Goal: Task Accomplishment & Management: Complete application form

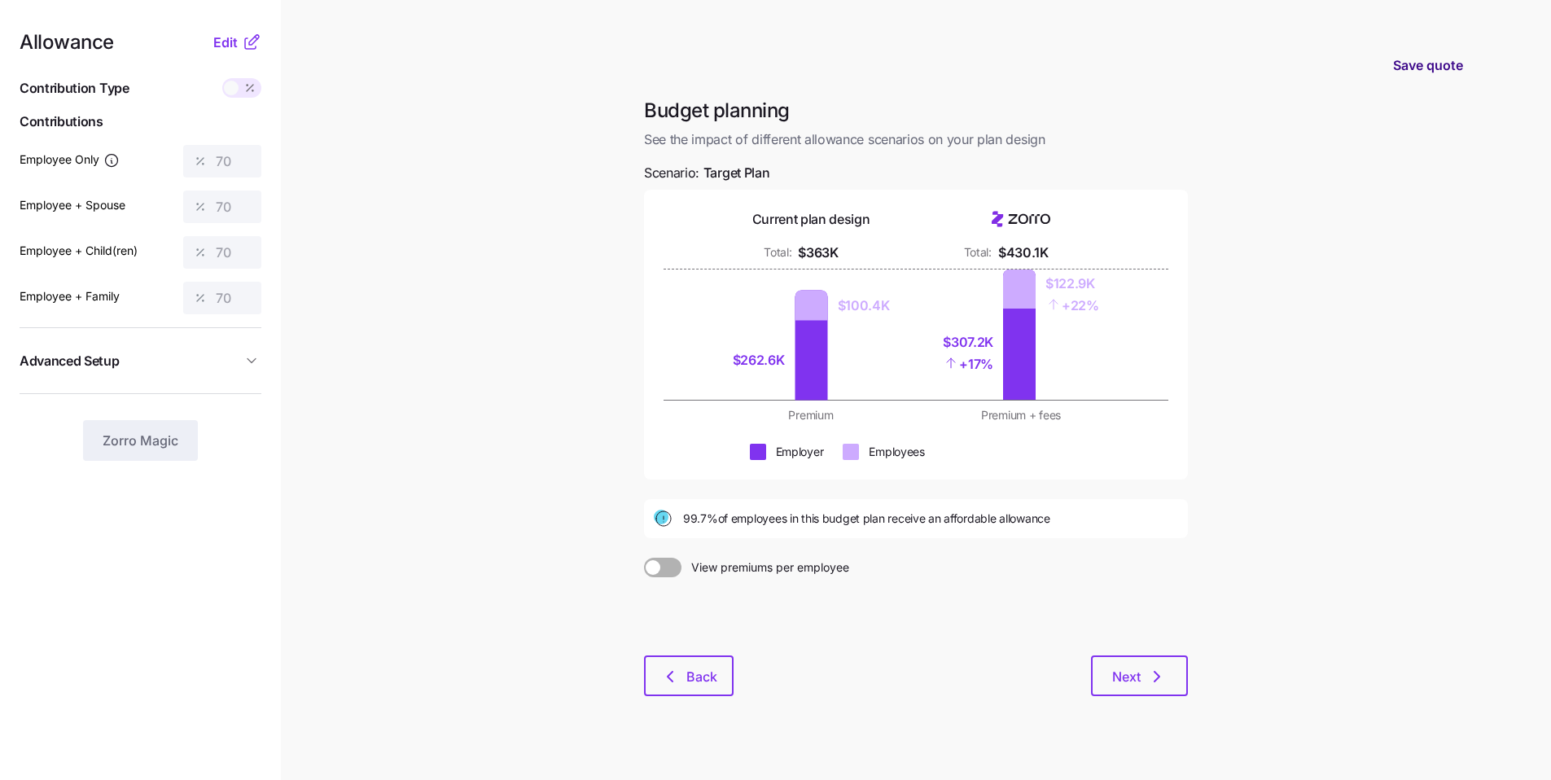
click at [618, 68] on span "Save quote" at bounding box center [1428, 65] width 70 height 20
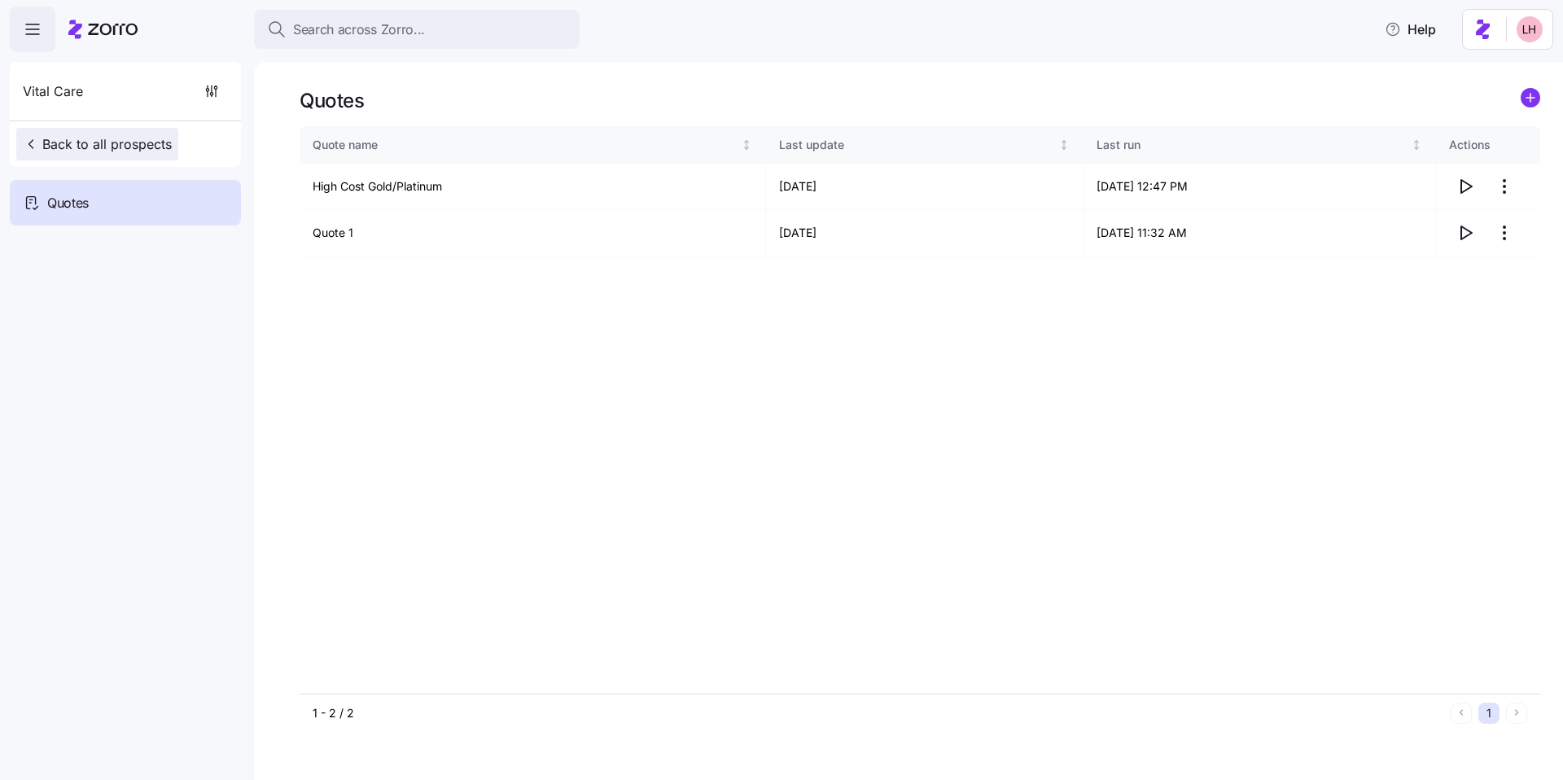
click at [109, 144] on span "Back to all prospects" at bounding box center [97, 144] width 149 height 20
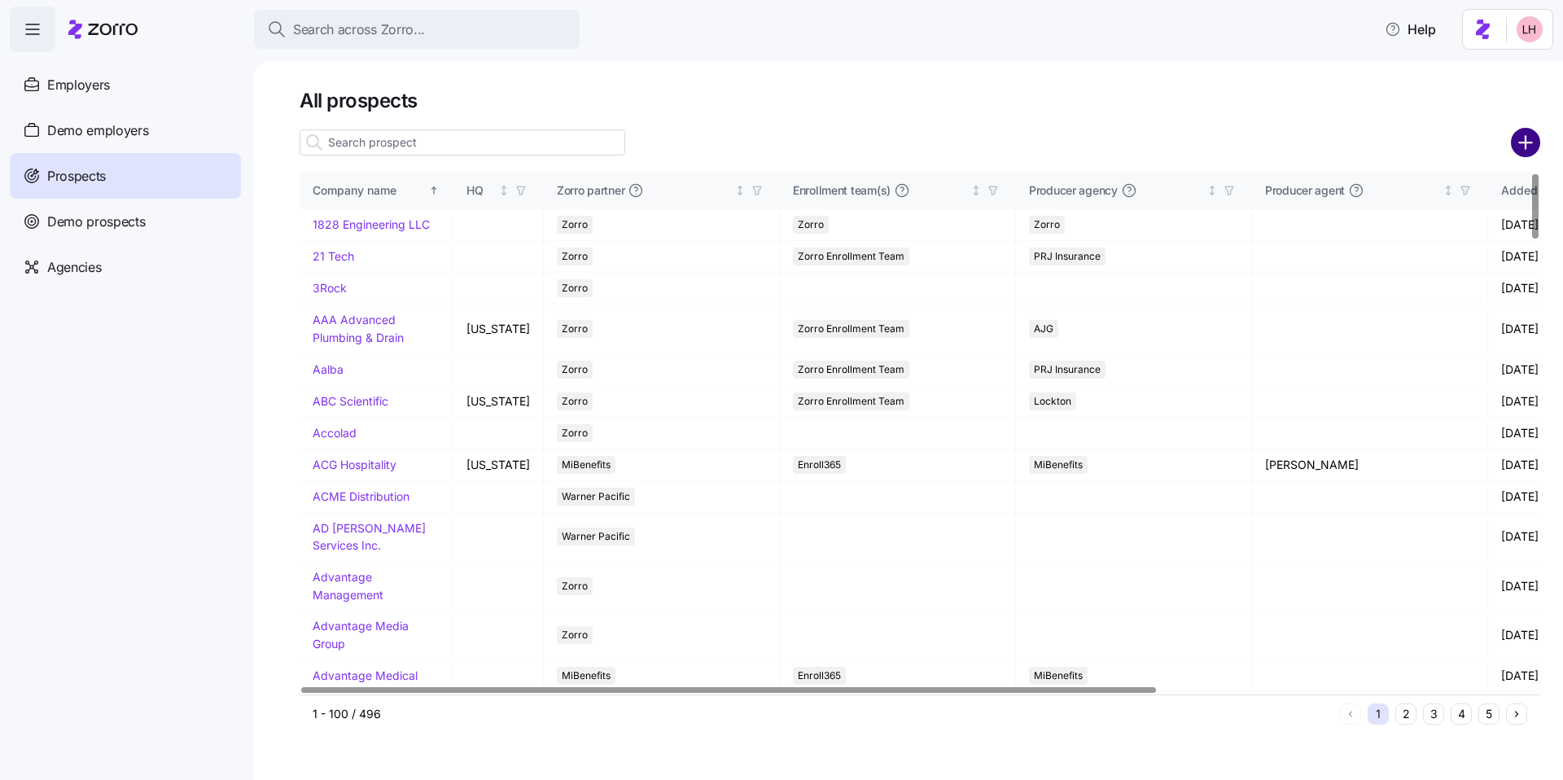
click at [1533, 144] on circle "add icon" at bounding box center [1526, 142] width 27 height 27
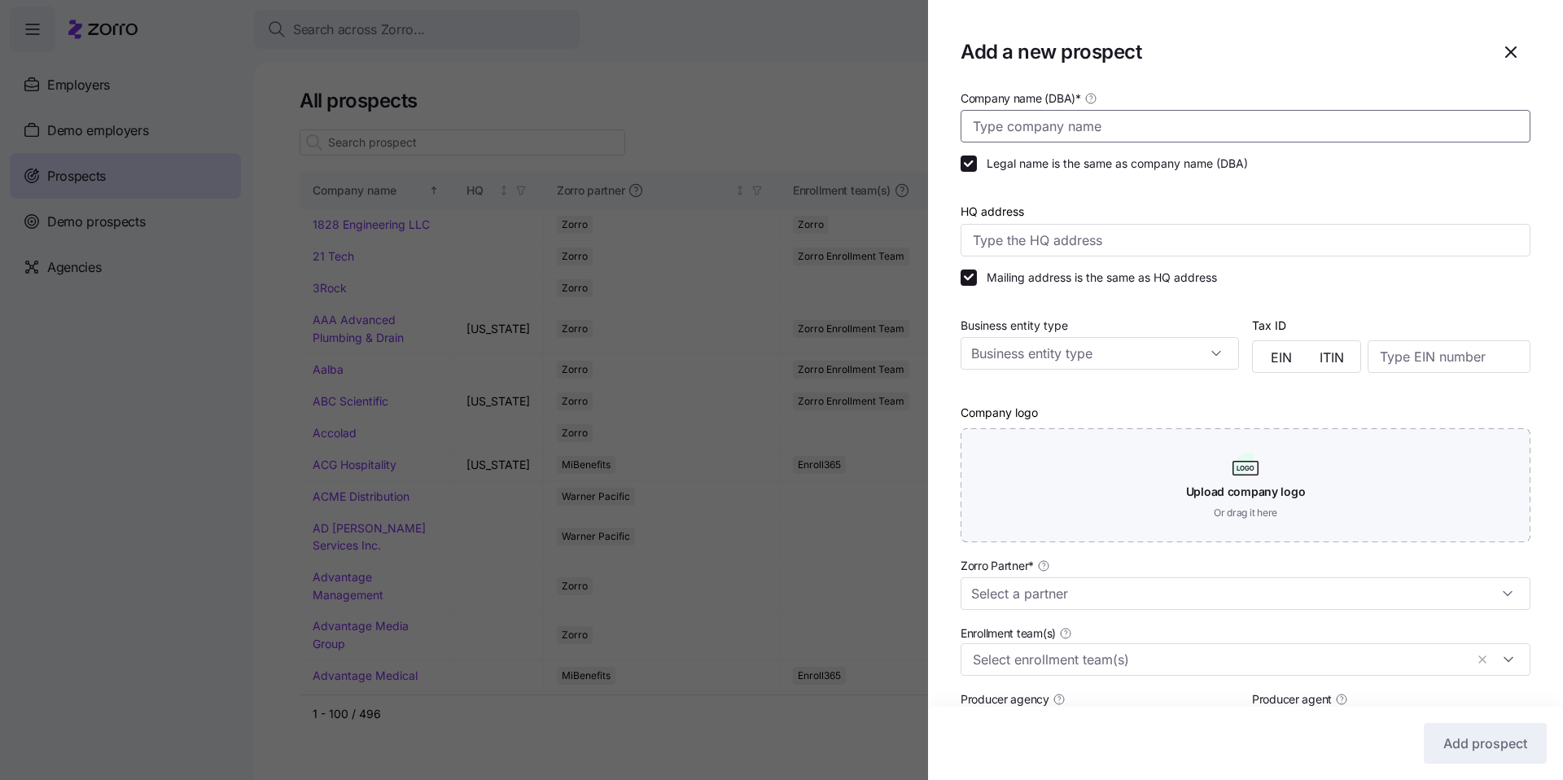
click at [1120, 139] on input "Company name (DBA) *" at bounding box center [1246, 126] width 570 height 33
type input "o"
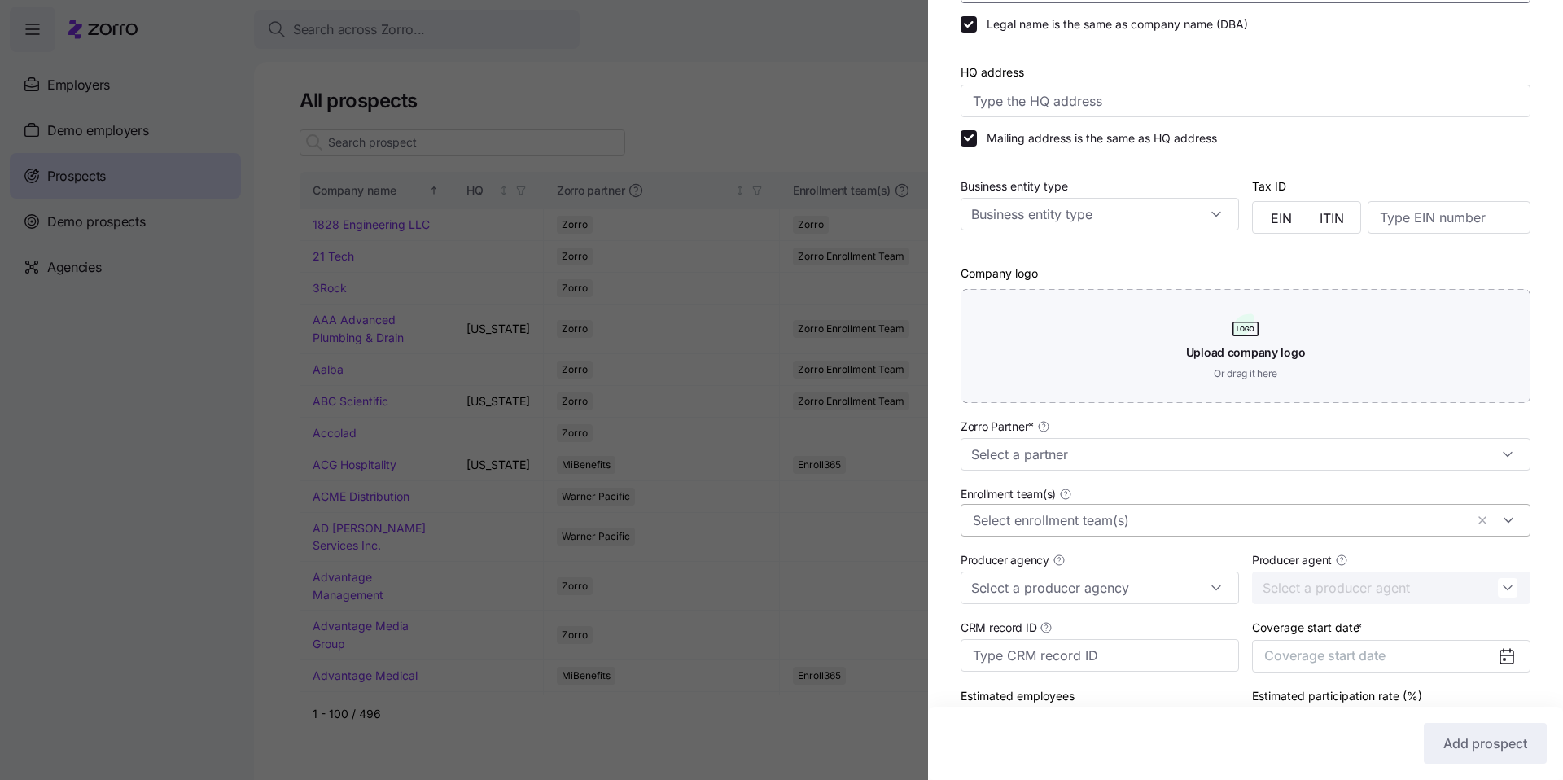
scroll to position [140, 0]
type input "One Source Sample"
click at [1115, 462] on input "Zorro Partner *" at bounding box center [1246, 453] width 570 height 33
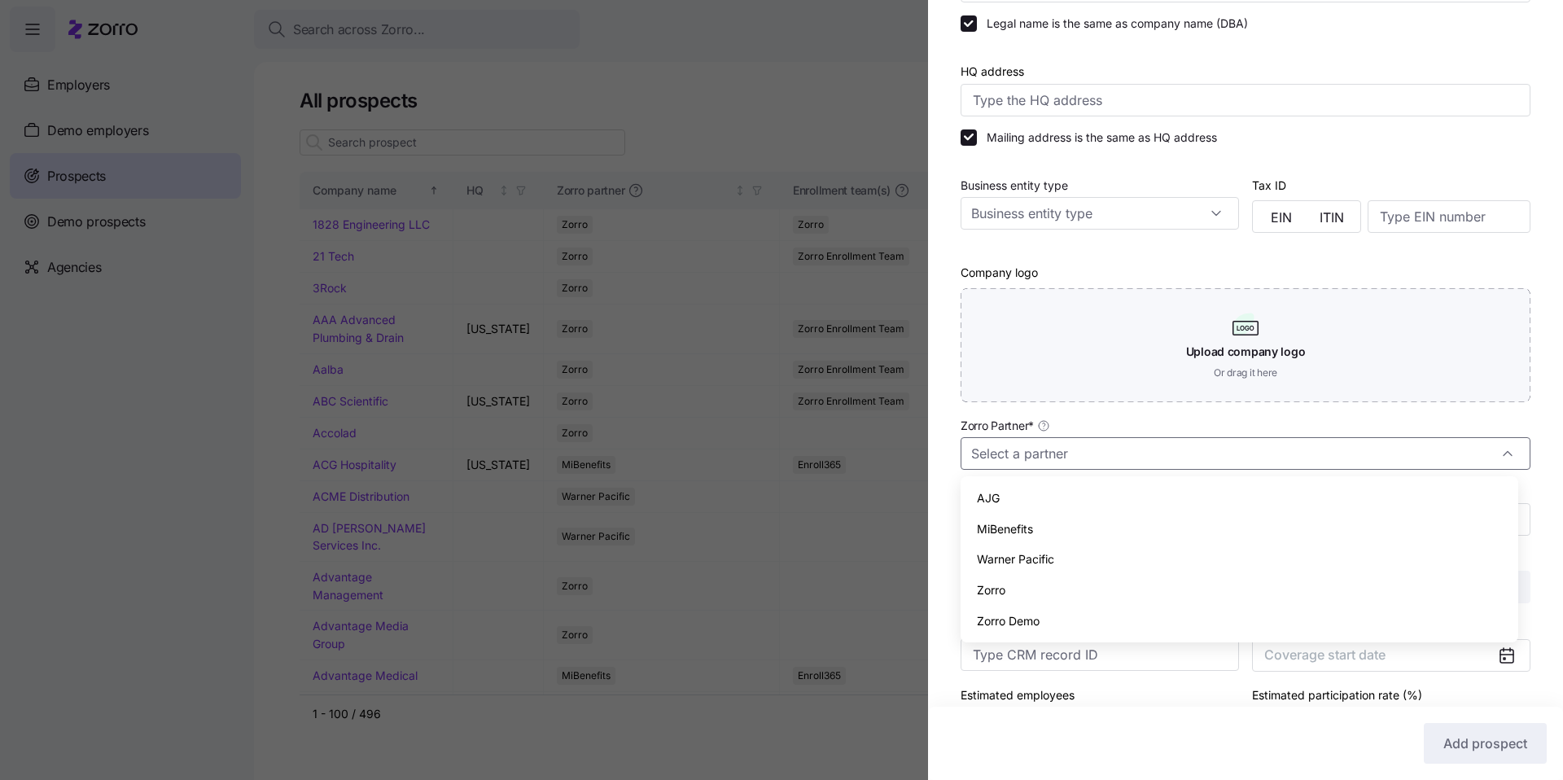
click at [1049, 584] on div "Zorro" at bounding box center [1239, 590] width 545 height 31
type input "Zorro"
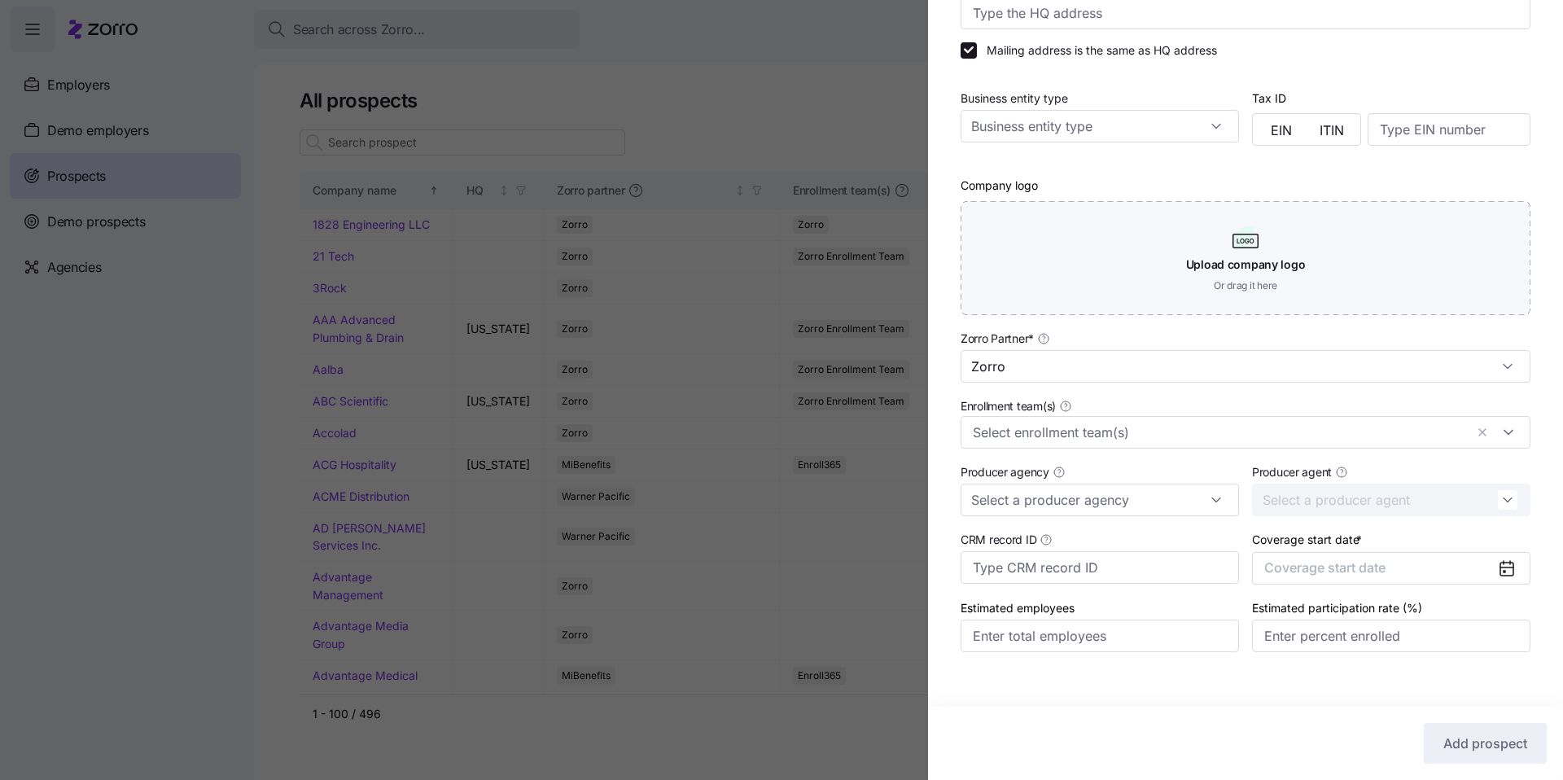
scroll to position [244, 0]
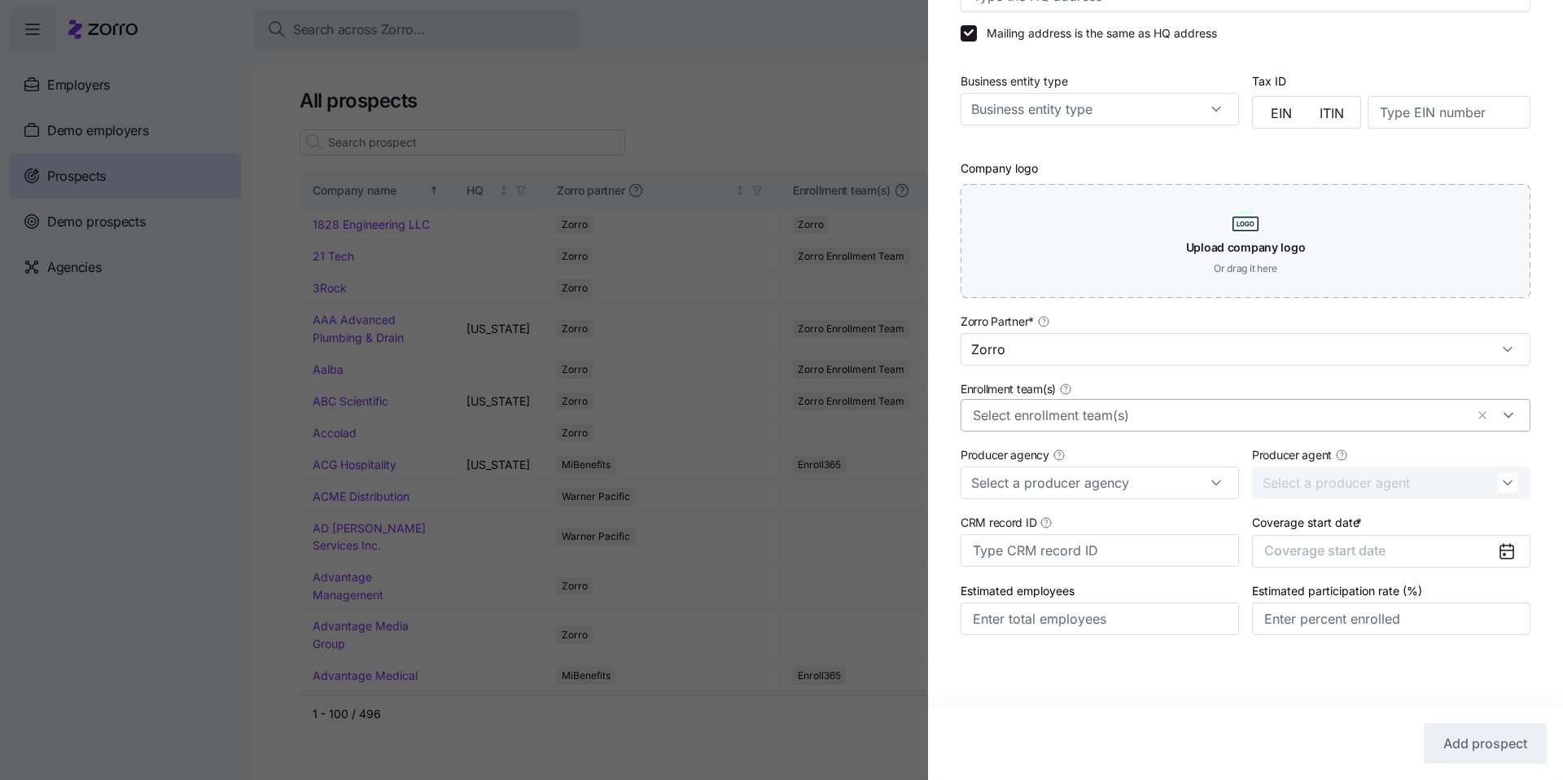
click at [1199, 418] on input "Enrollment team(s)" at bounding box center [1219, 415] width 492 height 21
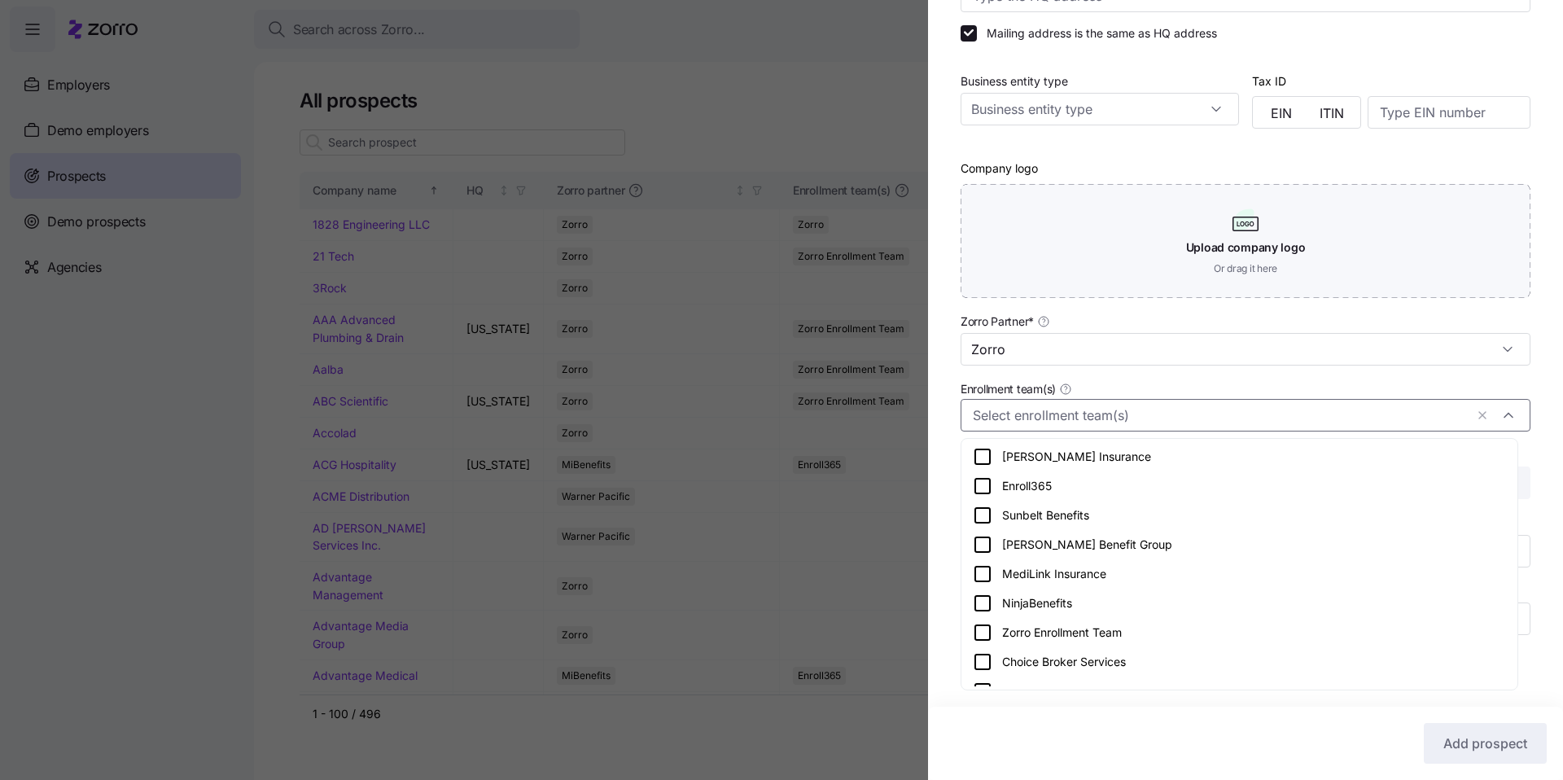
click at [1320, 377] on div "Enrollment team(s)" at bounding box center [1245, 405] width 583 height 66
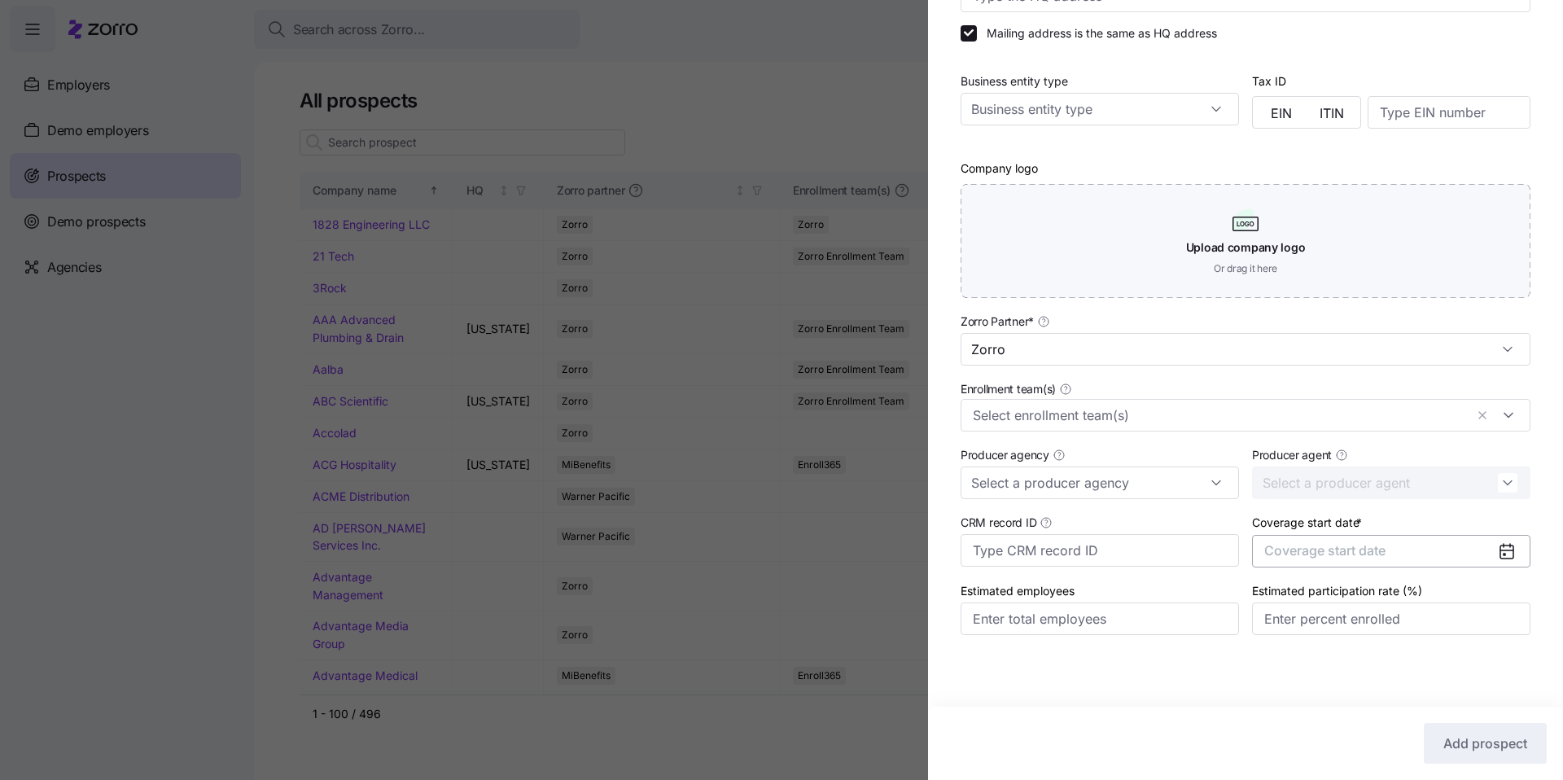
click at [1345, 555] on span "Coverage start date" at bounding box center [1324, 550] width 121 height 16
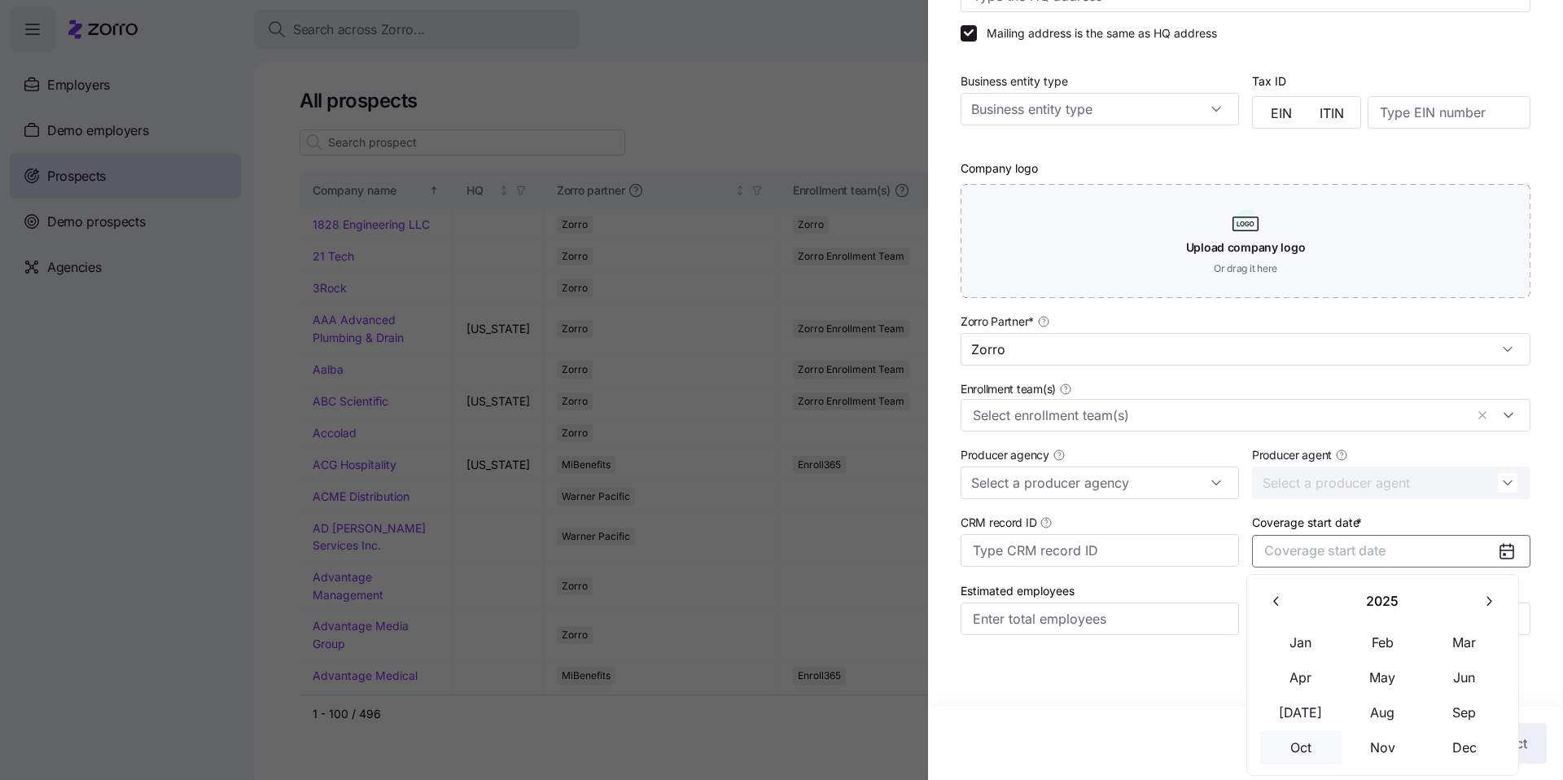
click at [1303, 744] on button "Oct" at bounding box center [1300, 747] width 81 height 34
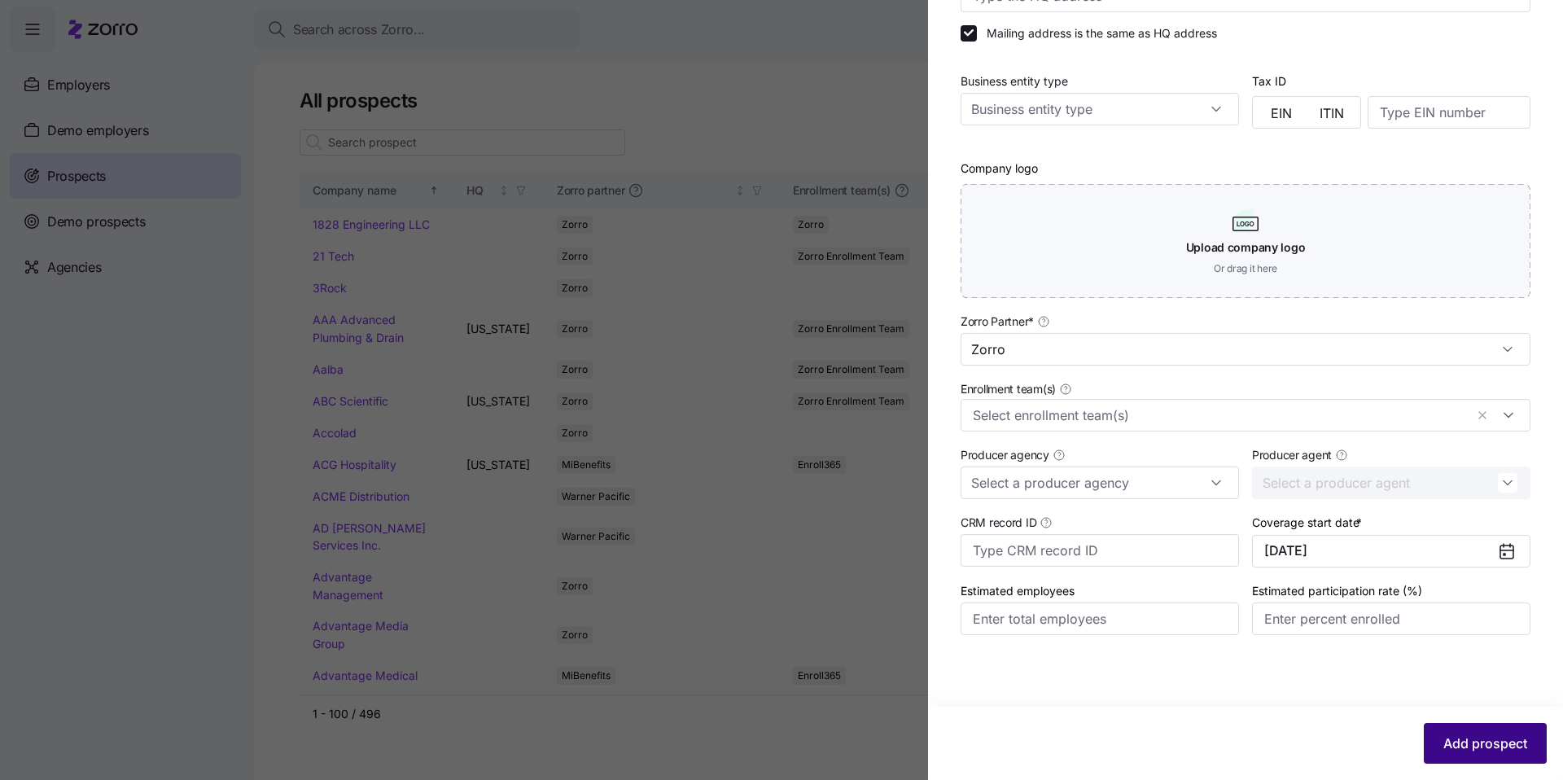
click at [1494, 736] on span "Add prospect" at bounding box center [1485, 743] width 84 height 20
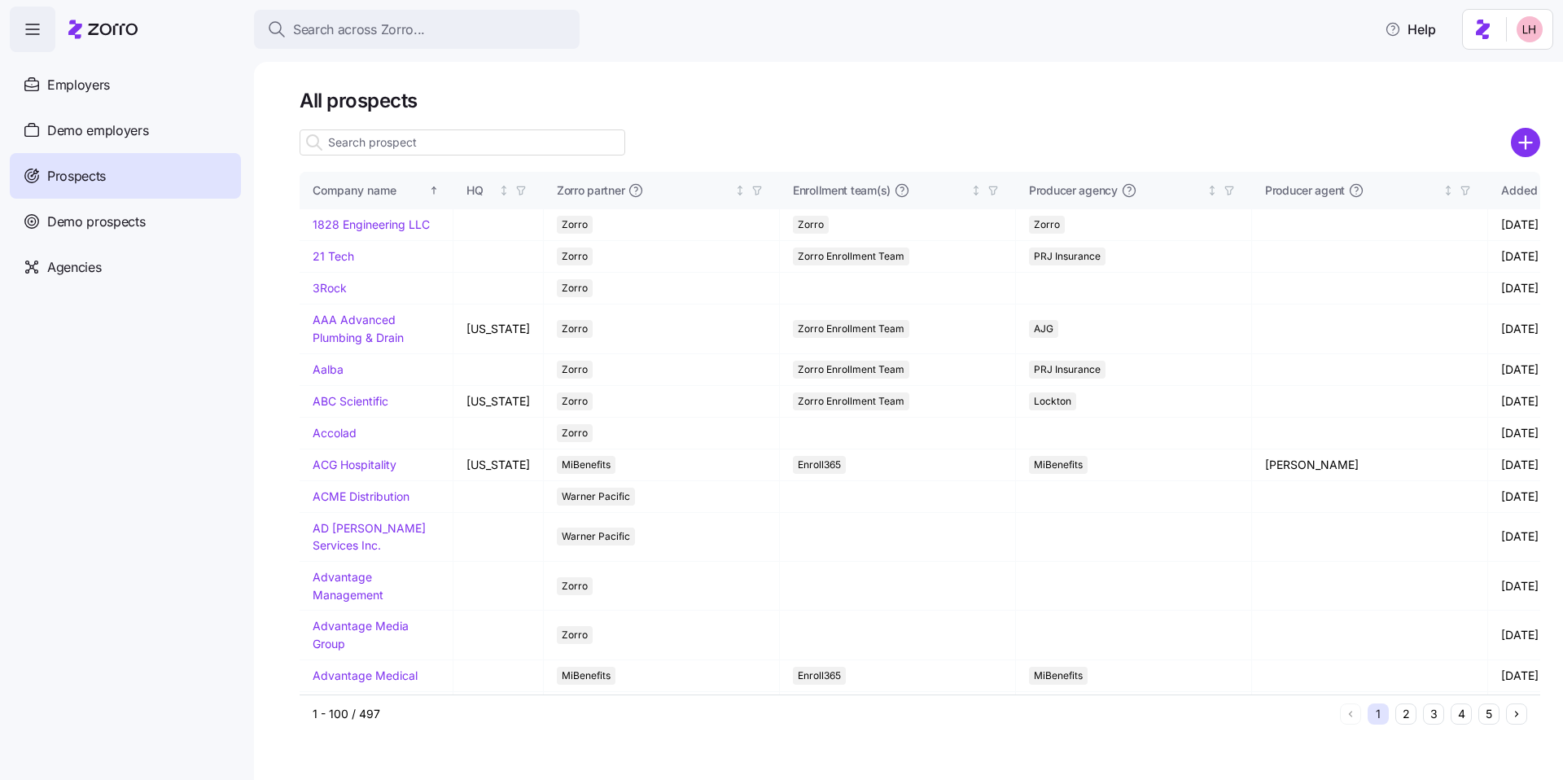
click at [416, 146] on input at bounding box center [463, 142] width 326 height 26
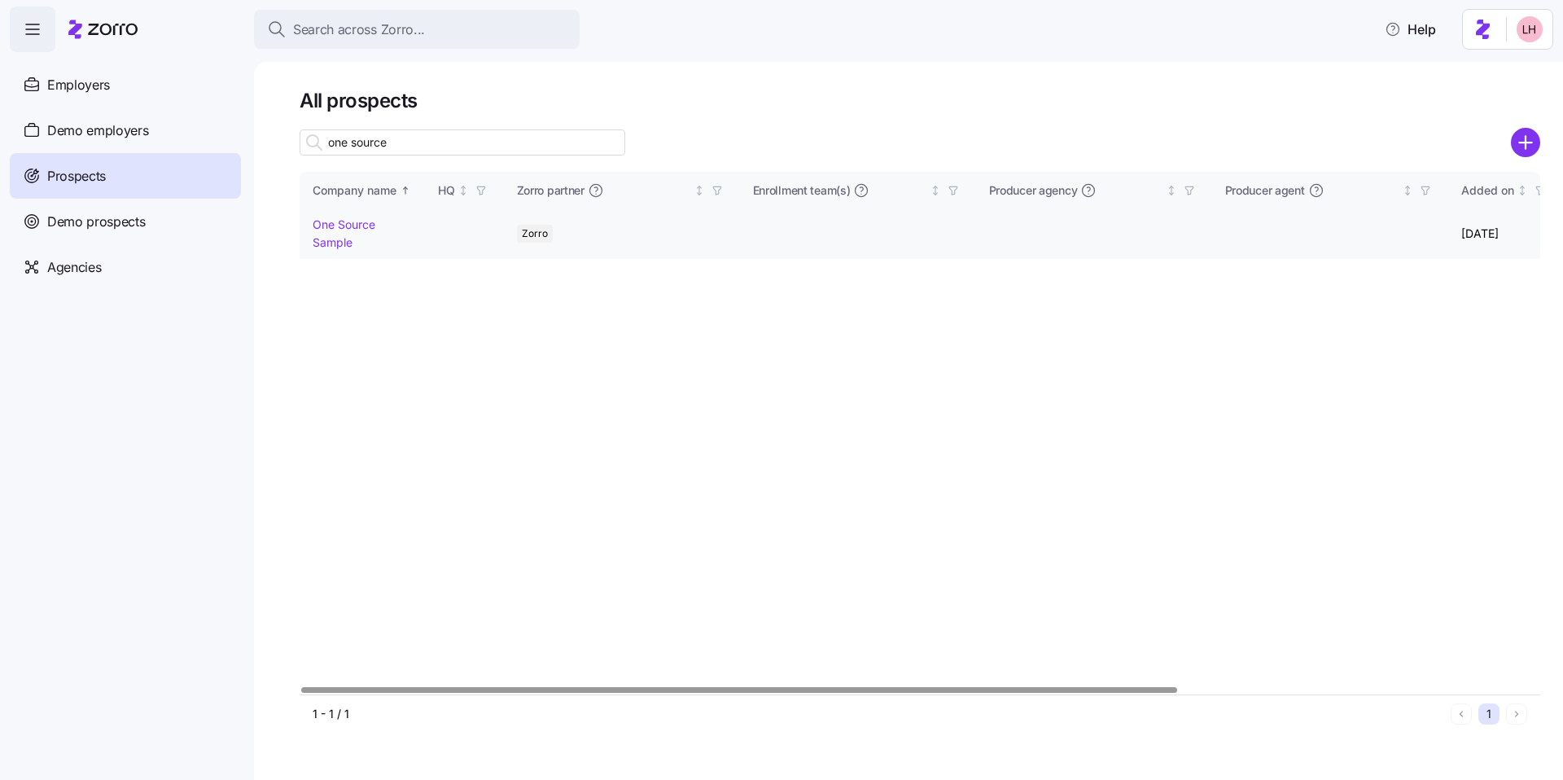
type input "one source"
click at [348, 231] on td "One Source Sample" at bounding box center [362, 233] width 125 height 49
click at [349, 228] on link "One Source Sample" at bounding box center [344, 233] width 63 height 32
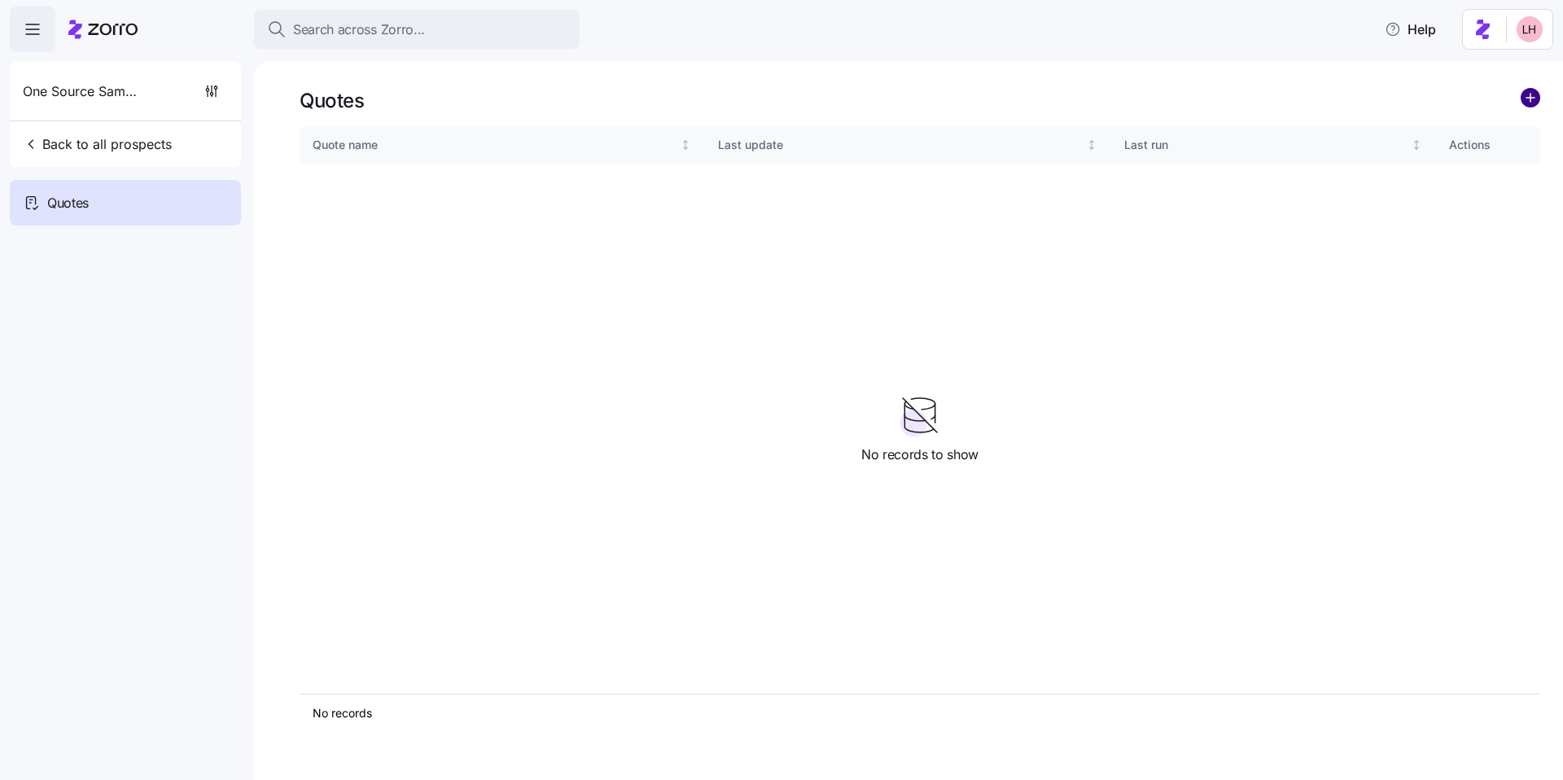
click at [1527, 92] on circle "add icon" at bounding box center [1531, 98] width 18 height 18
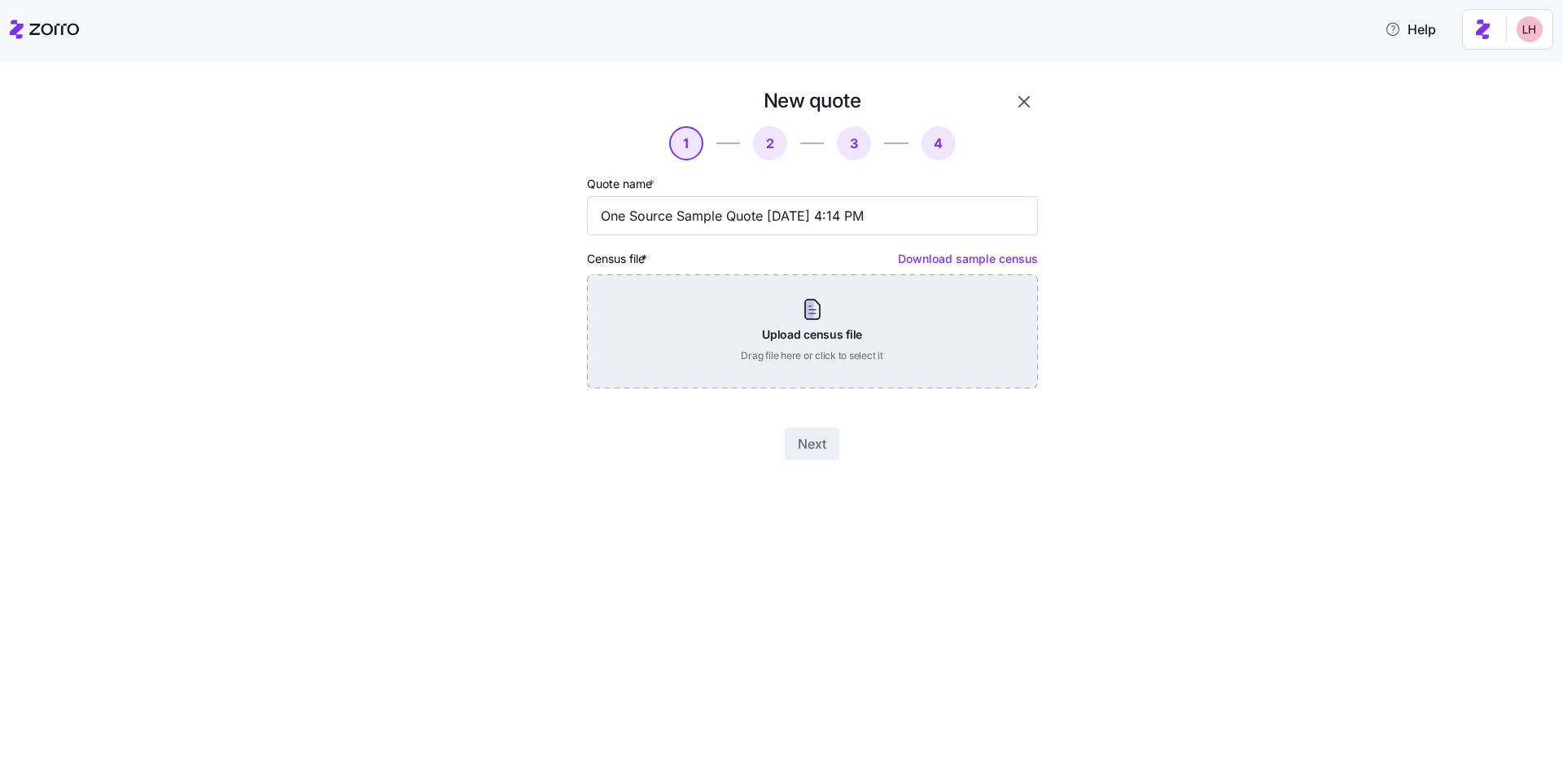
click at [853, 314] on div "Upload census file Drag file here or click to select it" at bounding box center [812, 331] width 451 height 114
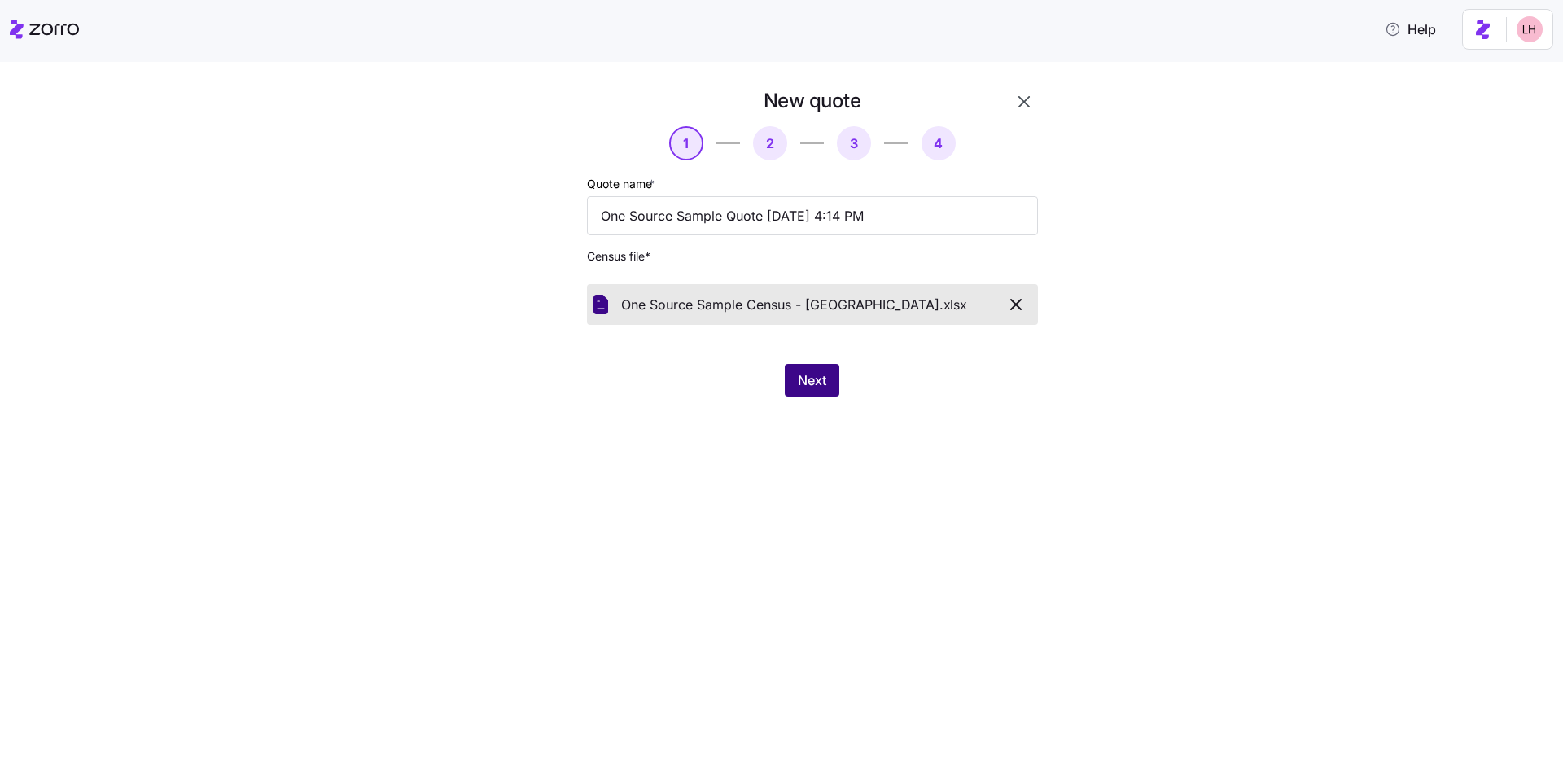
click at [838, 394] on button "Next" at bounding box center [812, 380] width 55 height 33
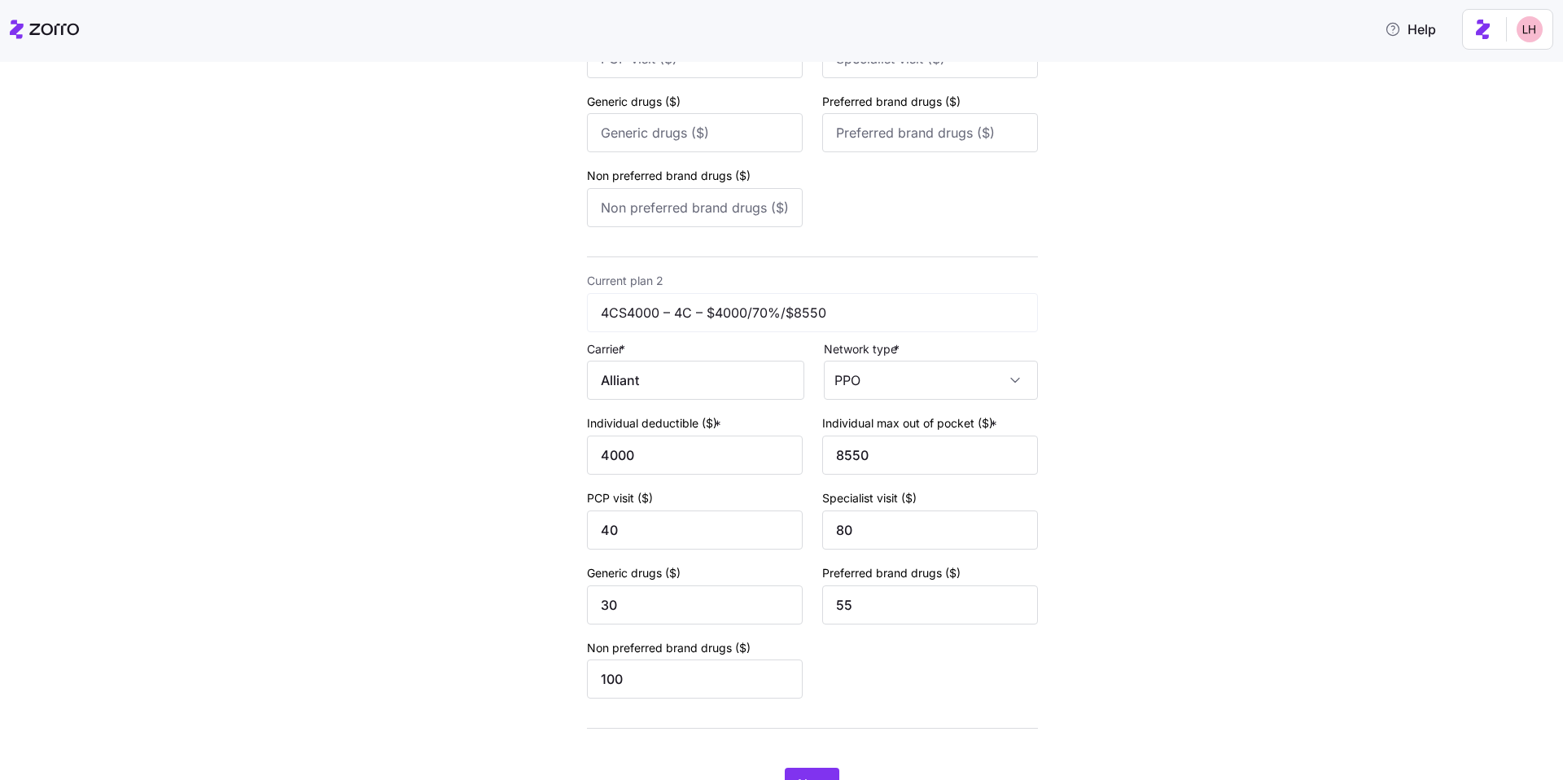
scroll to position [487, 0]
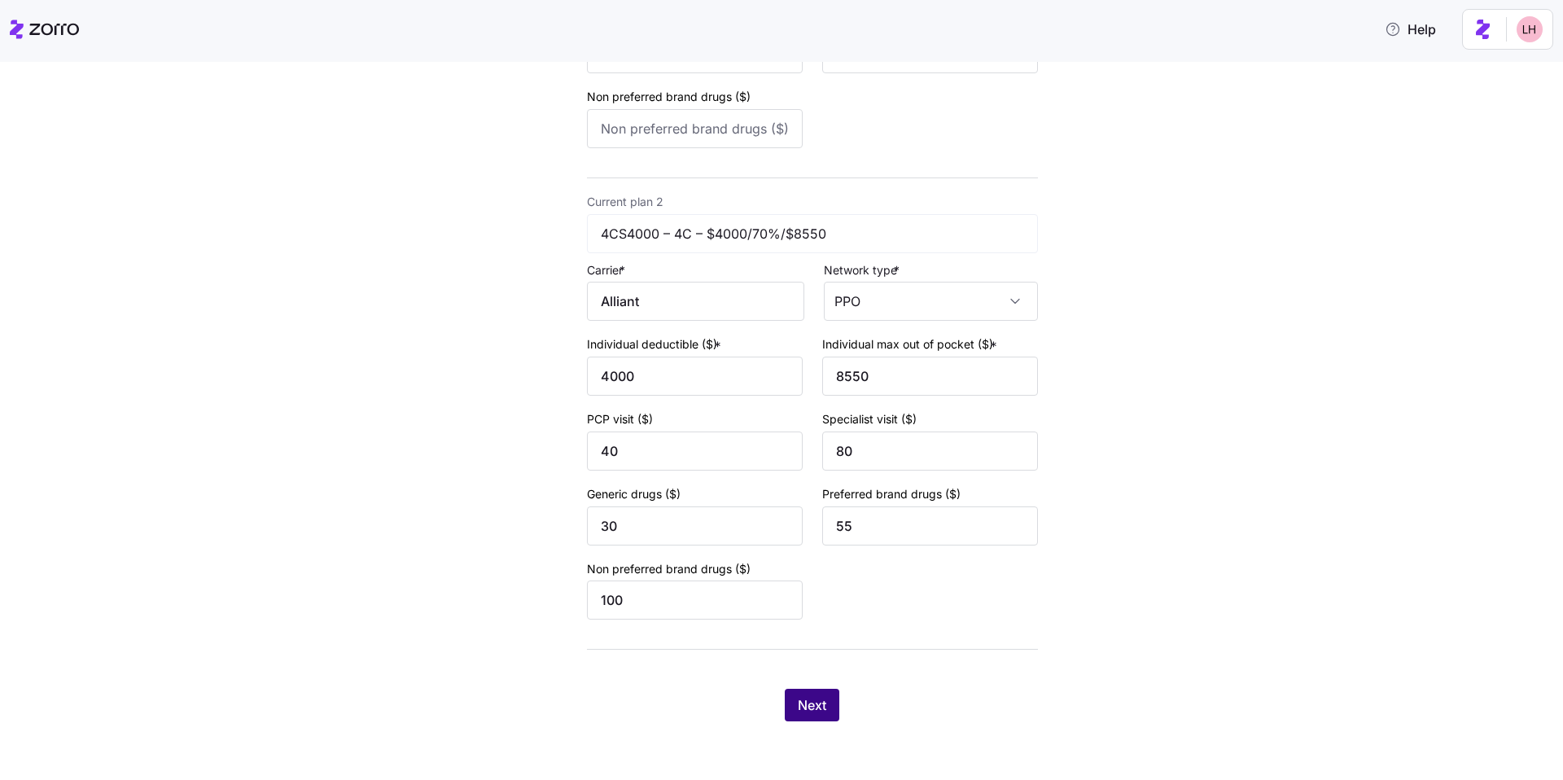
click at [810, 703] on span "Next" at bounding box center [812, 705] width 28 height 20
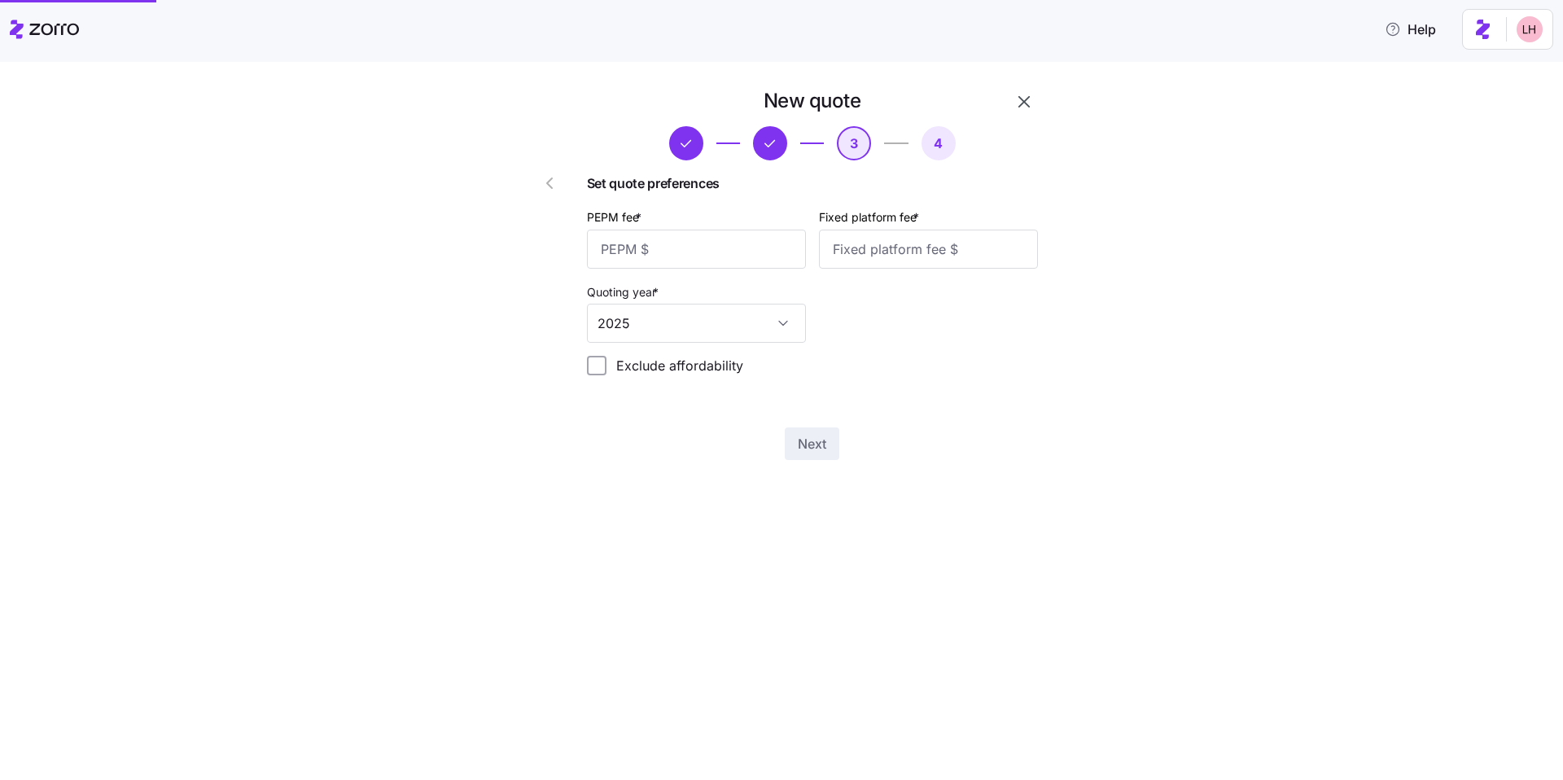
scroll to position [0, 0]
click at [697, 268] on input "PEPM fee *" at bounding box center [696, 249] width 219 height 39
type input "50"
type input "100"
click at [777, 452] on div "Next" at bounding box center [812, 443] width 451 height 33
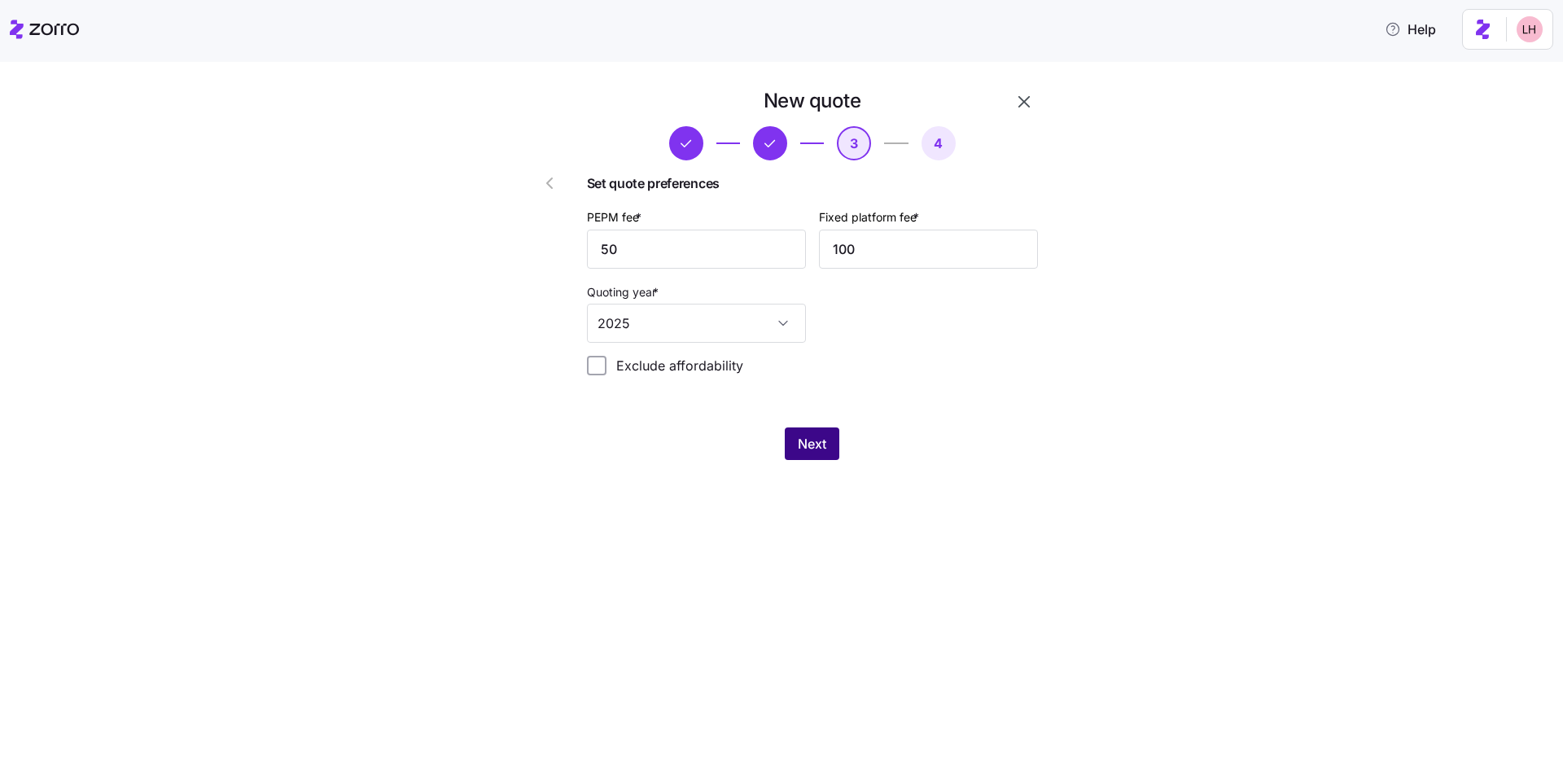
click at [792, 447] on button "Next" at bounding box center [812, 443] width 55 height 33
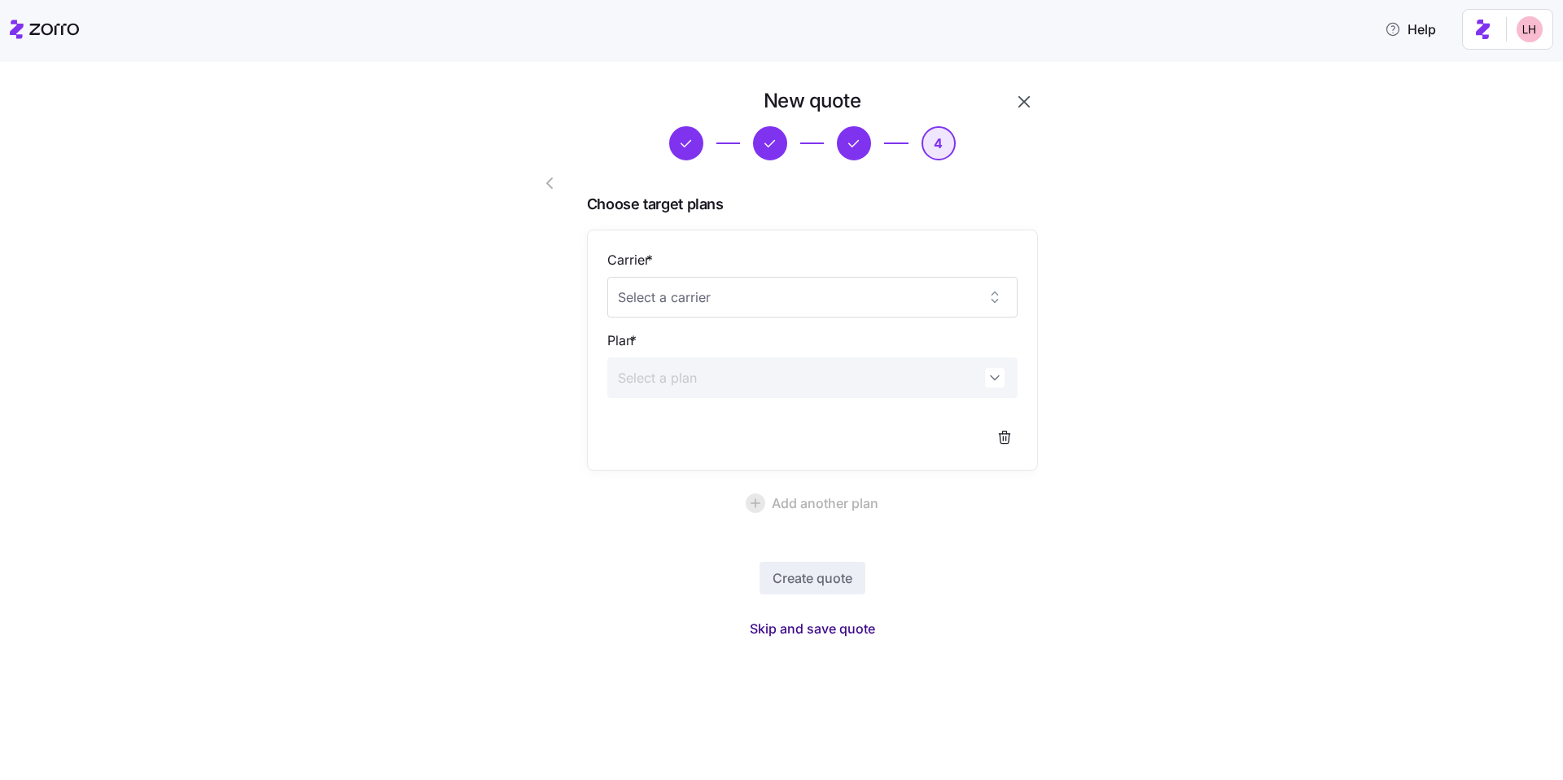
click at [855, 620] on span "Skip and save quote" at bounding box center [812, 629] width 125 height 20
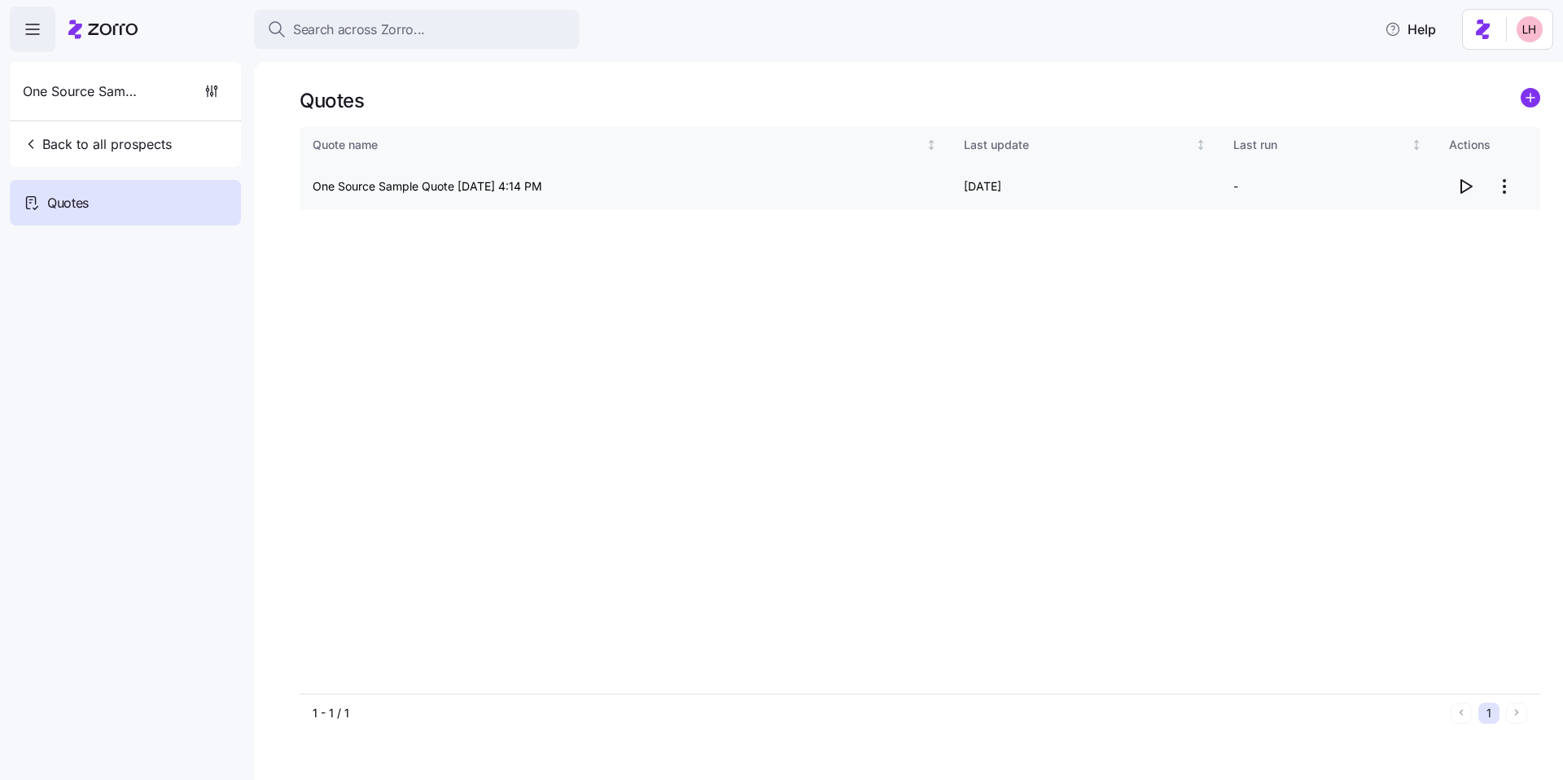
click at [1472, 192] on icon "button" at bounding box center [1466, 187] width 20 height 20
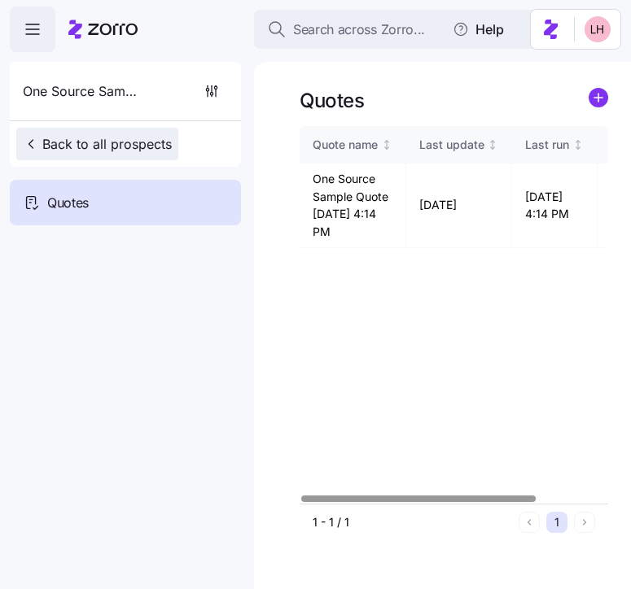
click at [89, 141] on span "Back to all prospects" at bounding box center [97, 144] width 149 height 20
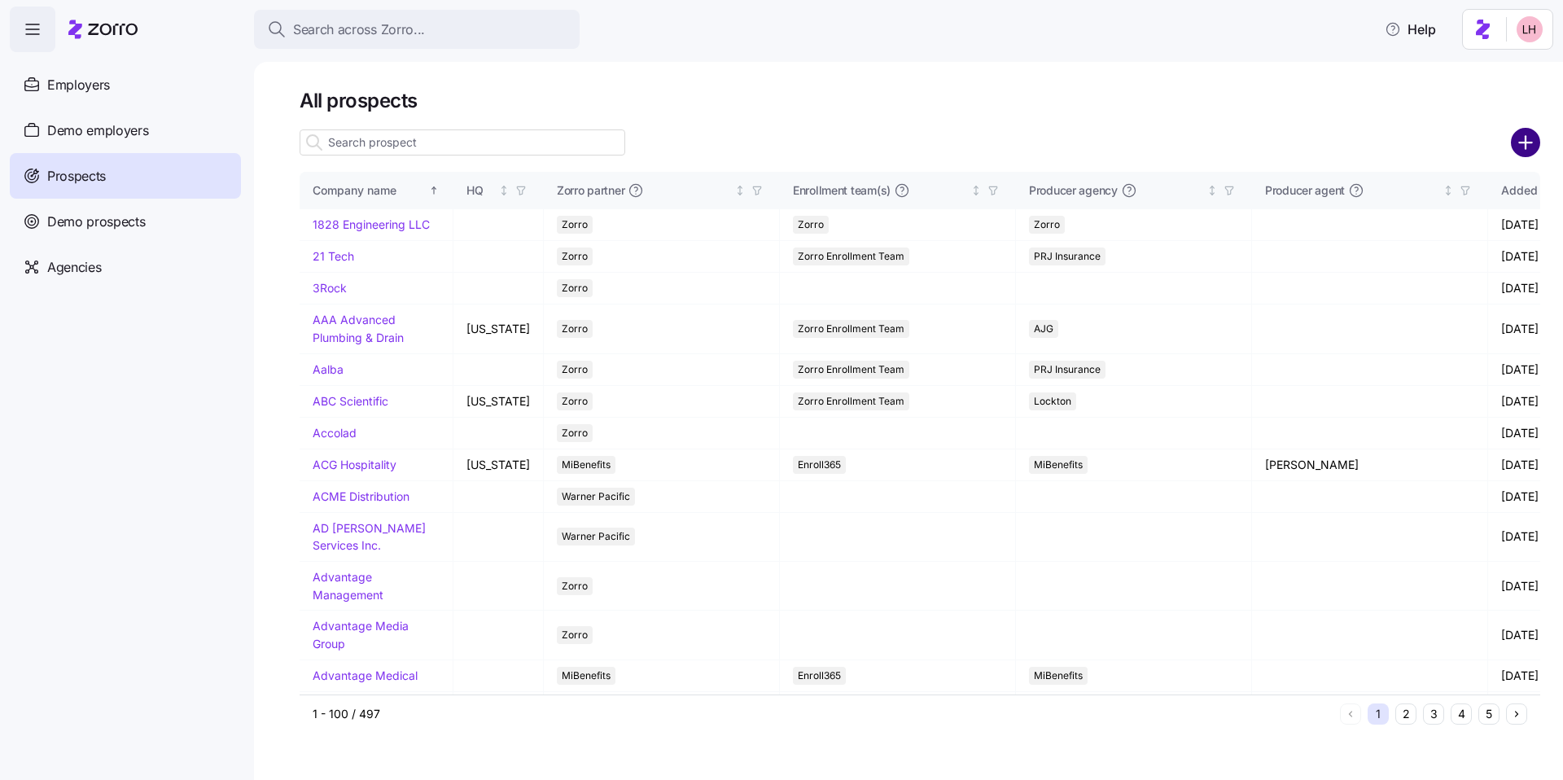
click at [1525, 150] on icon "add icon" at bounding box center [1525, 142] width 29 height 29
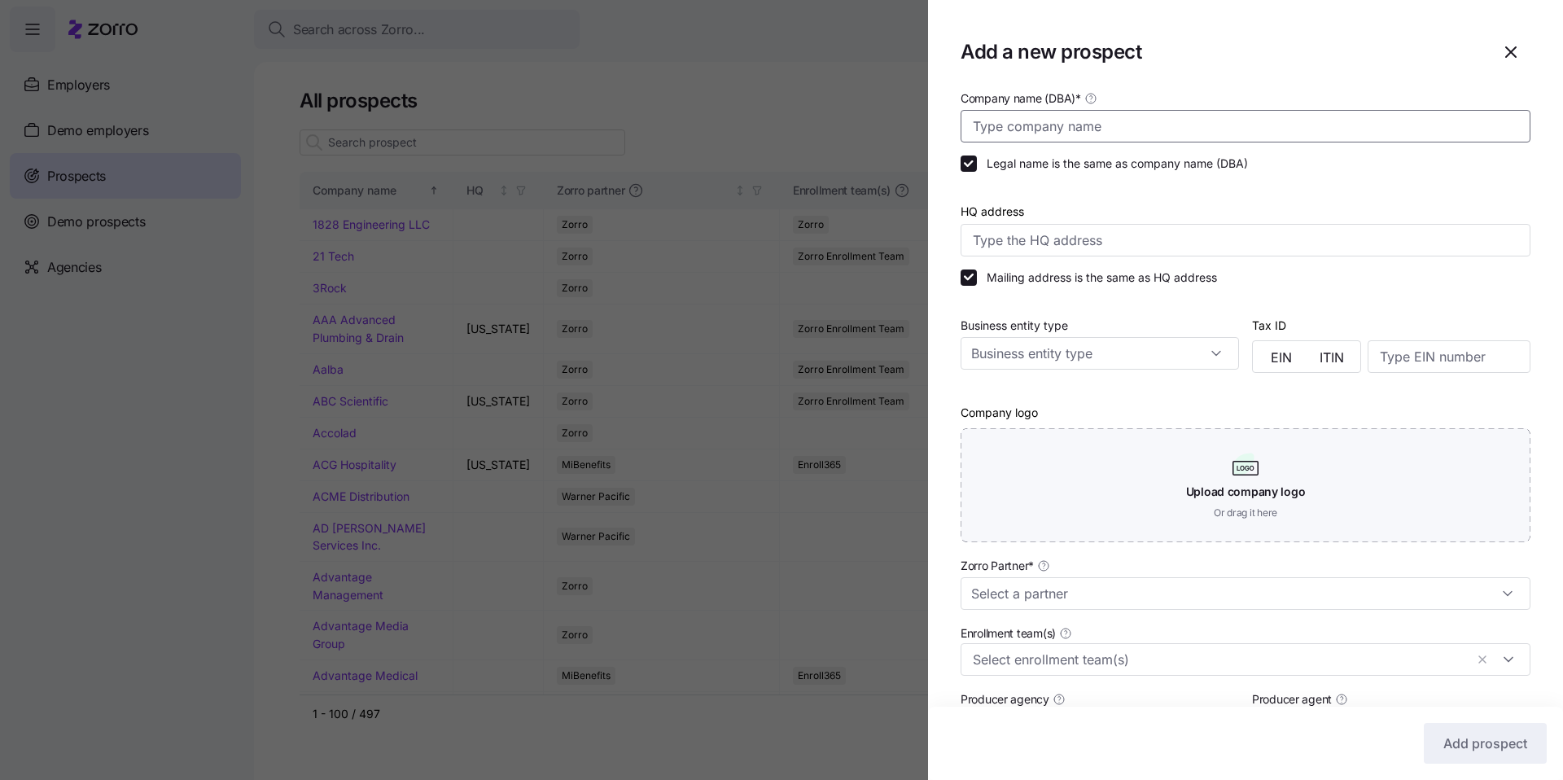
click at [1072, 127] on input "Company name (DBA) *" at bounding box center [1246, 126] width 570 height 33
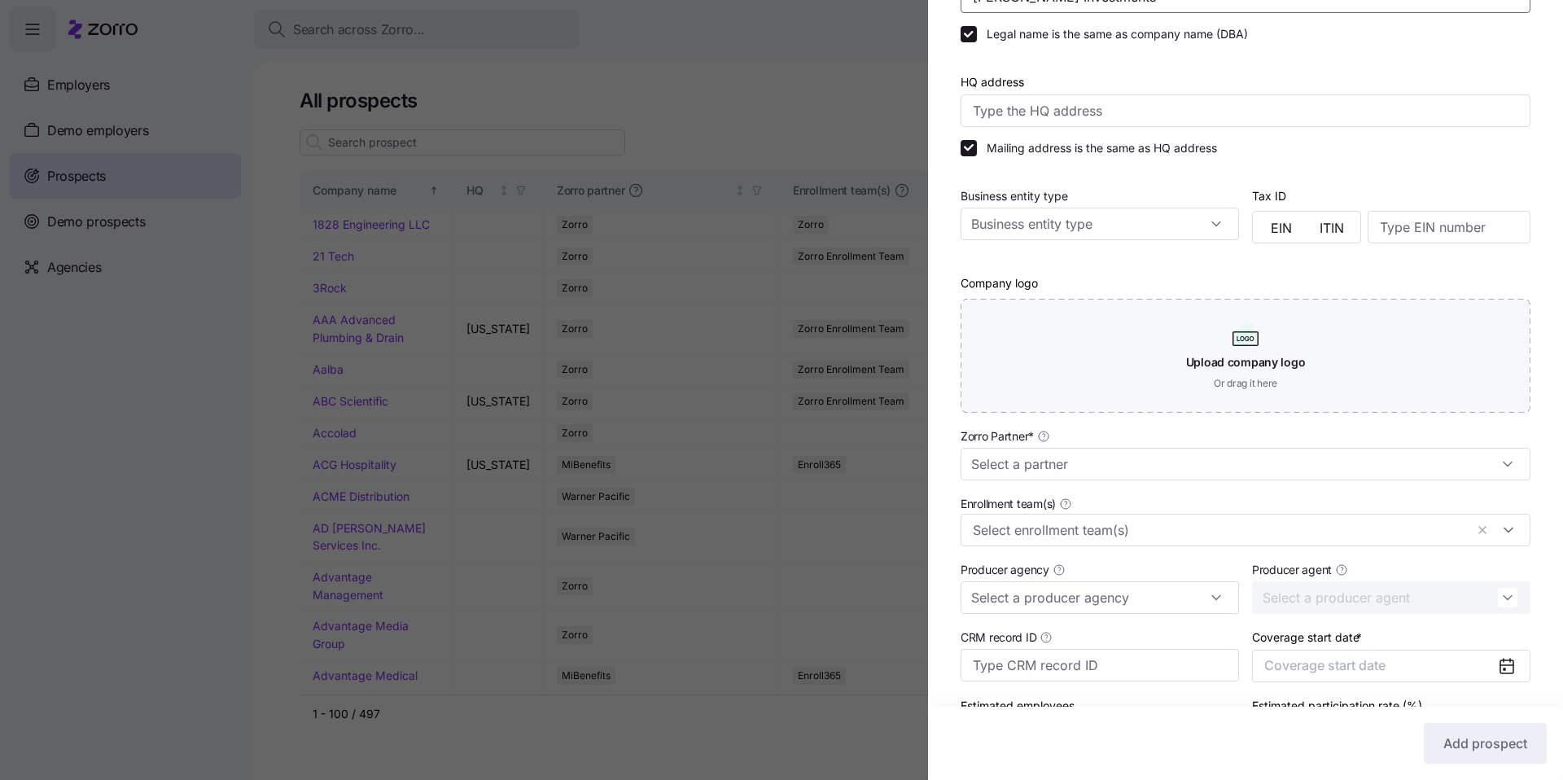
scroll to position [133, 0]
type input "Sydney Smith Investments"
click at [1125, 461] on input "Zorro Partner *" at bounding box center [1246, 460] width 570 height 33
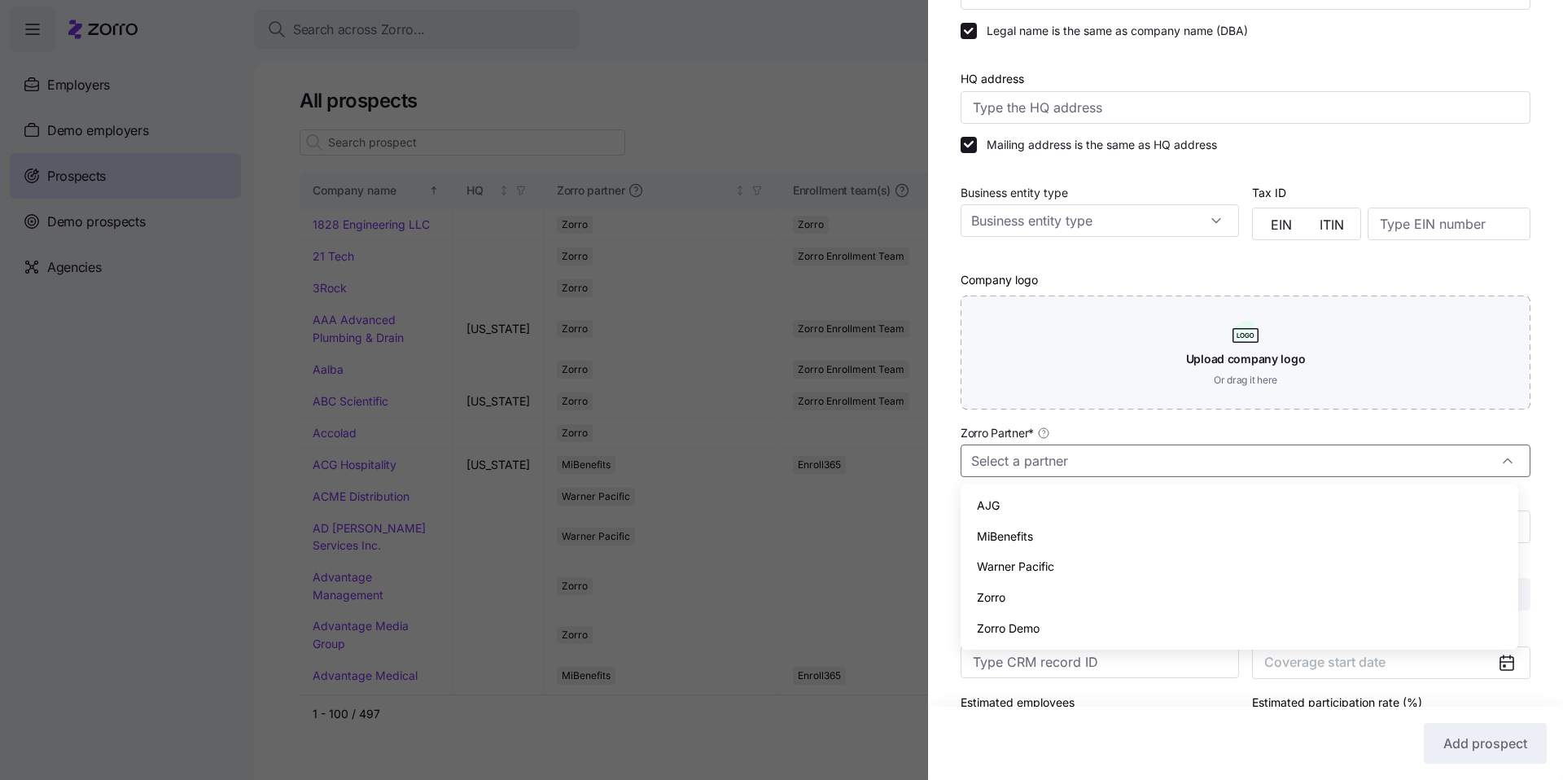
click at [1018, 586] on div "Zorro" at bounding box center [1239, 597] width 545 height 31
type input "Zorro"
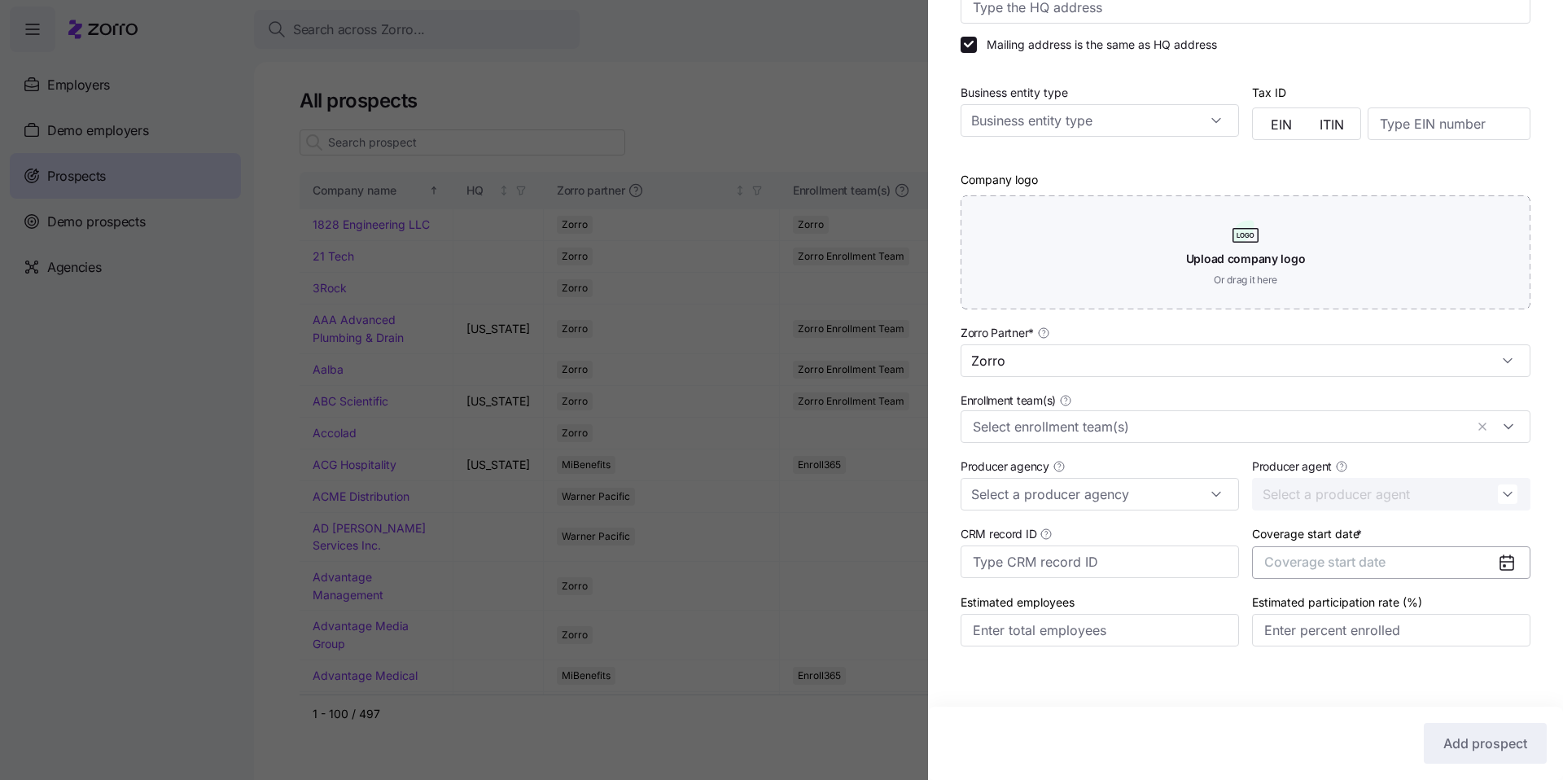
scroll to position [244, 0]
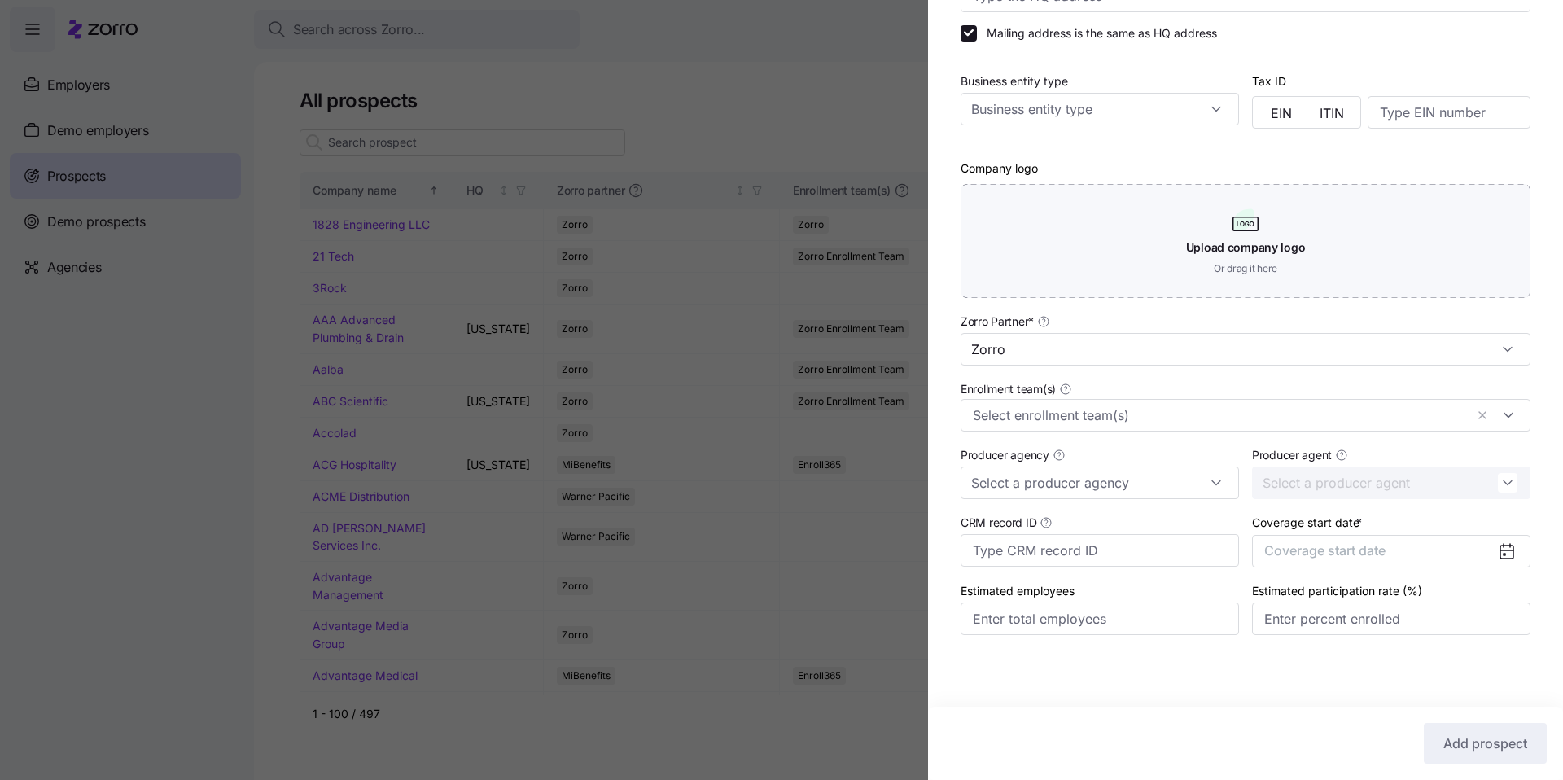
click at [1346, 568] on div "Coverage start date * Coverage start date" at bounding box center [1391, 540] width 291 height 68
click at [1346, 562] on button "Coverage start date" at bounding box center [1391, 551] width 278 height 33
click at [1483, 595] on icon "button" at bounding box center [1488, 600] width 15 height 15
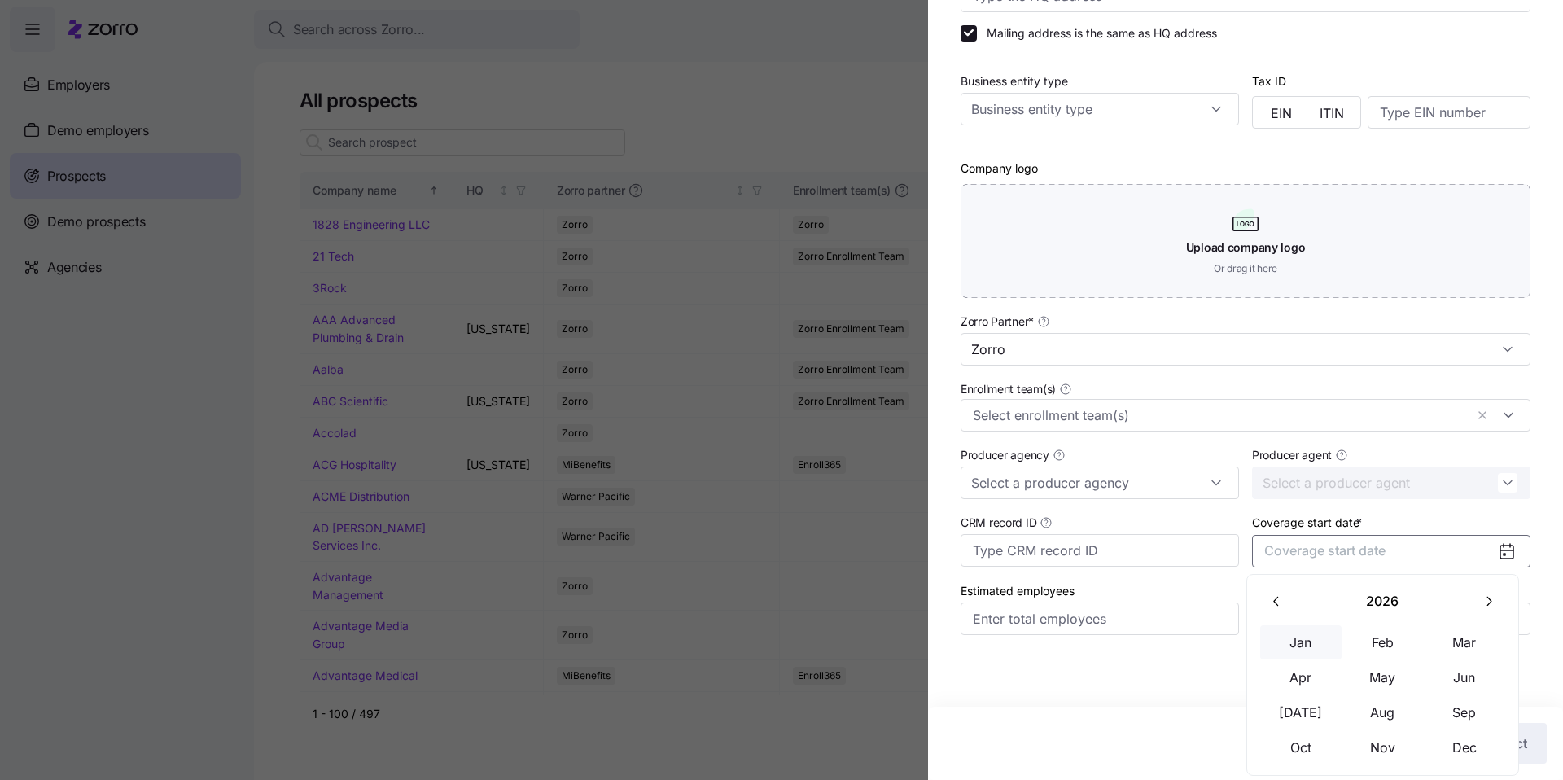
click at [1291, 647] on button "Jan" at bounding box center [1300, 642] width 81 height 34
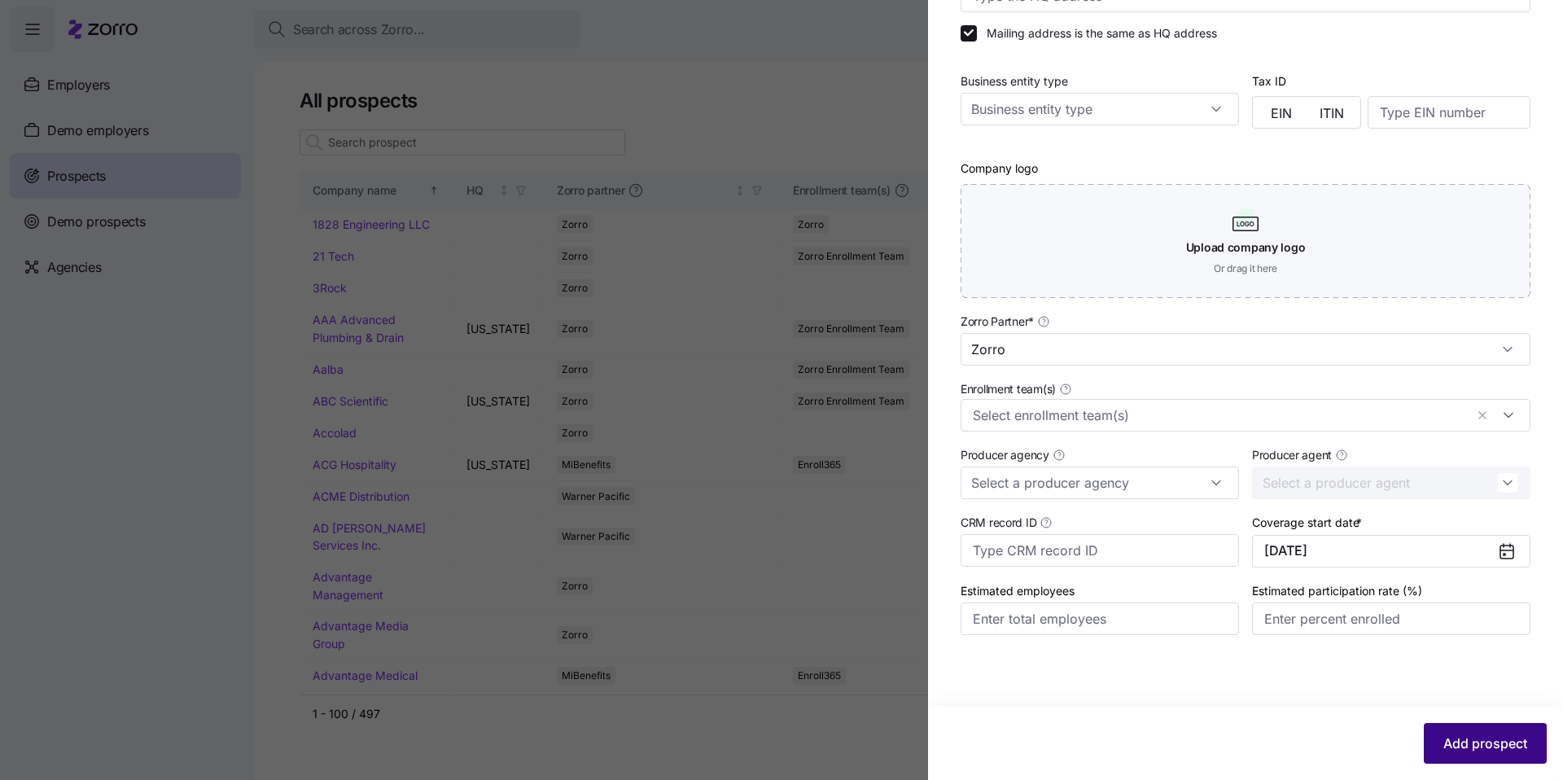
click at [1476, 742] on span "Add prospect" at bounding box center [1485, 743] width 84 height 20
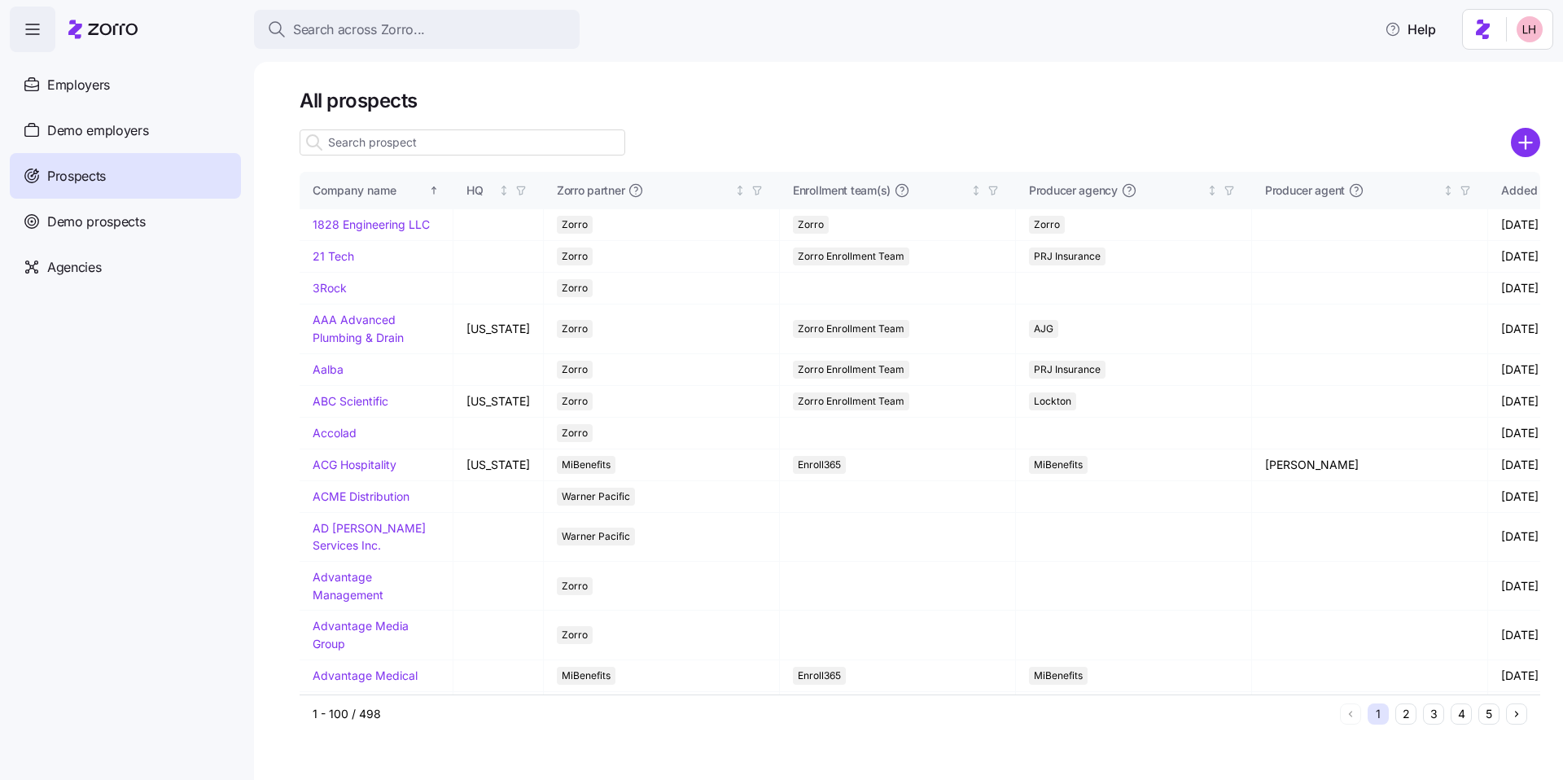
click at [444, 147] on input at bounding box center [463, 142] width 326 height 26
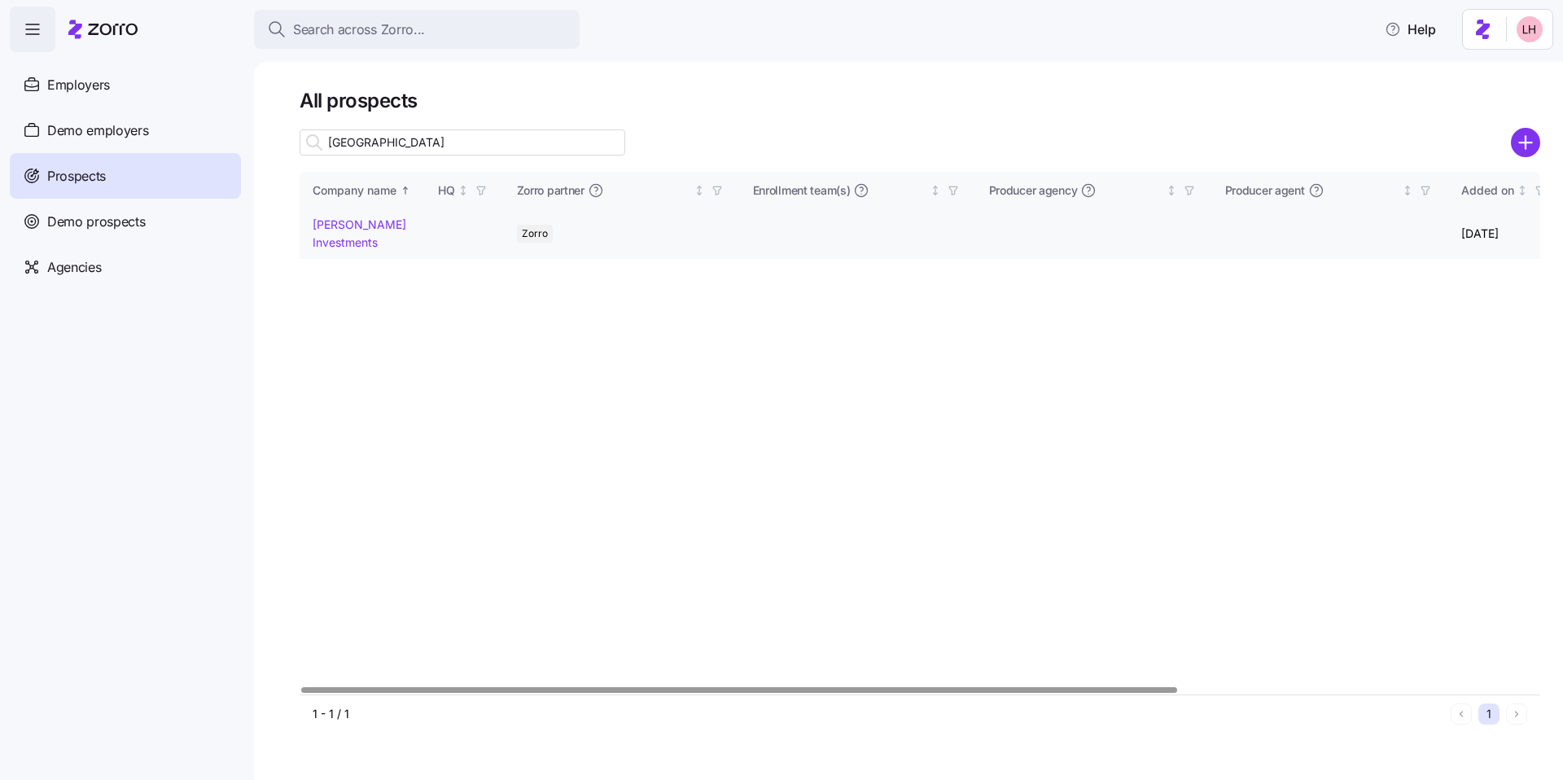
type input "sydney"
drag, startPoint x: 353, startPoint y: 217, endPoint x: 812, endPoint y: 160, distance: 462.7
click at [353, 217] on link "Sydney Smith Investments" at bounding box center [360, 233] width 94 height 32
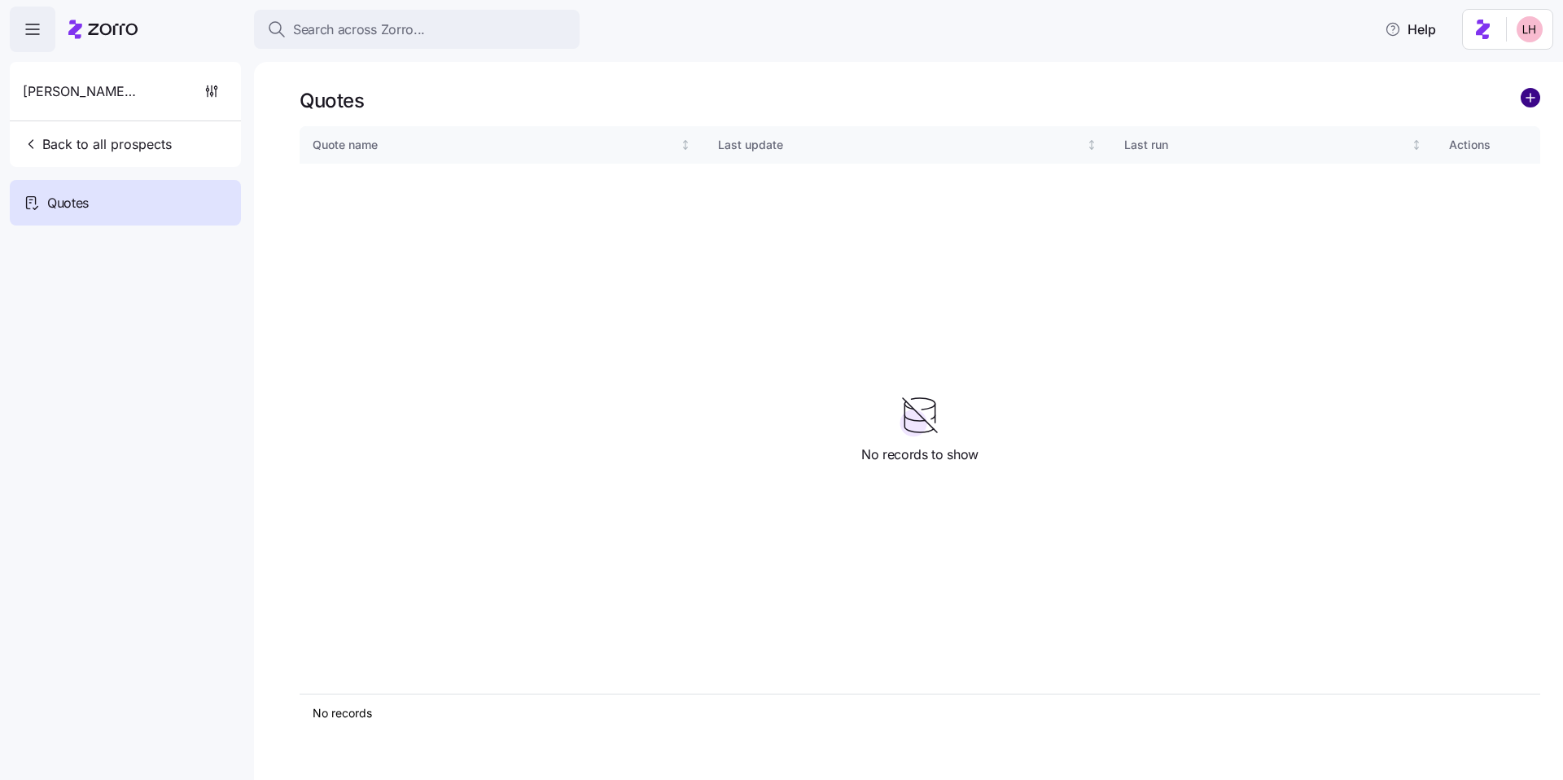
click at [1529, 99] on circle "add icon" at bounding box center [1531, 98] width 18 height 18
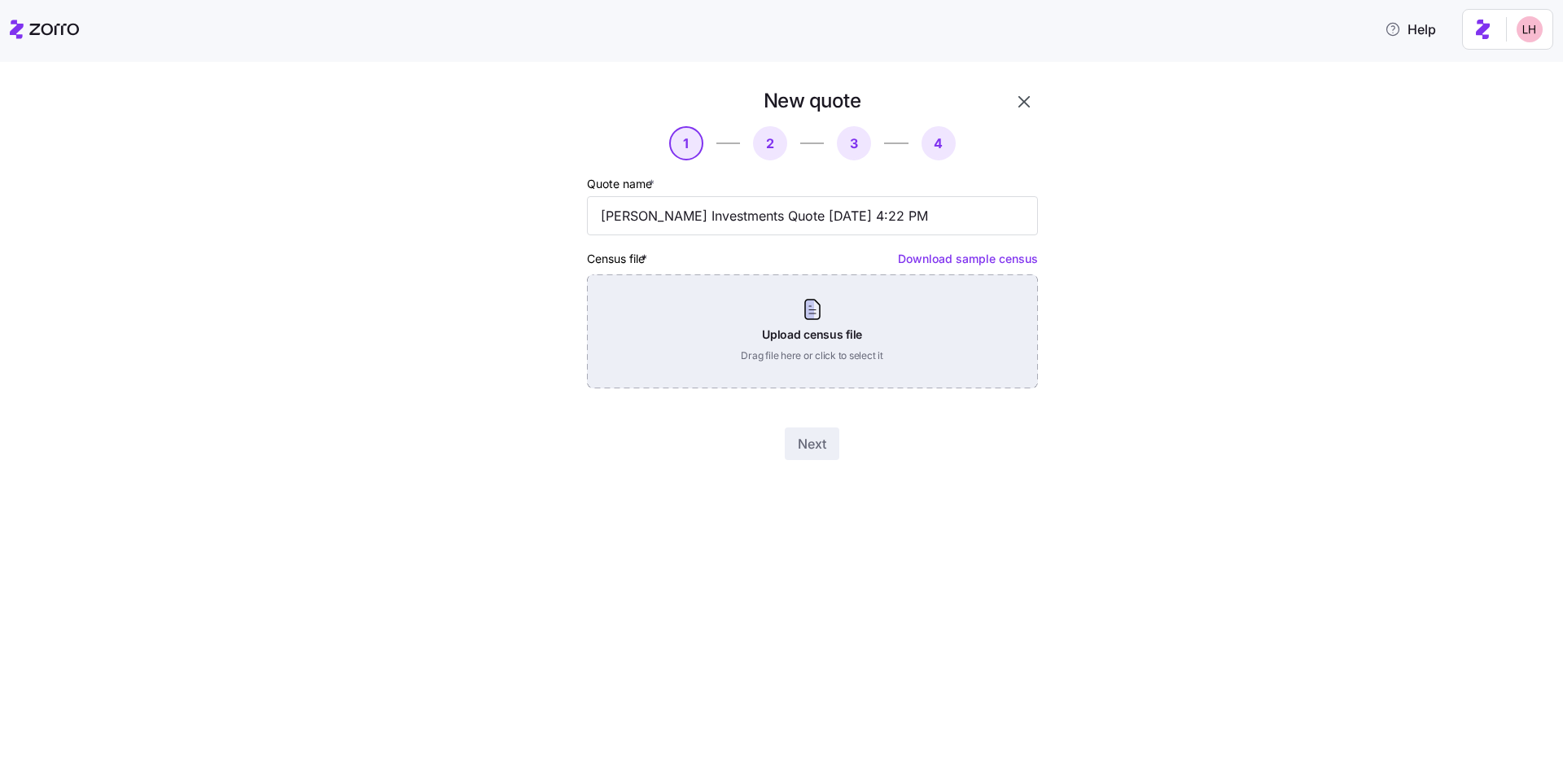
click at [824, 358] on div "Upload census file Drag file here or click to select it" at bounding box center [812, 331] width 451 height 114
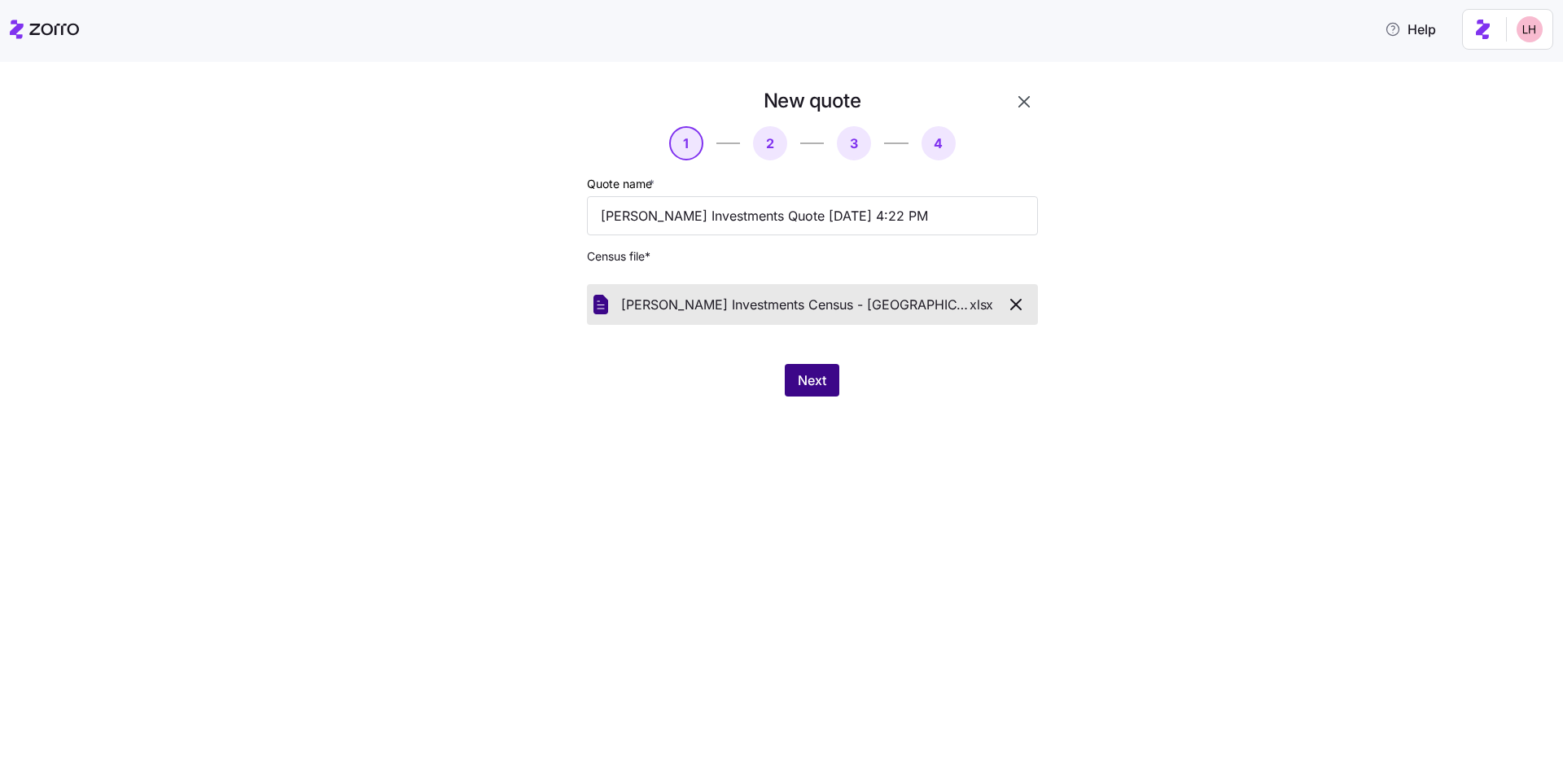
click at [827, 382] on button "Next" at bounding box center [812, 380] width 55 height 33
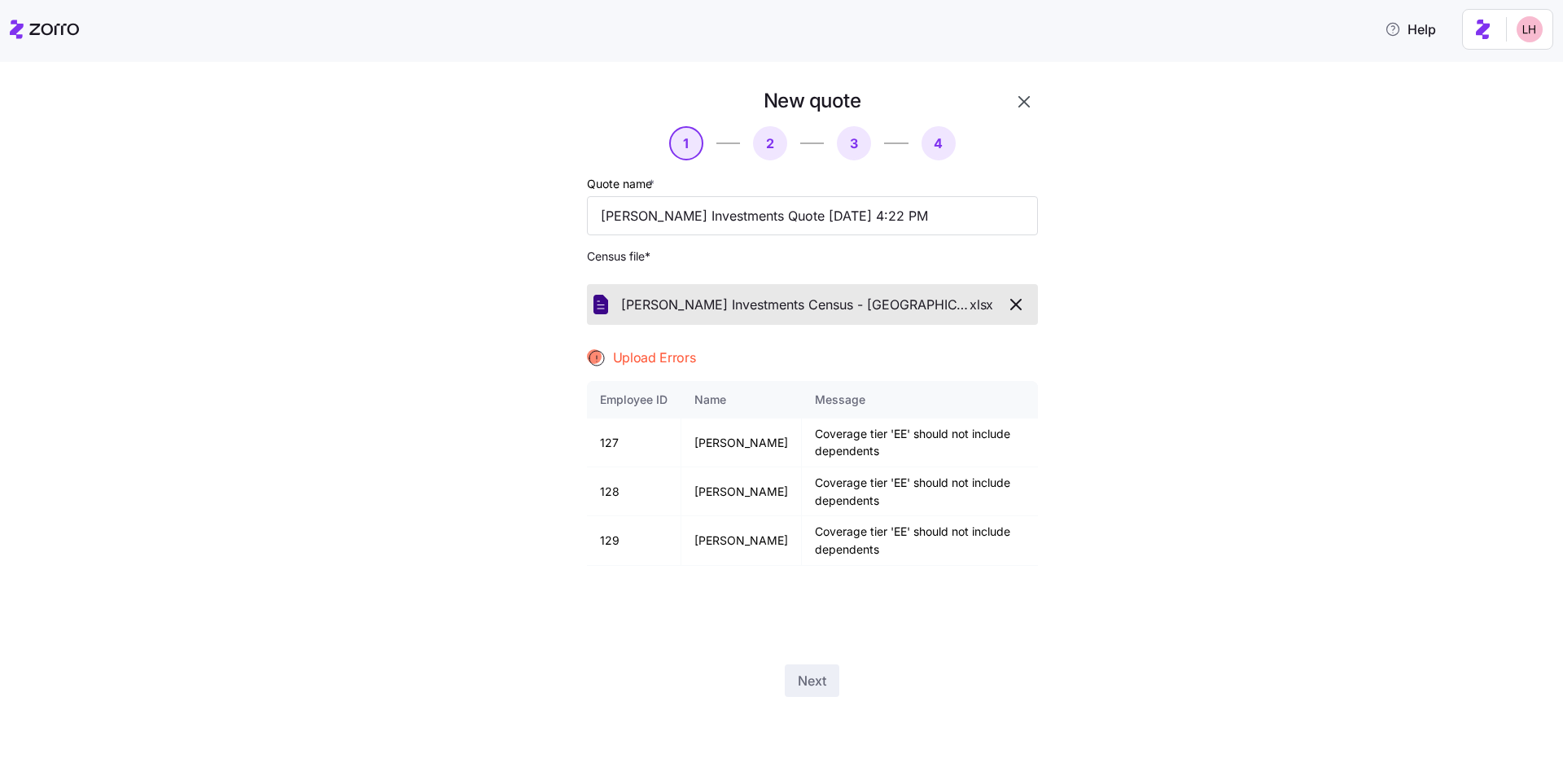
click at [1022, 303] on icon "button" at bounding box center [1016, 305] width 20 height 20
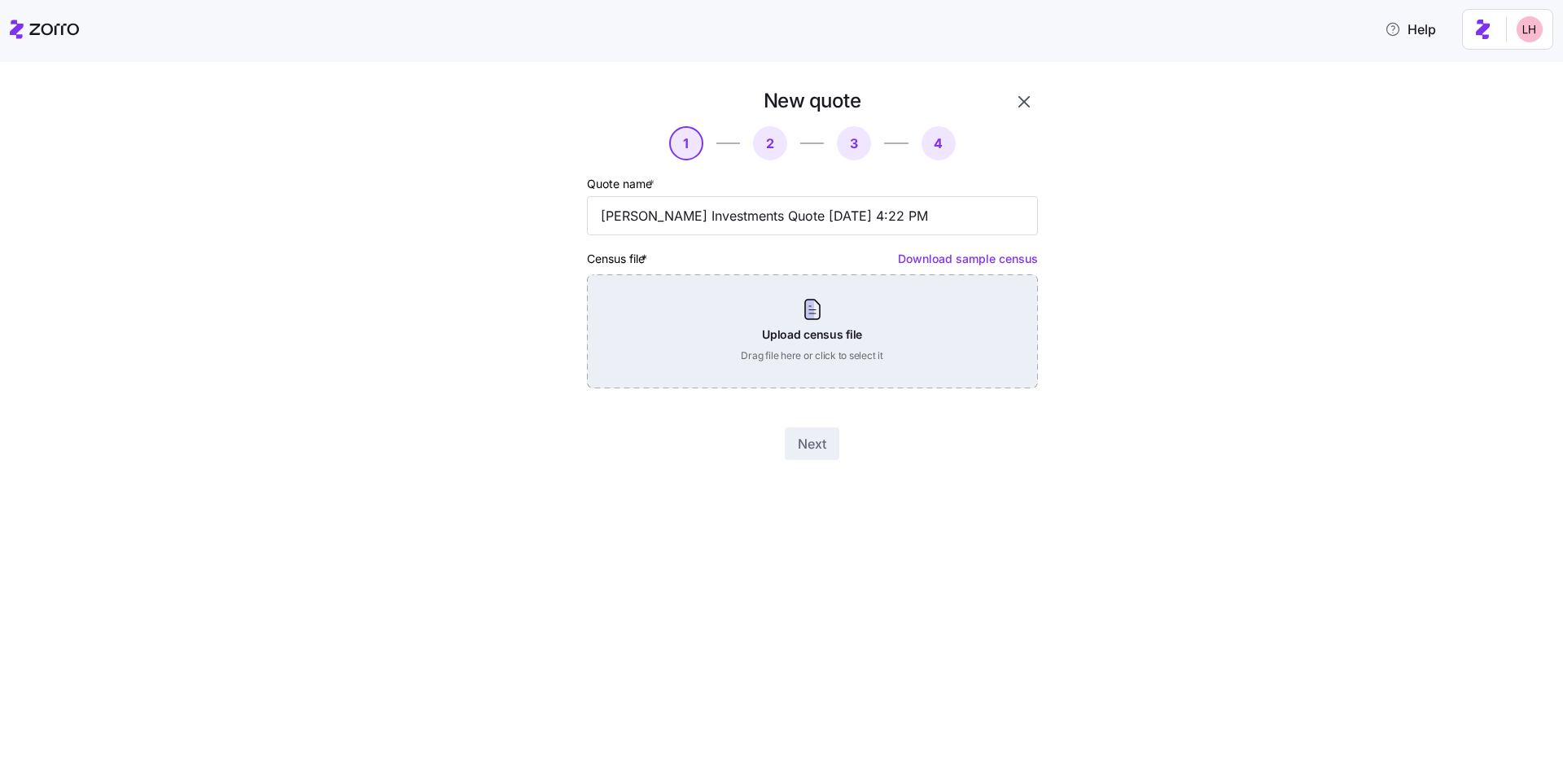
click at [830, 365] on div "Upload census file Drag file here or click to select it" at bounding box center [812, 331] width 451 height 114
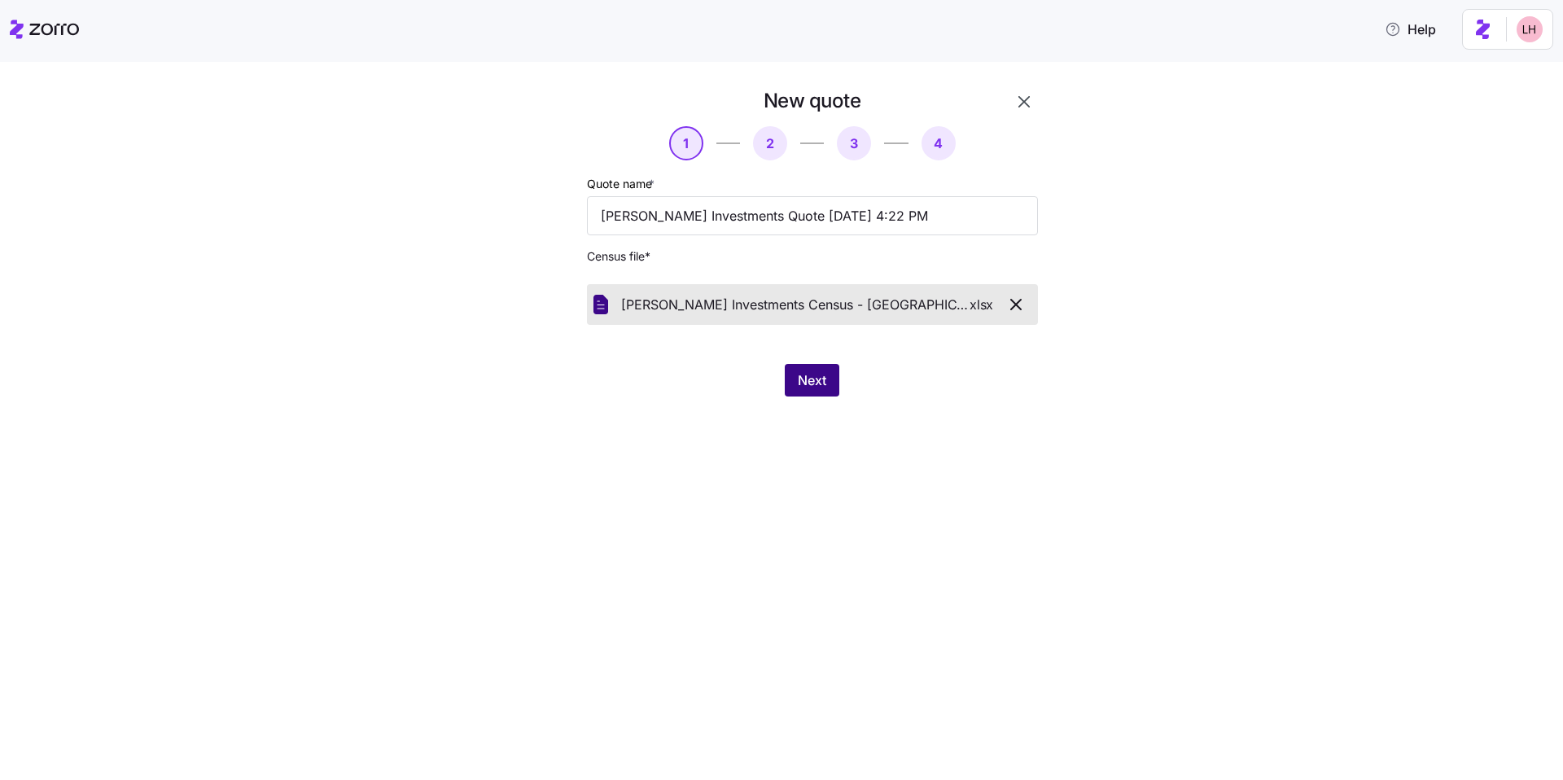
click at [822, 383] on span "Next" at bounding box center [812, 380] width 28 height 20
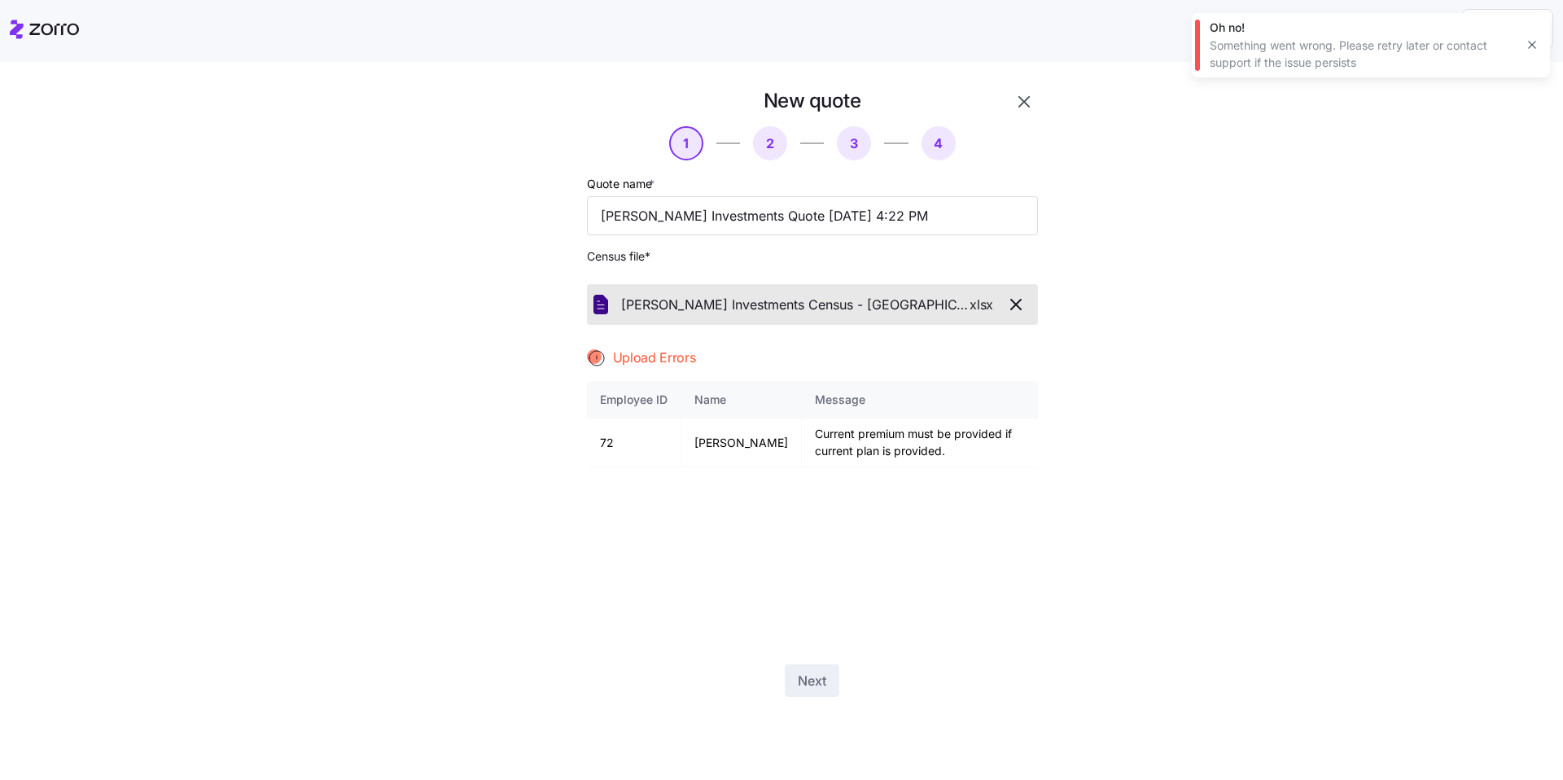
click at [1017, 304] on icon "button" at bounding box center [1016, 305] width 10 height 10
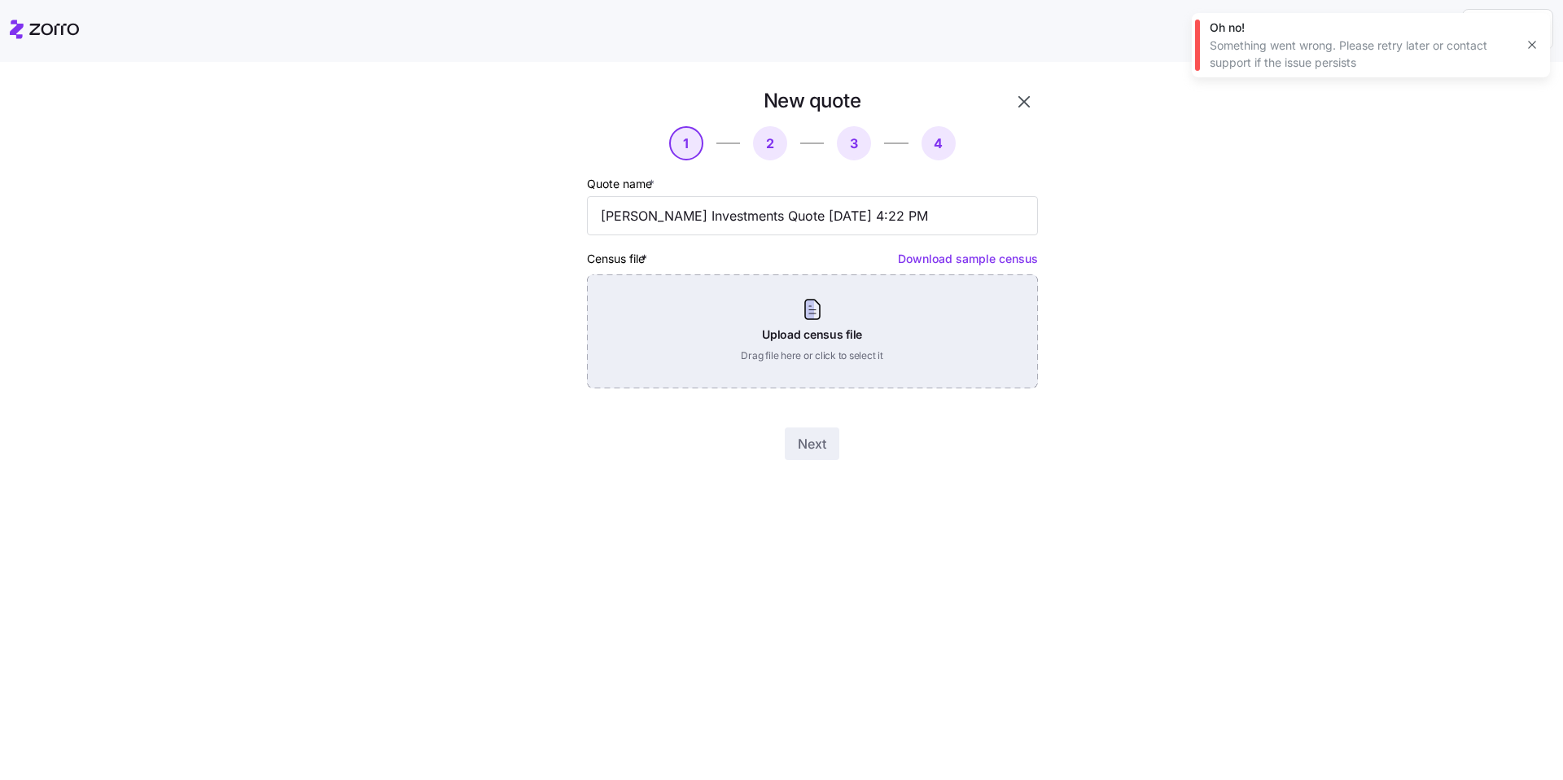
click at [926, 303] on div "Upload census file Drag file here or click to select it" at bounding box center [812, 331] width 451 height 114
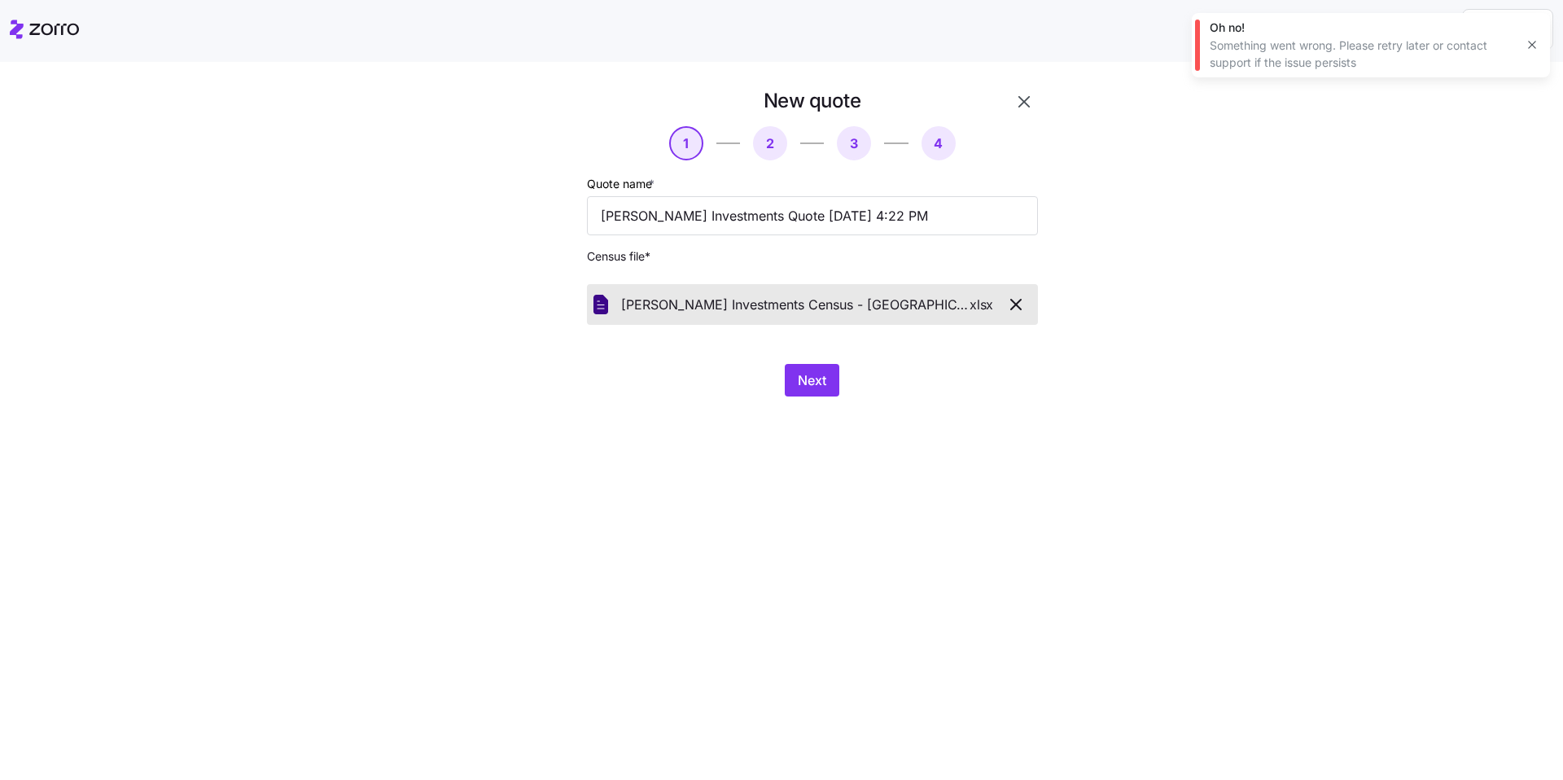
click at [824, 396] on div "New quote 1 2 3 4 Quote name * Sydney Smith Investments Quote 08/11/2025 4:22 P…" at bounding box center [793, 252] width 570 height 328
click at [824, 392] on button "Next" at bounding box center [812, 380] width 55 height 33
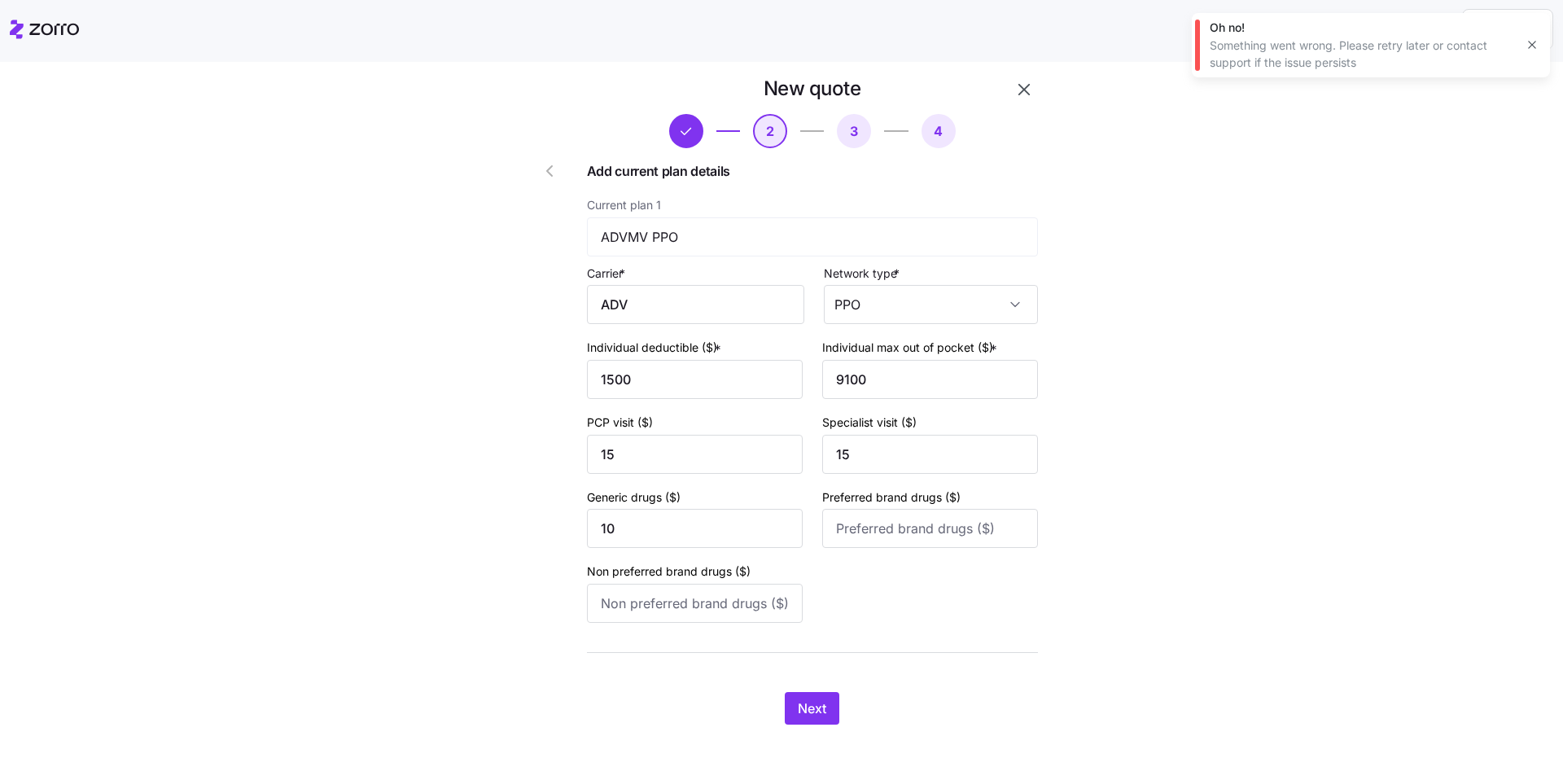
scroll to position [15, 0]
click at [815, 704] on span "Next" at bounding box center [812, 705] width 28 height 20
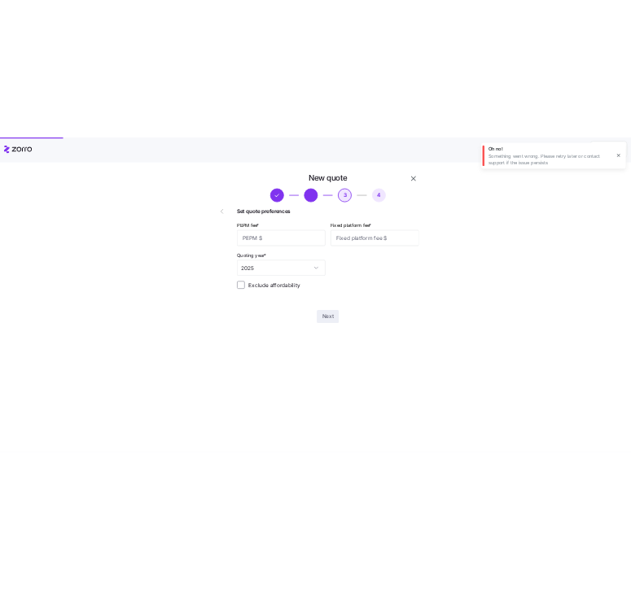
scroll to position [0, 0]
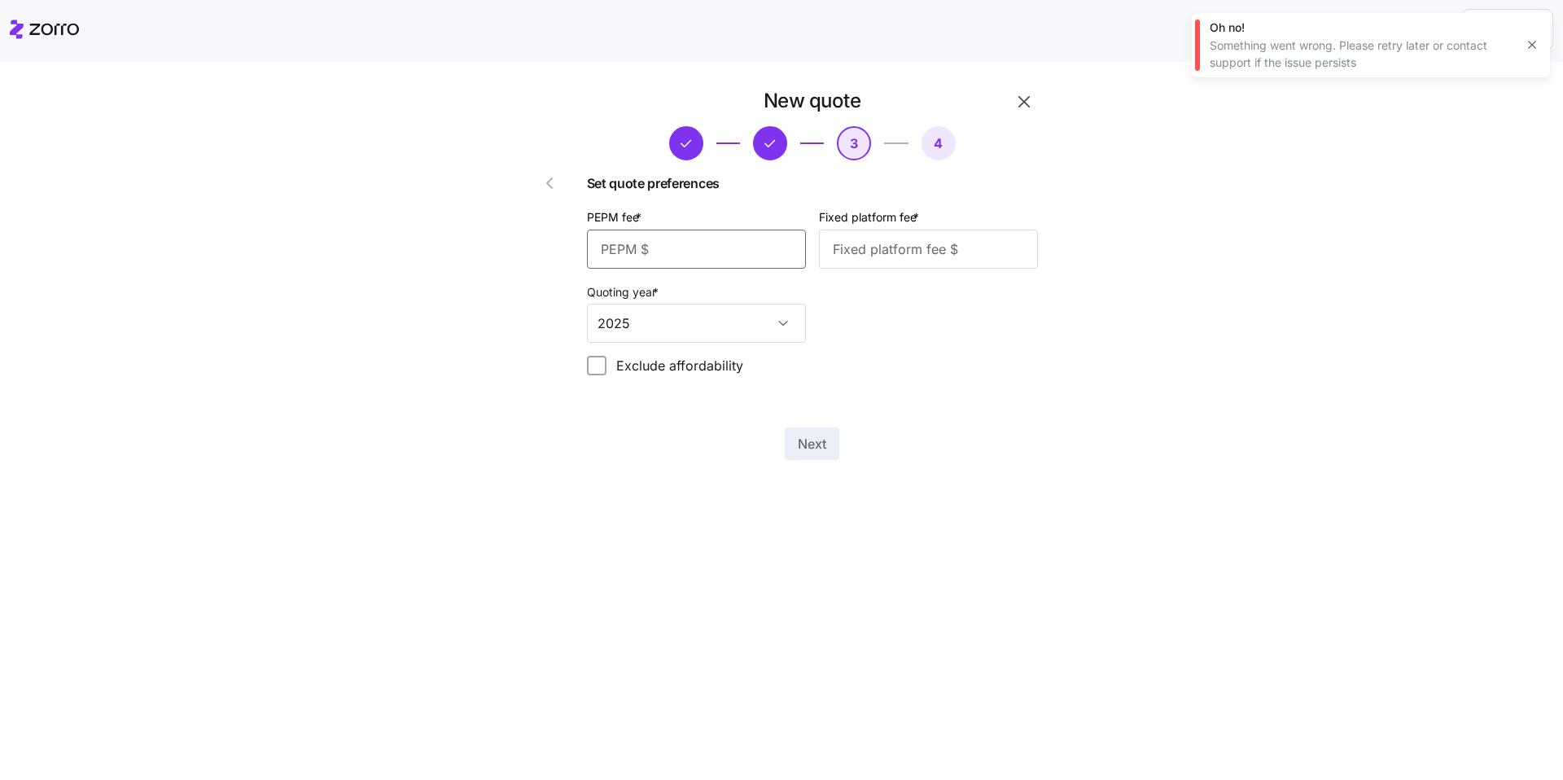
click at [702, 250] on input "PEPM fee *" at bounding box center [696, 249] width 219 height 39
type input "50"
type input "100"
click at [817, 449] on span "Next" at bounding box center [812, 444] width 28 height 20
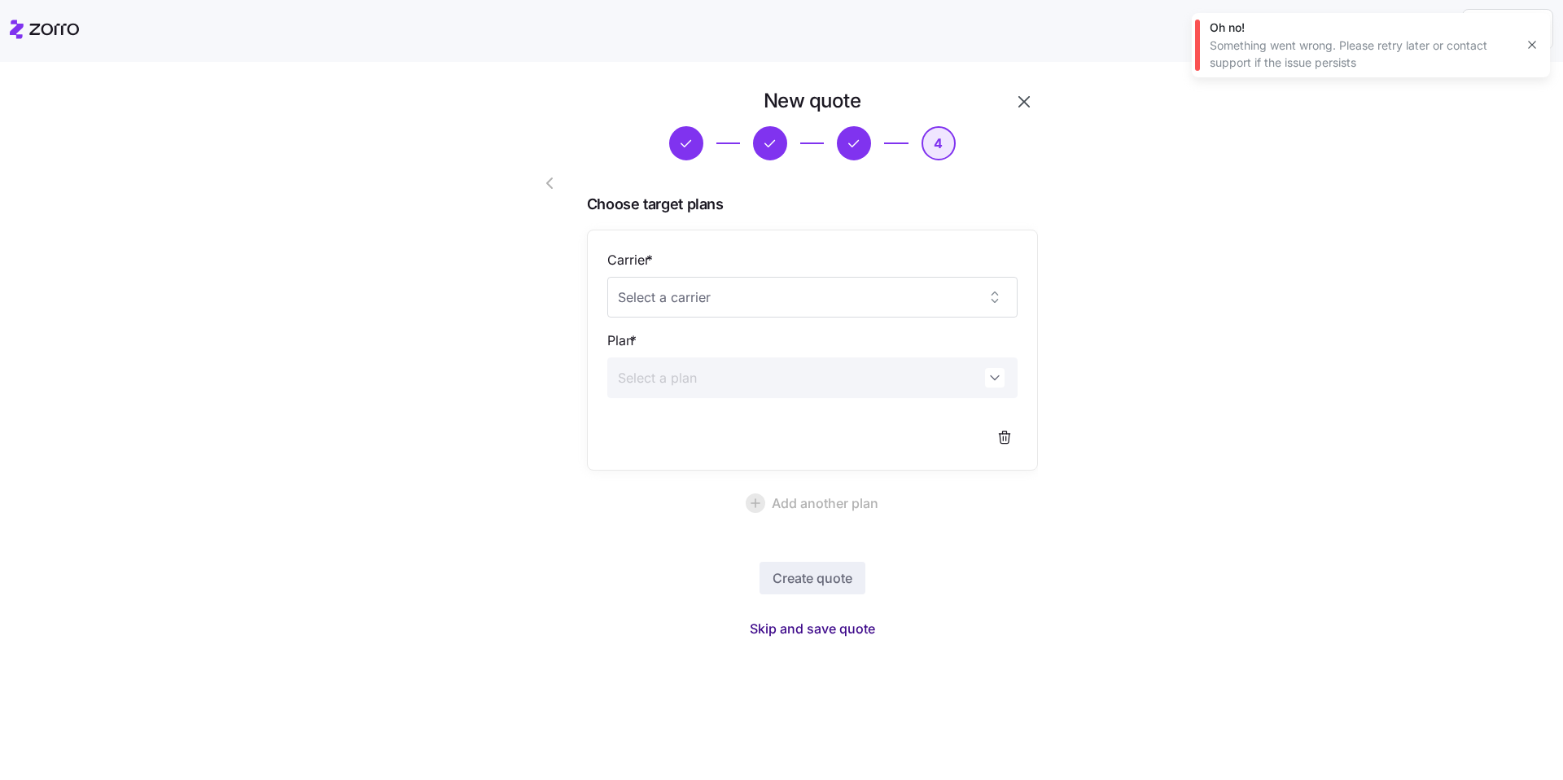
click at [851, 623] on span "Skip and save quote" at bounding box center [812, 629] width 125 height 20
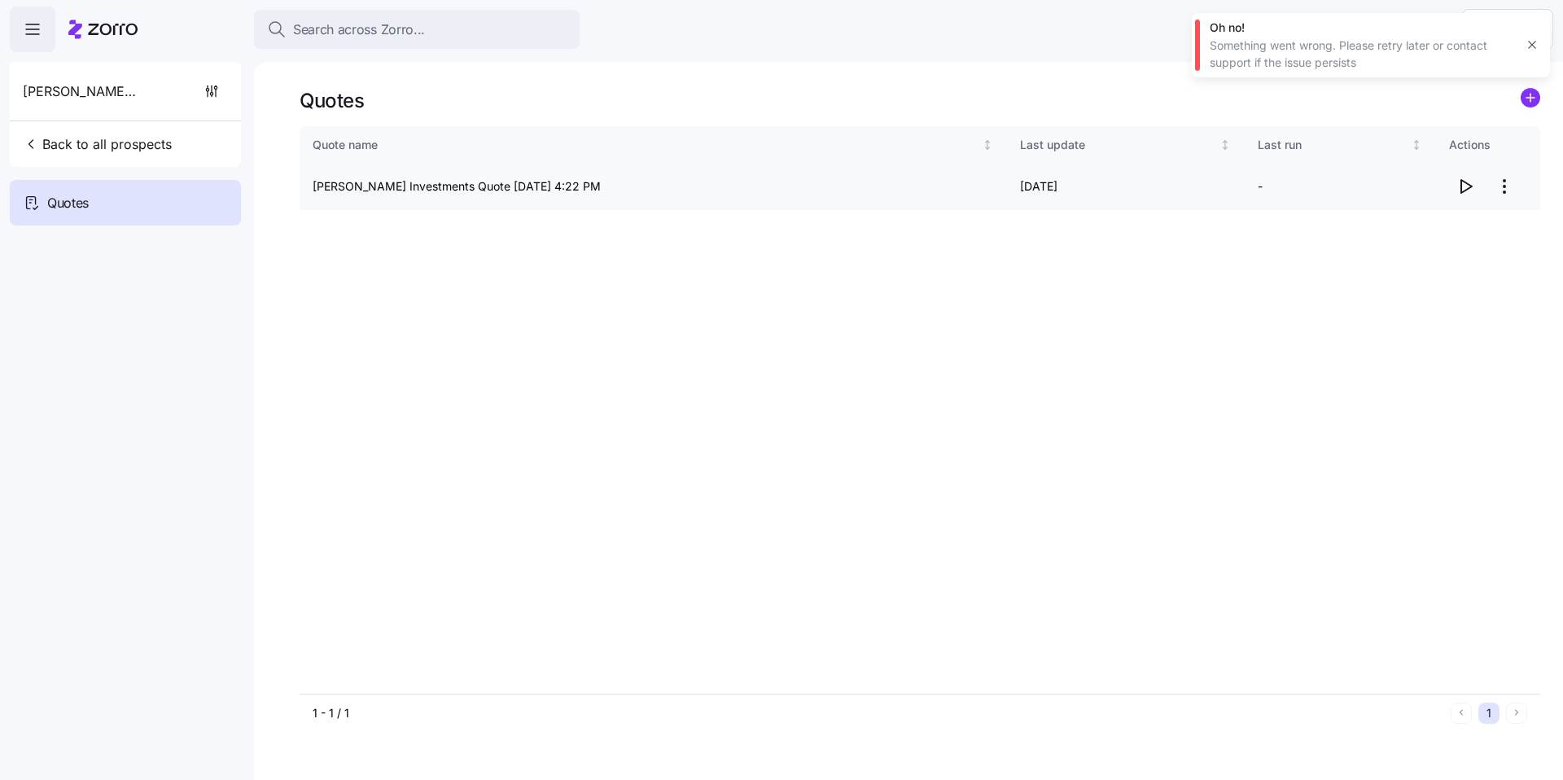
click at [1467, 183] on icon "button" at bounding box center [1466, 186] width 11 height 13
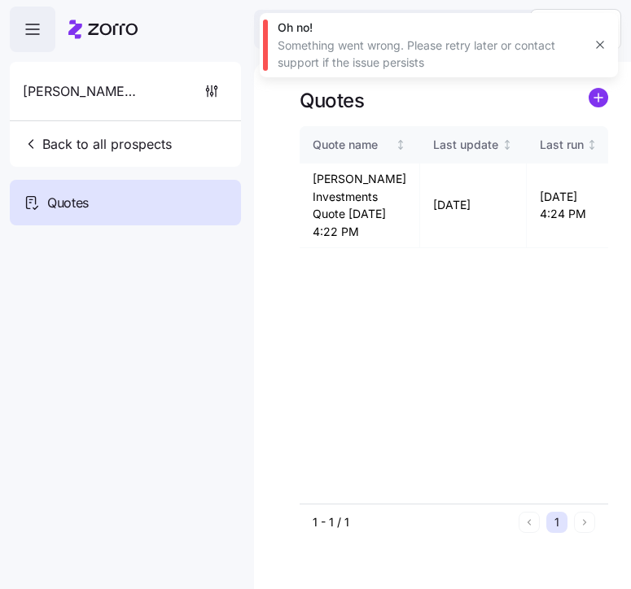
click at [600, 46] on icon "button" at bounding box center [599, 44] width 13 height 13
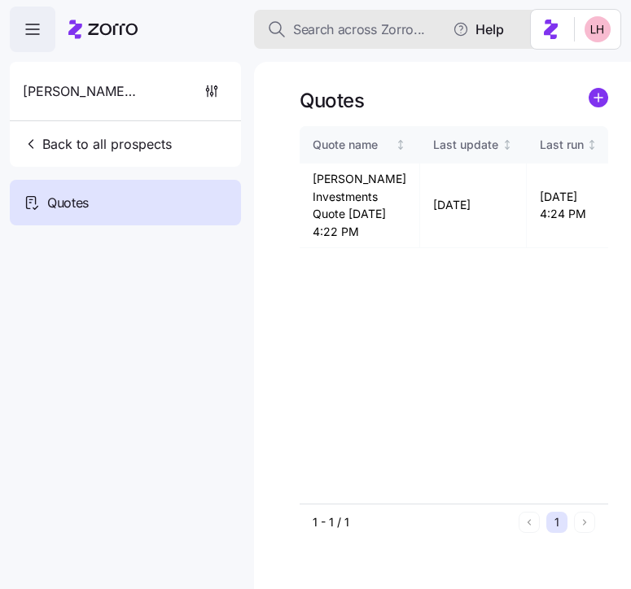
click at [393, 30] on span "Search across Zorro..." at bounding box center [359, 30] width 132 height 20
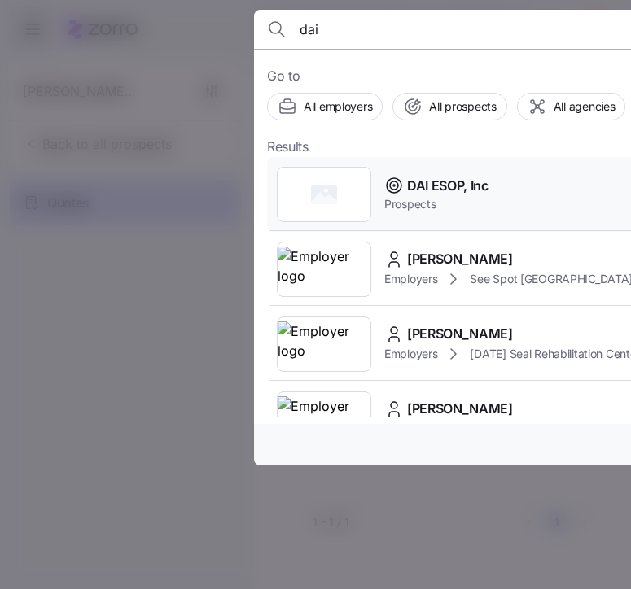
type input "dai"
click at [462, 182] on span "DAI ESOP, Inc" at bounding box center [447, 186] width 81 height 20
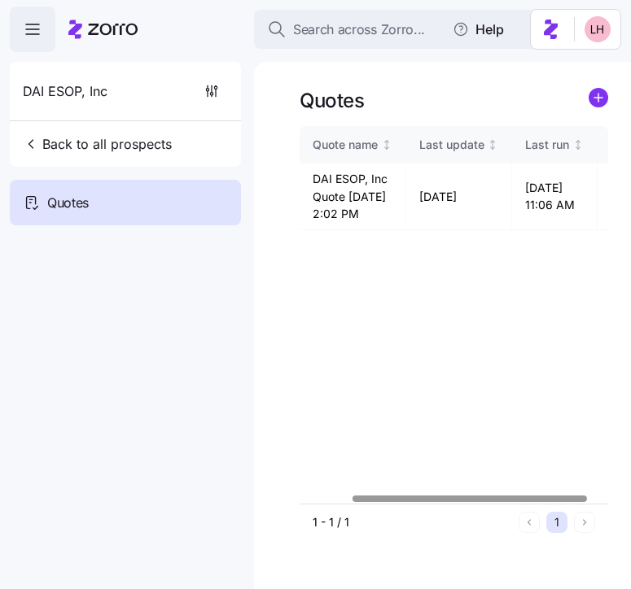
scroll to position [0, 94]
click at [586, 502] on div at bounding box center [454, 499] width 309 height 10
click at [527, 199] on icon "button" at bounding box center [533, 196] width 20 height 20
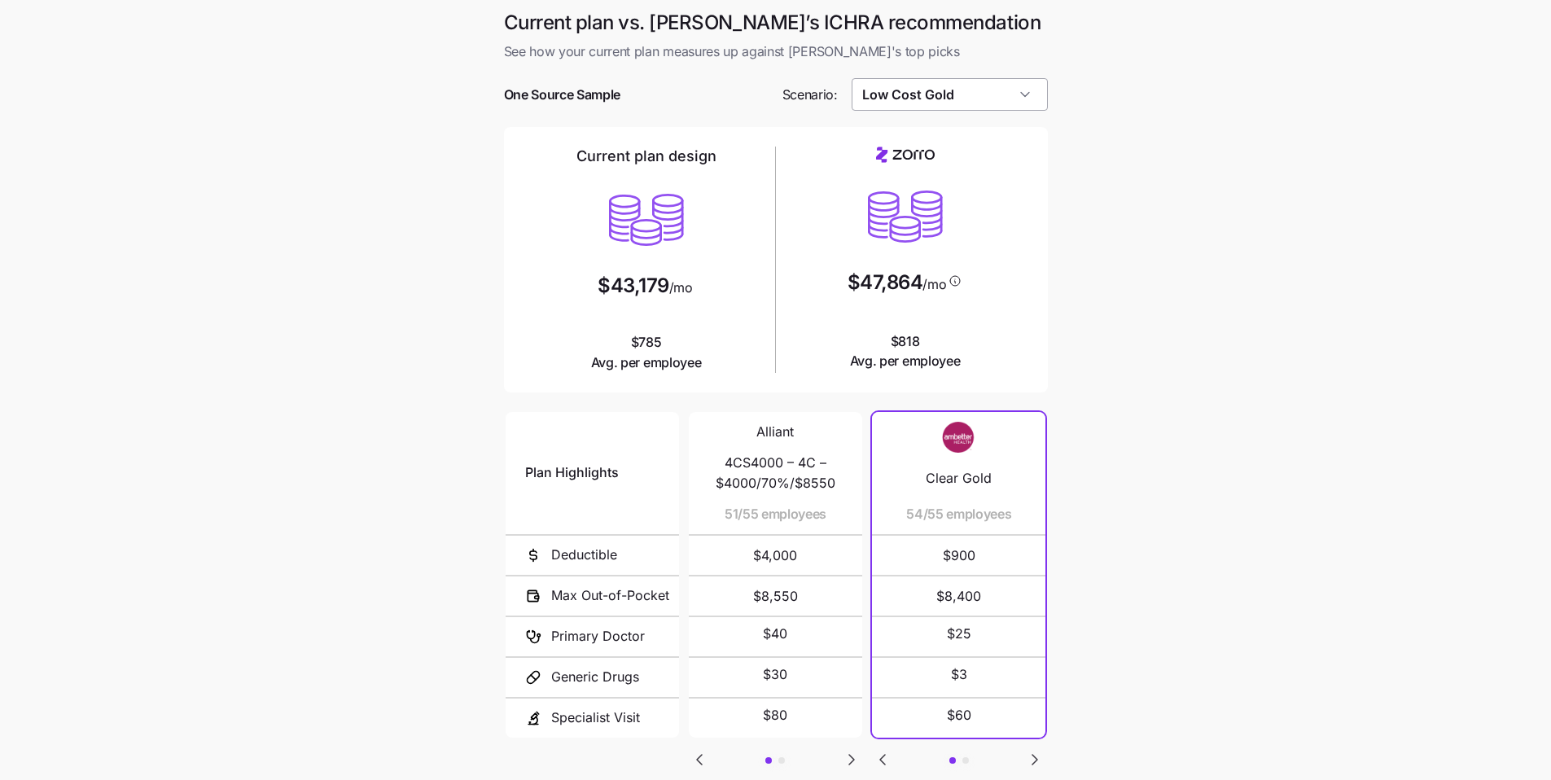
click at [988, 82] on input "Low Cost Gold" at bounding box center [950, 94] width 196 height 33
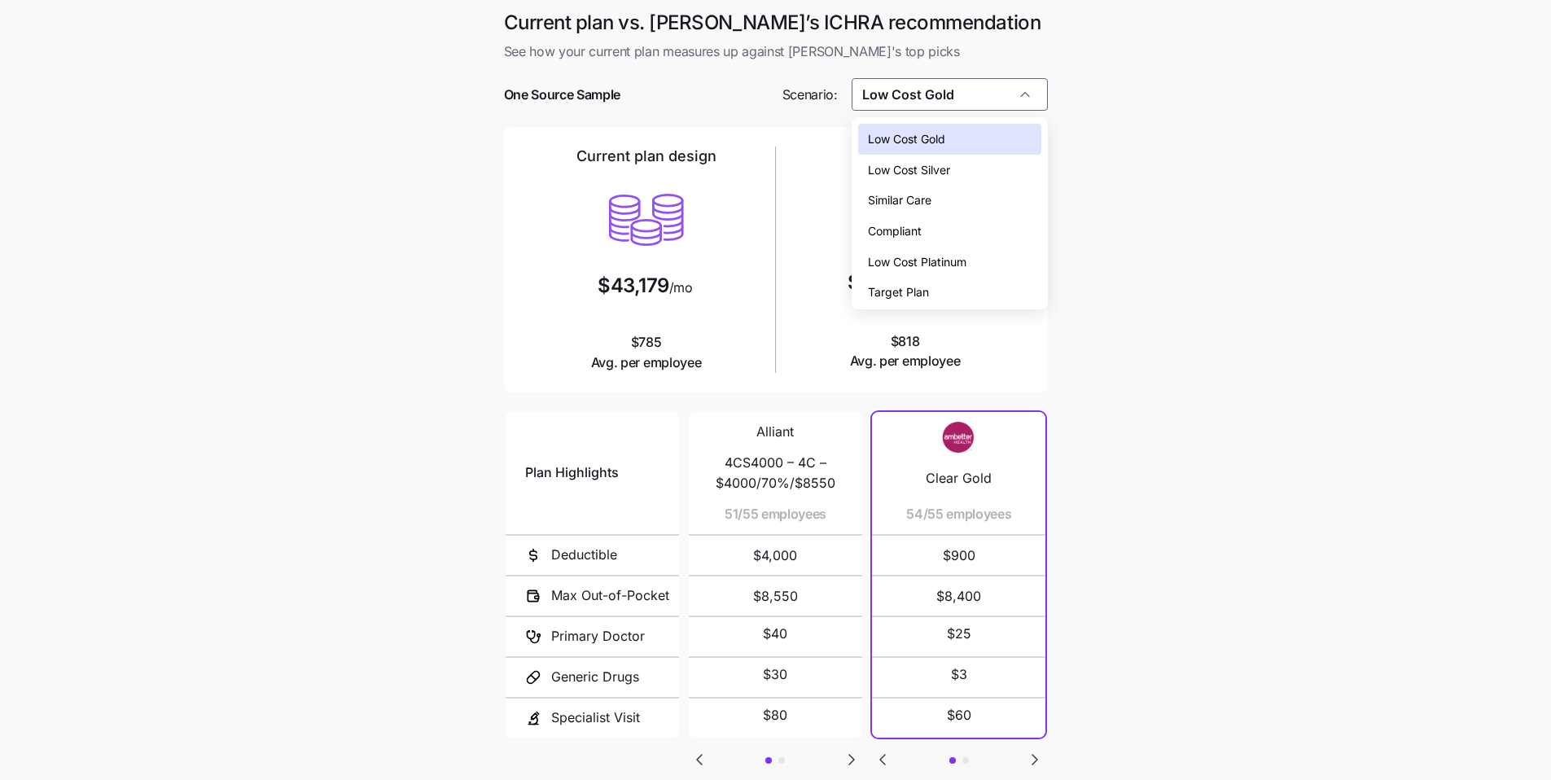
click at [950, 171] on span "Low Cost Silver" at bounding box center [909, 170] width 82 height 18
type input "Low Cost Silver"
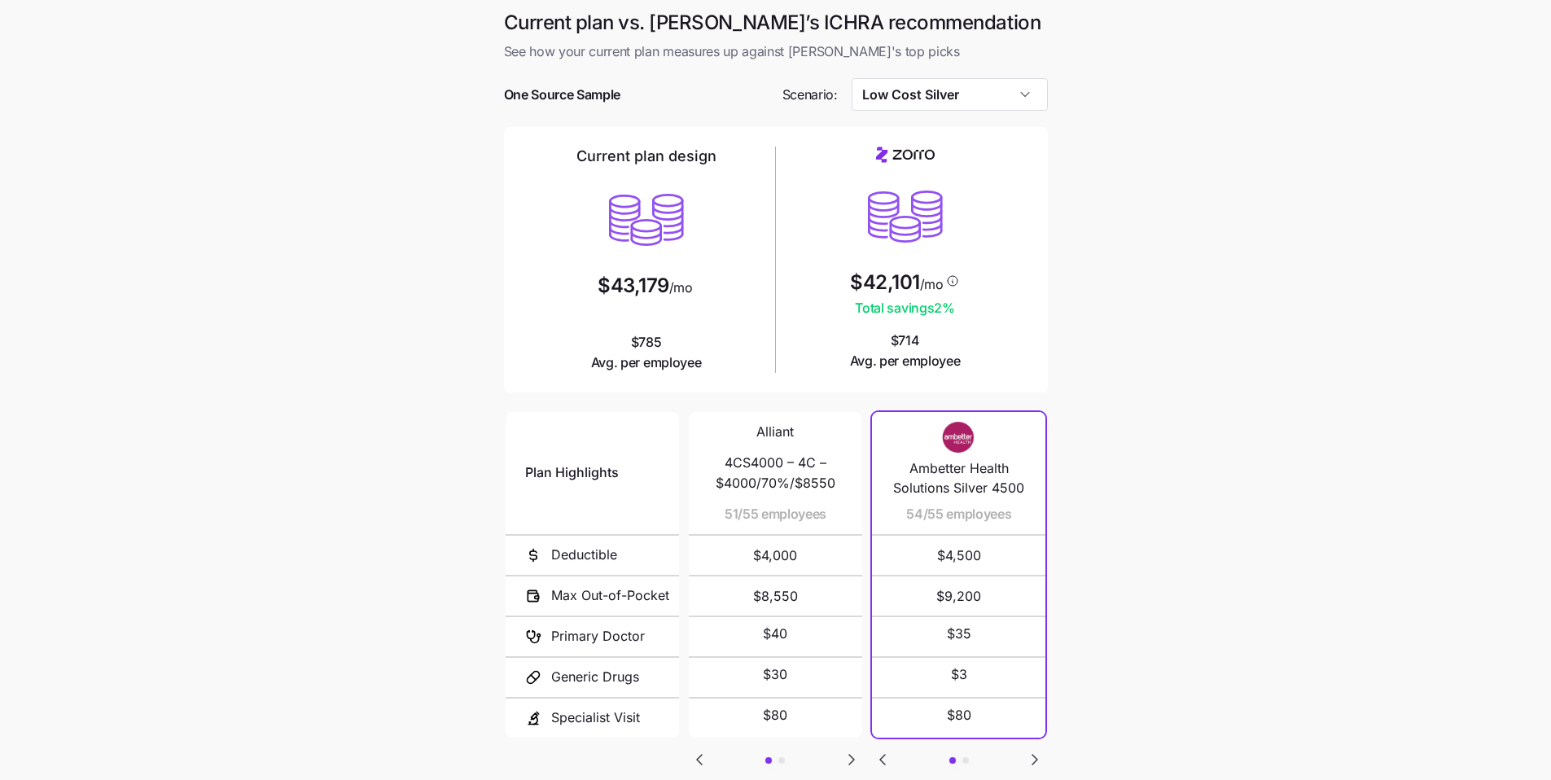
click at [1145, 374] on main "Current plan vs. Zorro’s ICHRA recommendation See how your current plan measure…" at bounding box center [775, 444] width 1551 height 889
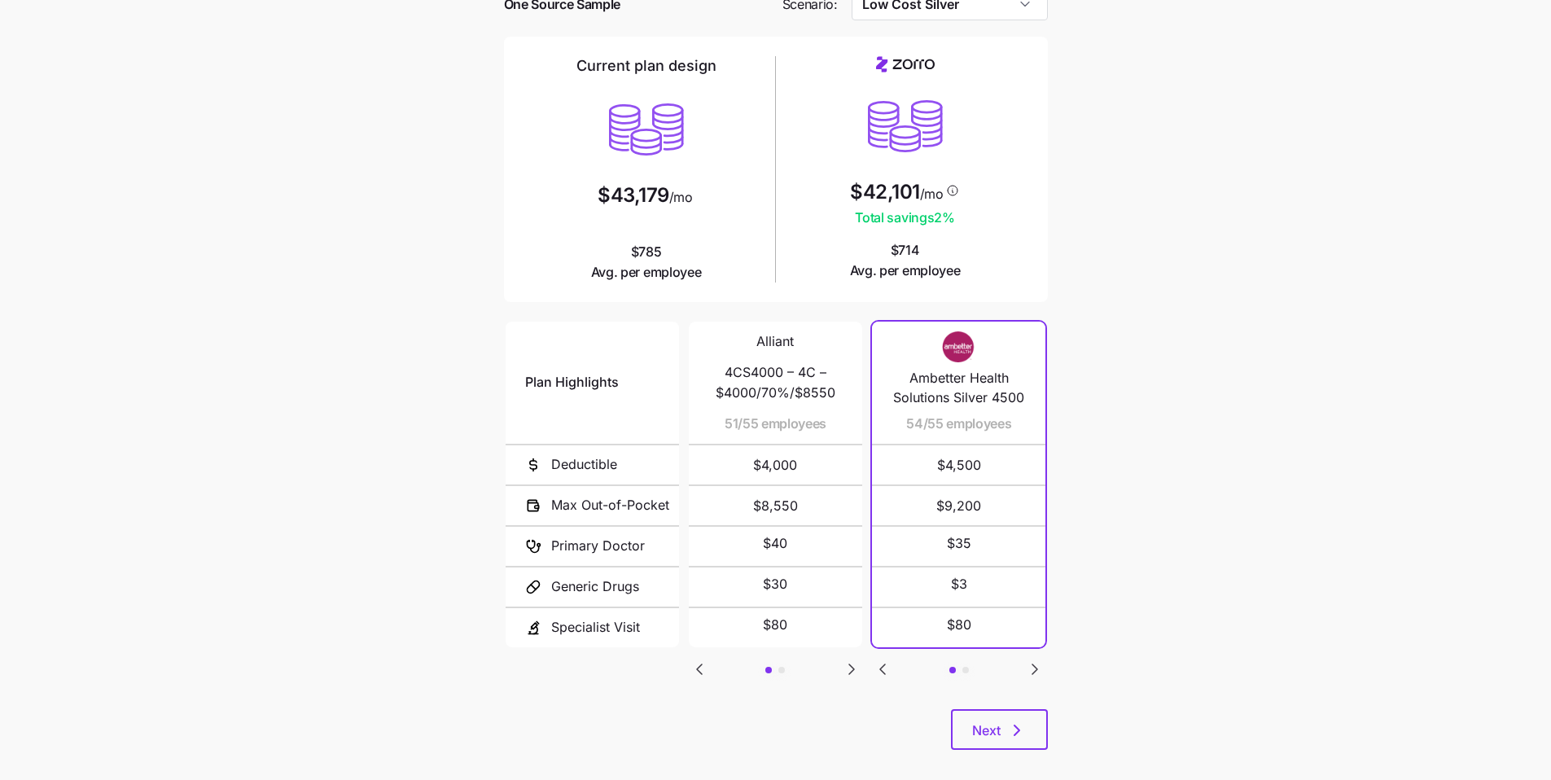
scroll to position [100, 0]
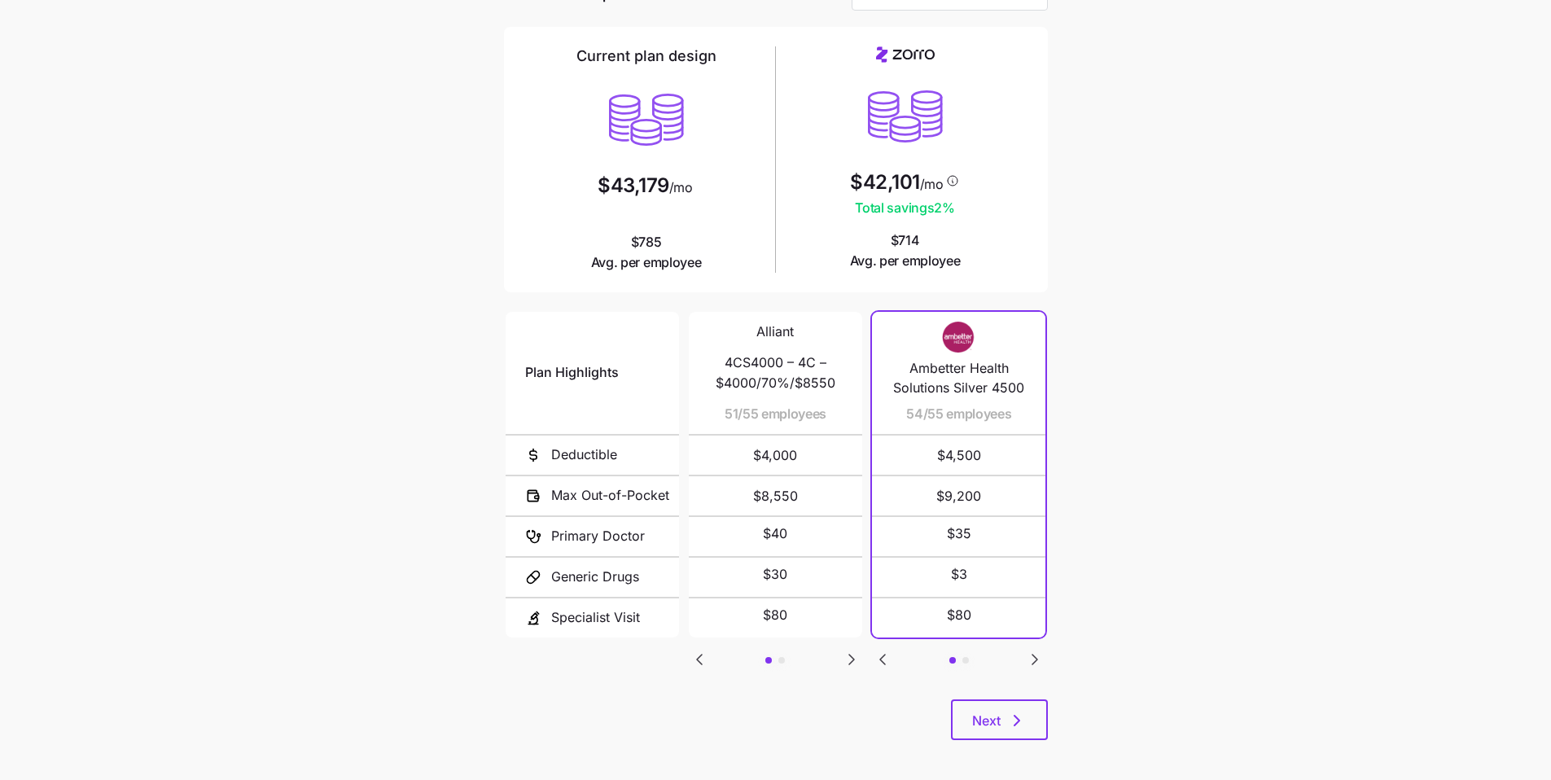
click at [848, 659] on icon "Go to next slide" at bounding box center [852, 660] width 20 height 20
click at [1036, 655] on icon "Go to next slide" at bounding box center [1035, 660] width 20 height 20
click at [883, 659] on icon "Go to previous slide" at bounding box center [882, 660] width 5 height 10
click at [1000, 716] on span "Next" at bounding box center [999, 721] width 55 height 20
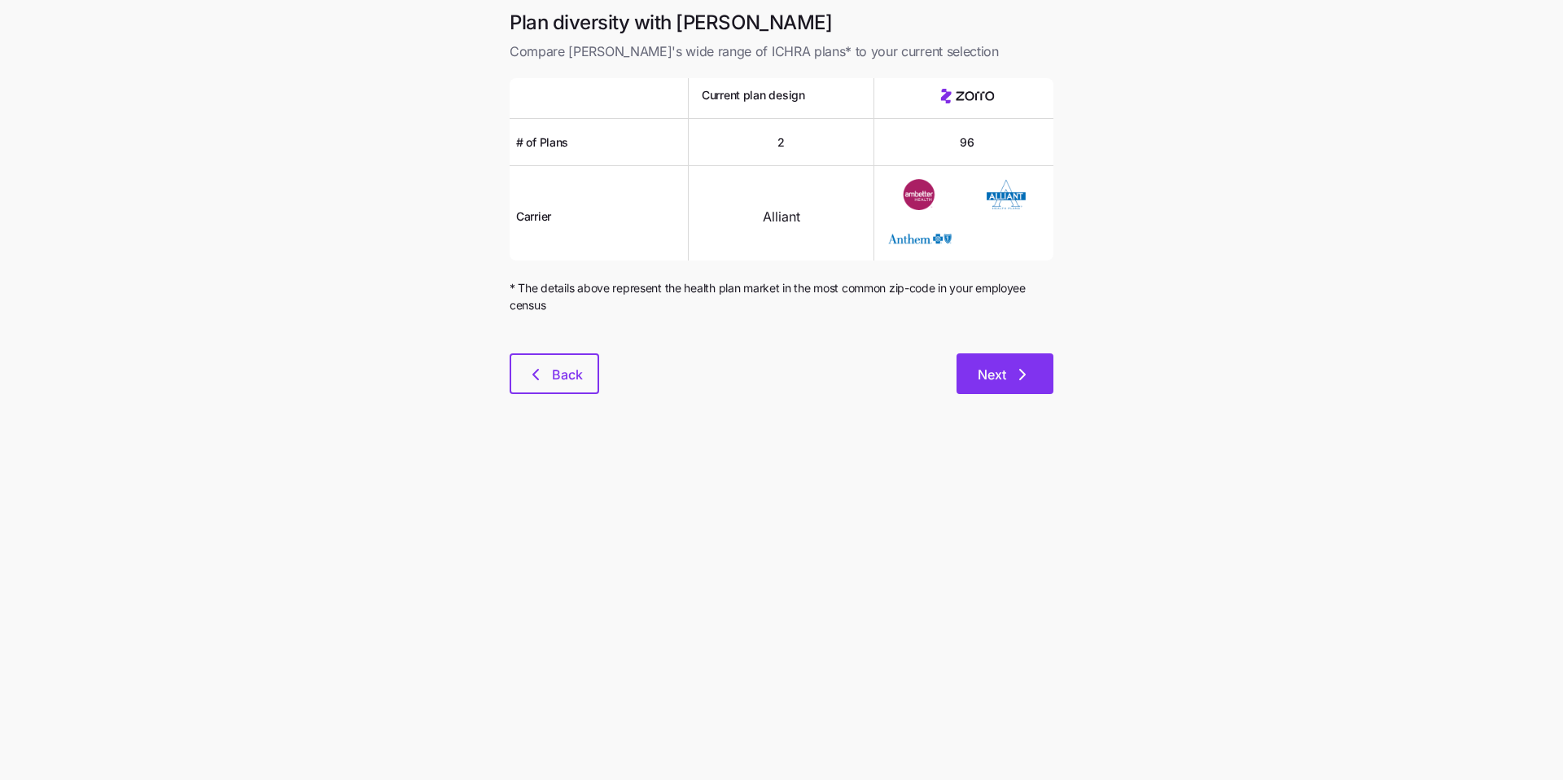
click at [1009, 370] on span "Next" at bounding box center [1005, 375] width 55 height 20
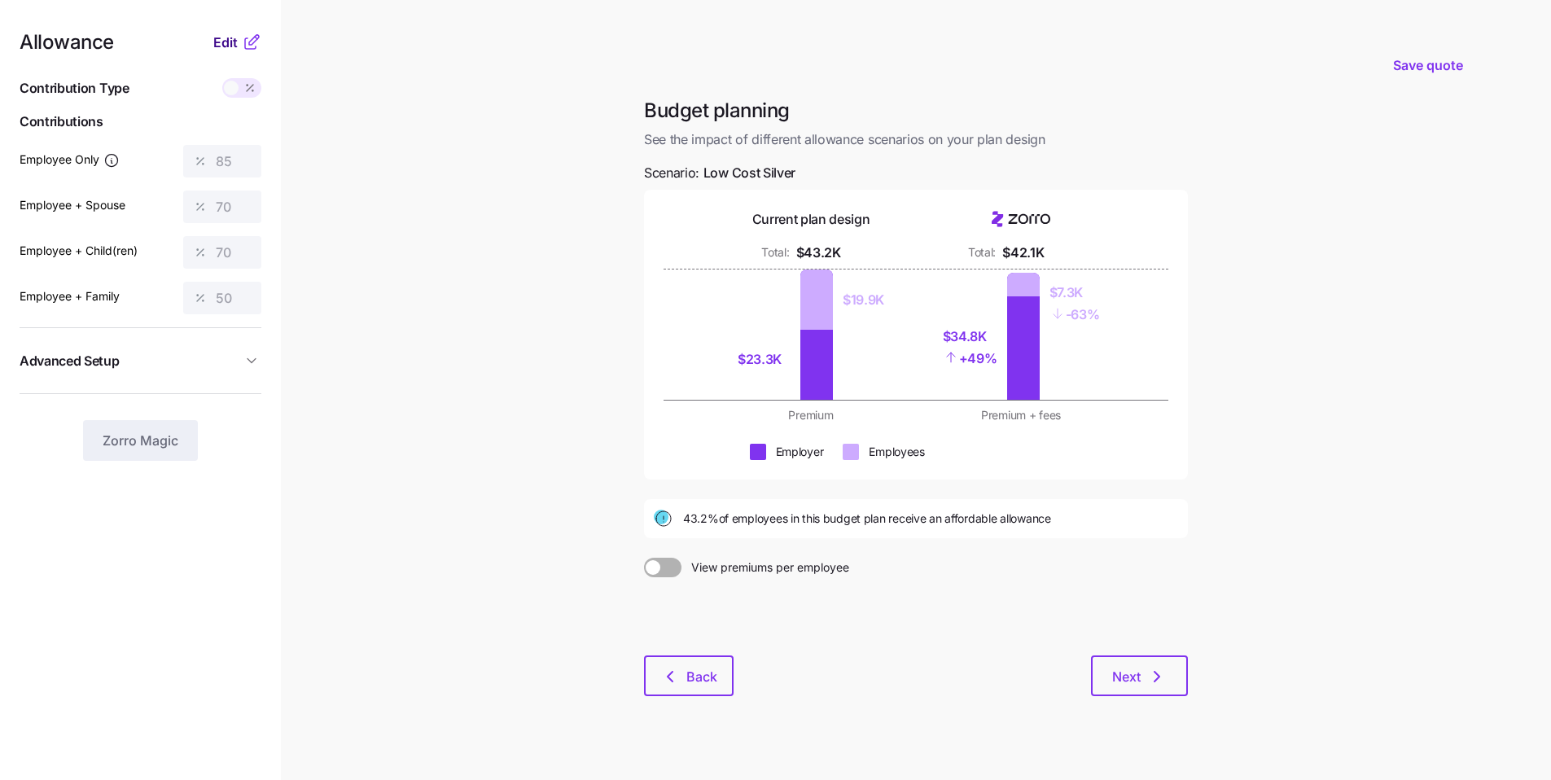
click at [226, 47] on span "Edit" at bounding box center [225, 43] width 24 height 20
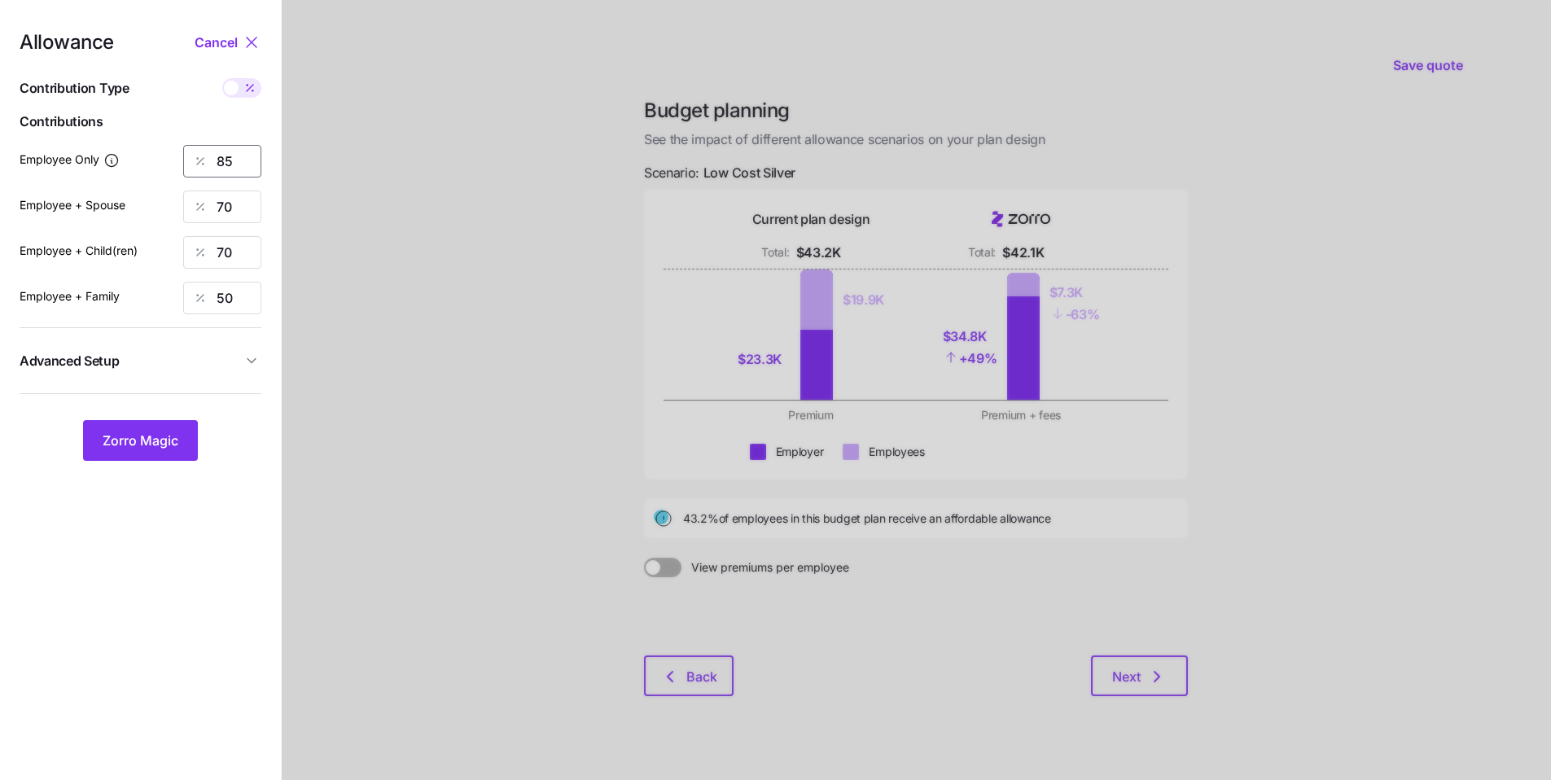
drag, startPoint x: 243, startPoint y: 154, endPoint x: 173, endPoint y: 142, distance: 71.9
click at [181, 145] on div "Employee Only 85" at bounding box center [141, 161] width 242 height 33
type input "50"
click at [199, 195] on div "70" at bounding box center [222, 206] width 78 height 33
type input "50"
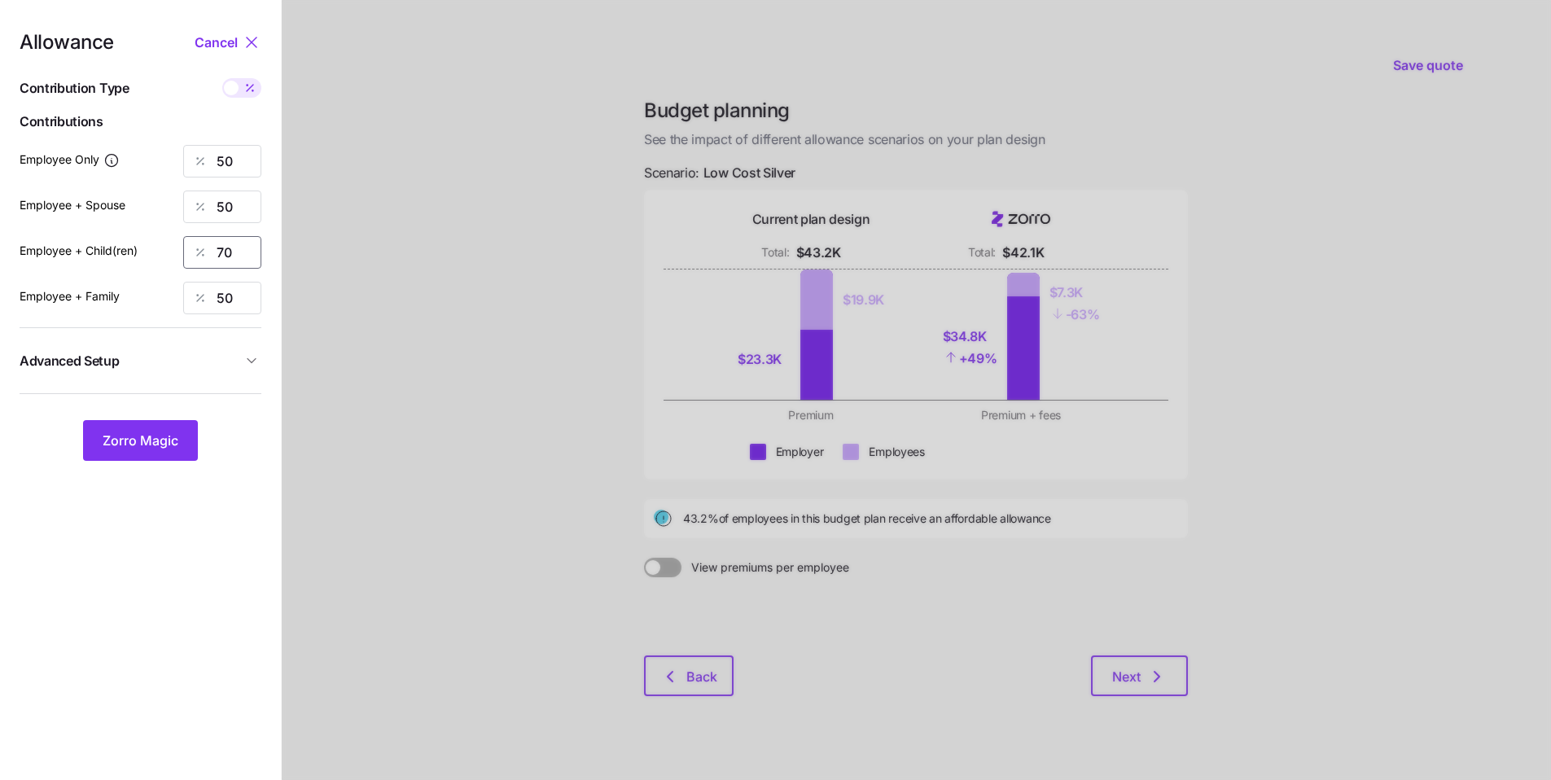
drag, startPoint x: 237, startPoint y: 251, endPoint x: 161, endPoint y: 230, distance: 78.4
click at [173, 237] on div "Employee + Child(ren) 70" at bounding box center [141, 252] width 242 height 33
type input "50"
click at [140, 448] on span "Zorro Magic" at bounding box center [141, 441] width 76 height 20
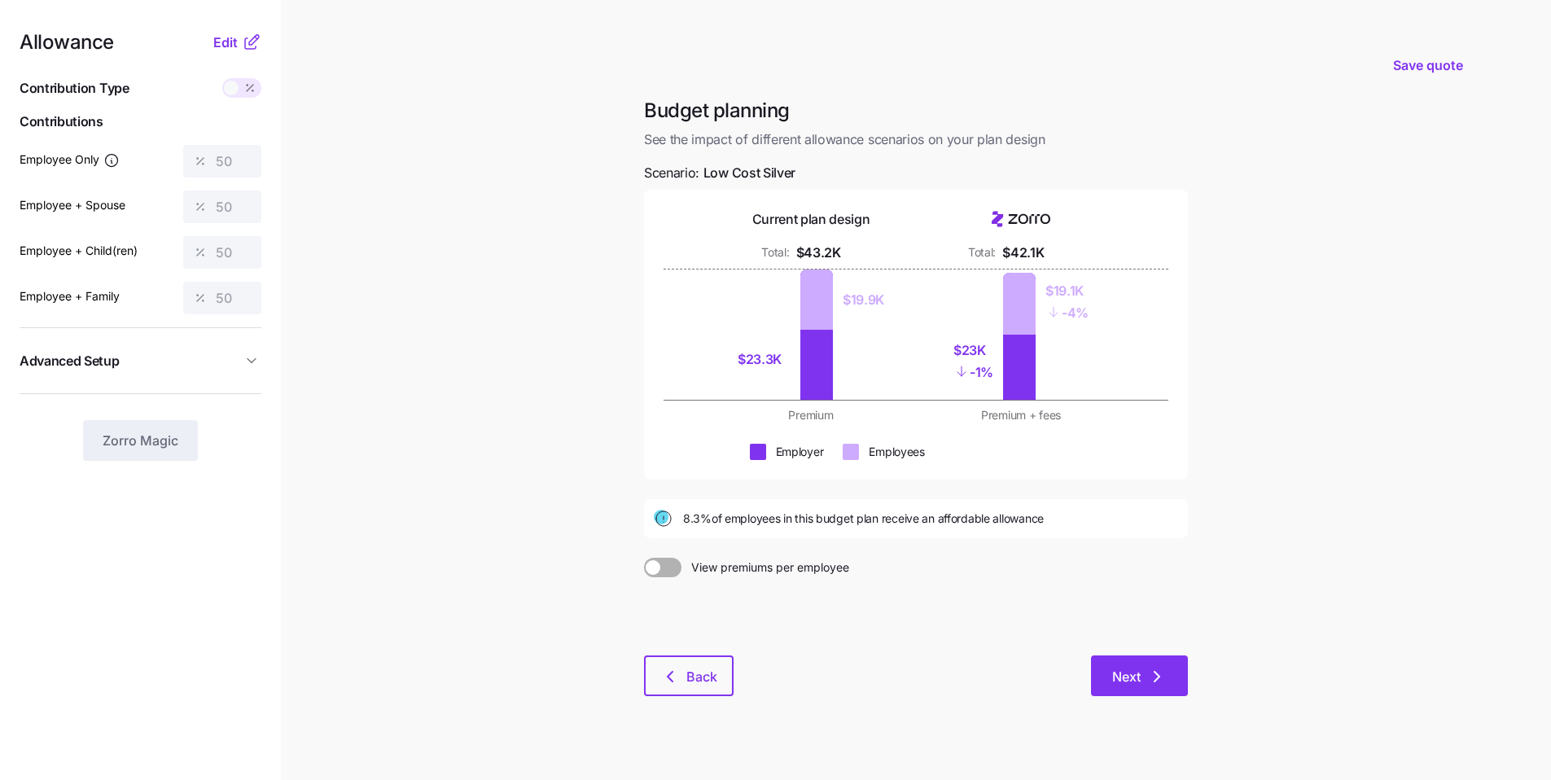
click at [1136, 661] on button "Next" at bounding box center [1139, 675] width 97 height 41
click at [1176, 684] on button "Next" at bounding box center [1139, 675] width 97 height 41
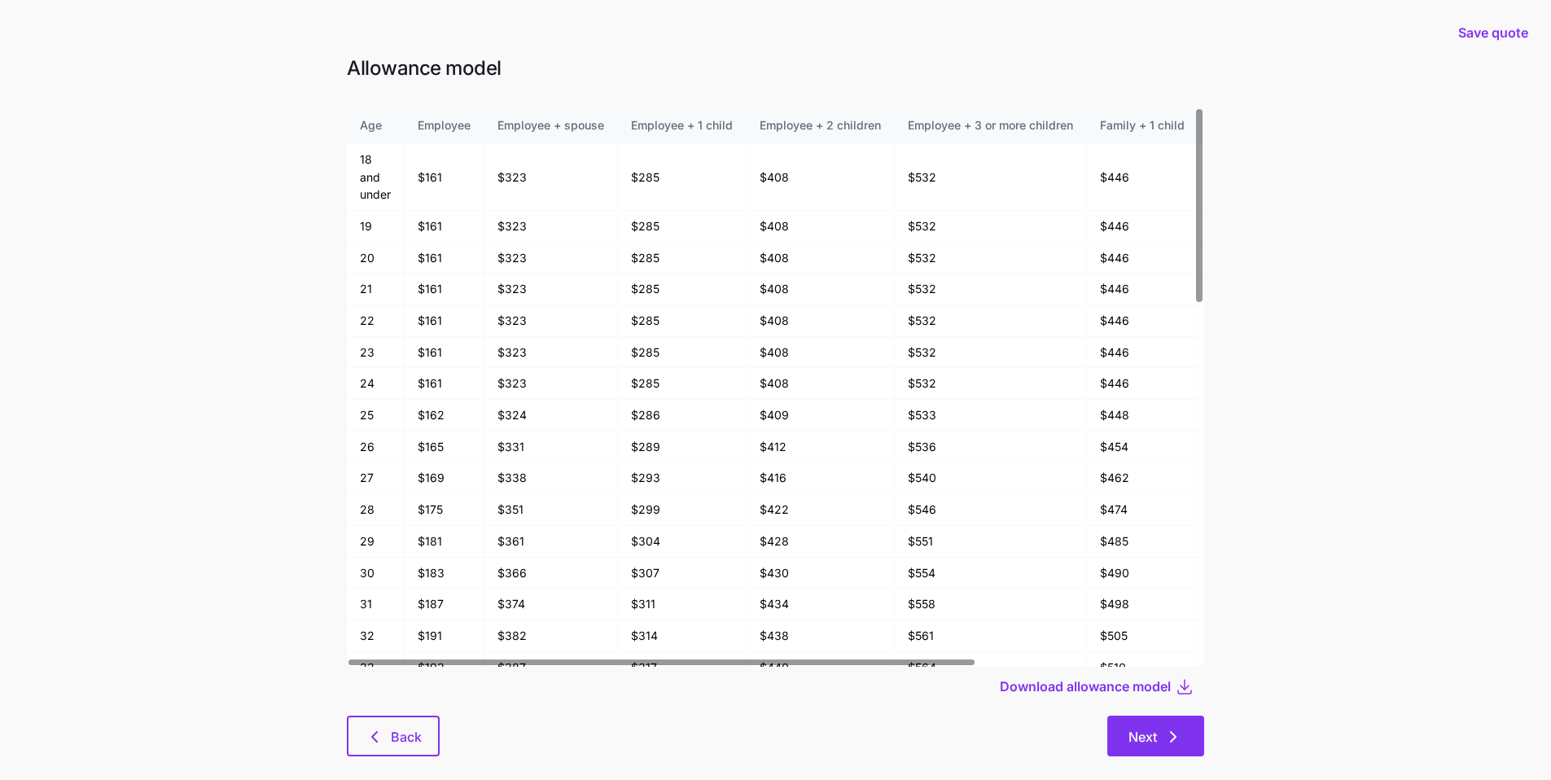
click at [1176, 744] on icon "button" at bounding box center [1173, 737] width 20 height 20
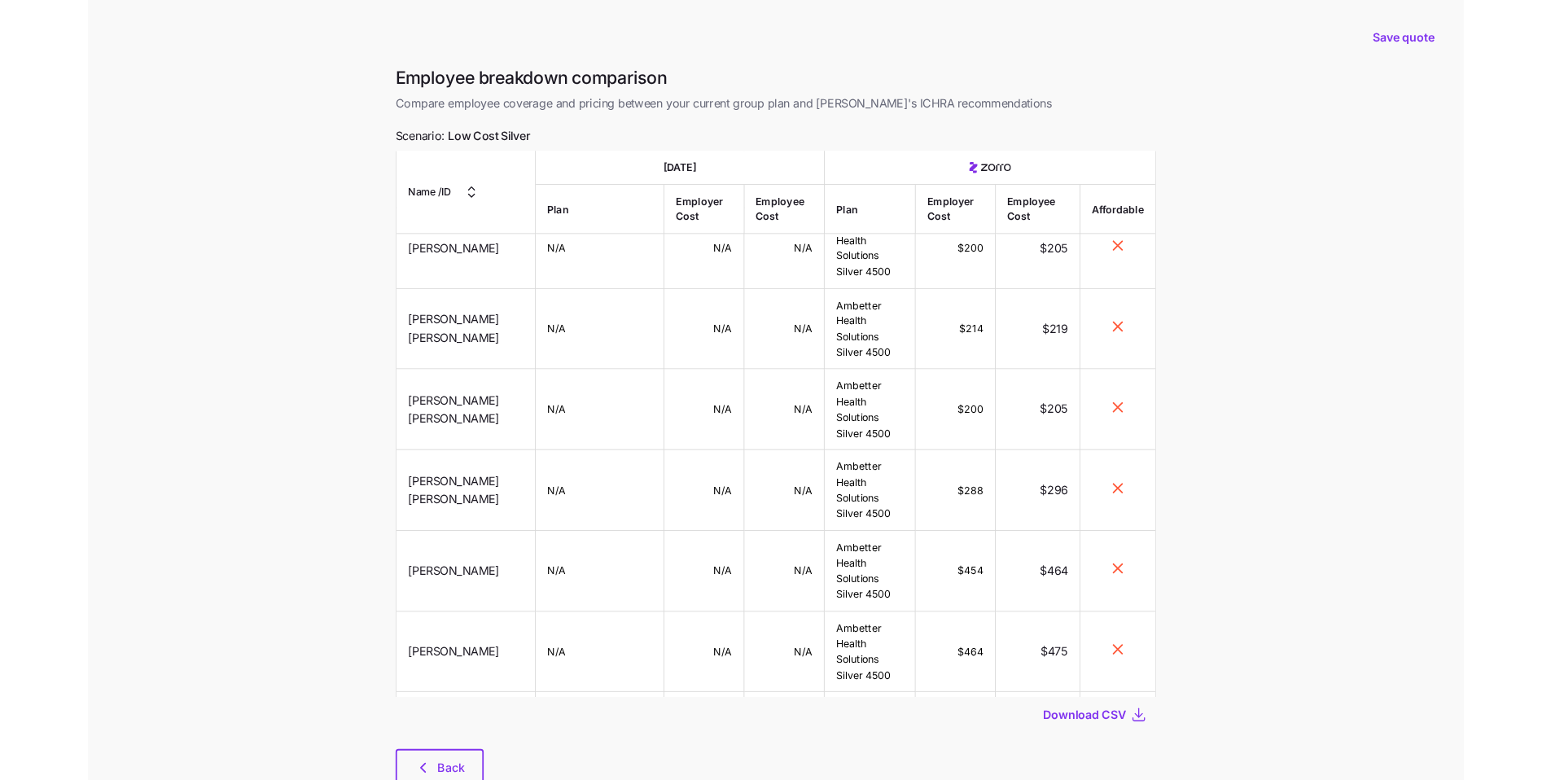
scroll to position [12979, 0]
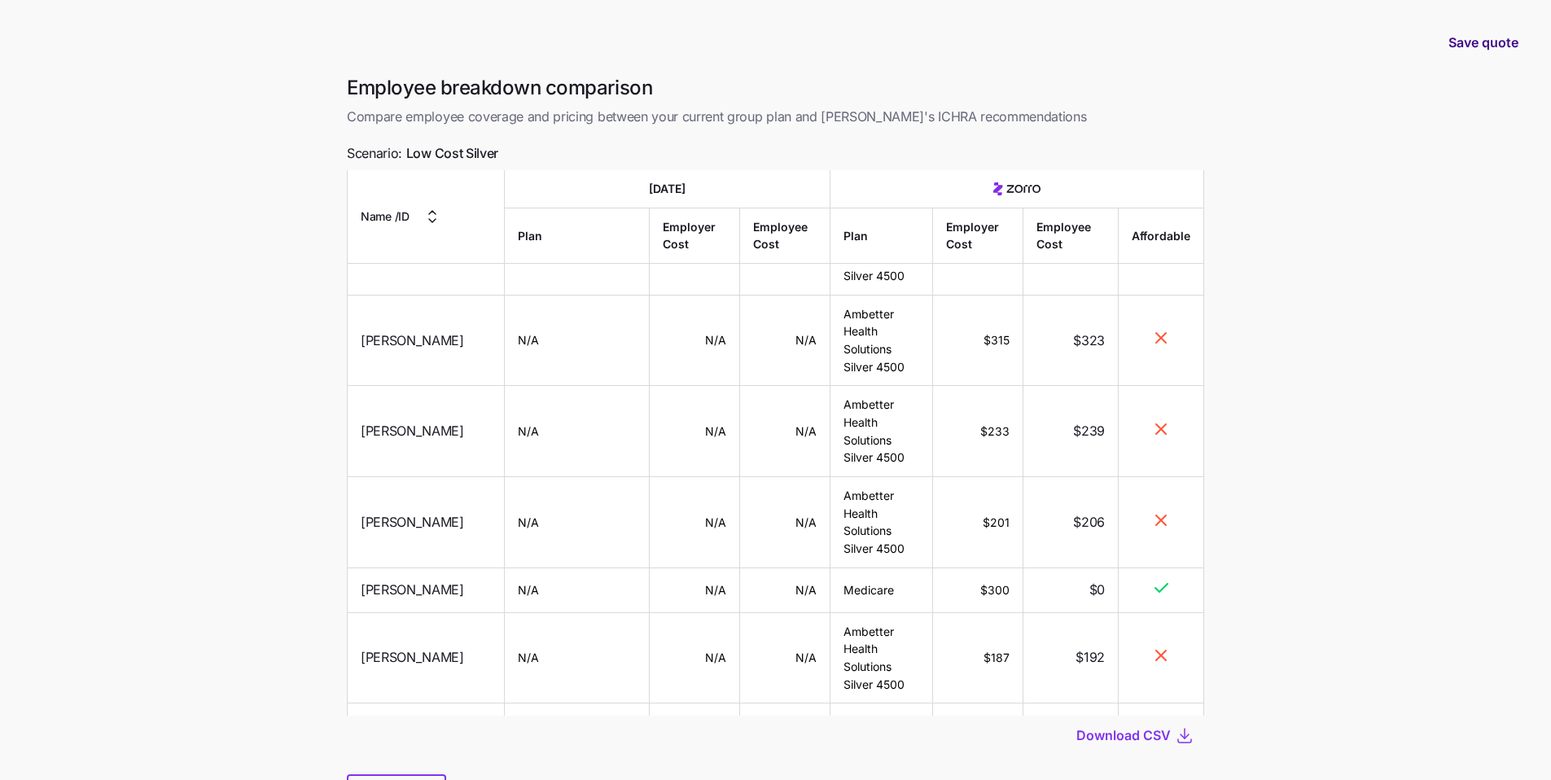
click at [1482, 47] on span "Save quote" at bounding box center [1483, 43] width 70 height 20
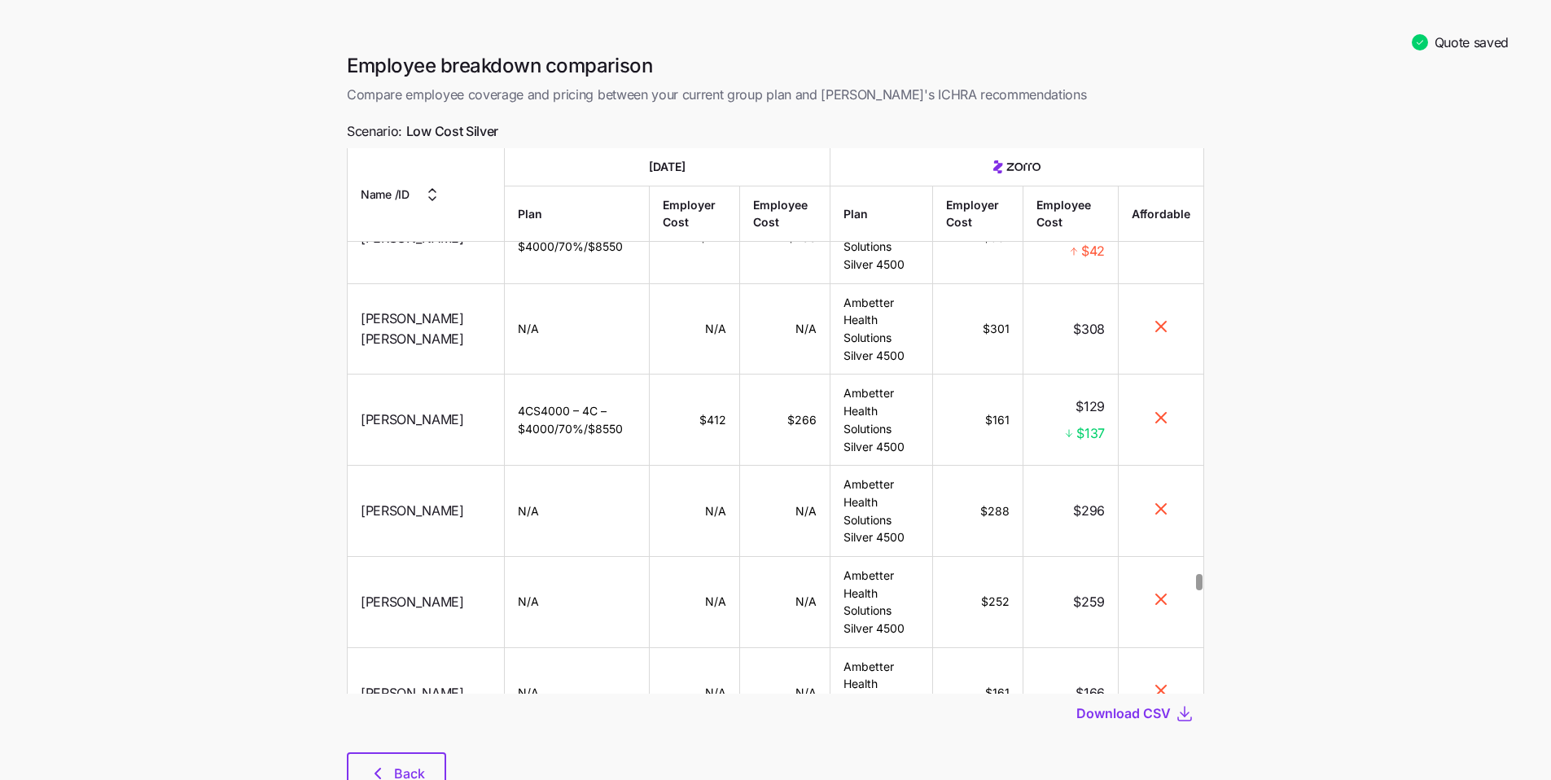
scroll to position [14299, 0]
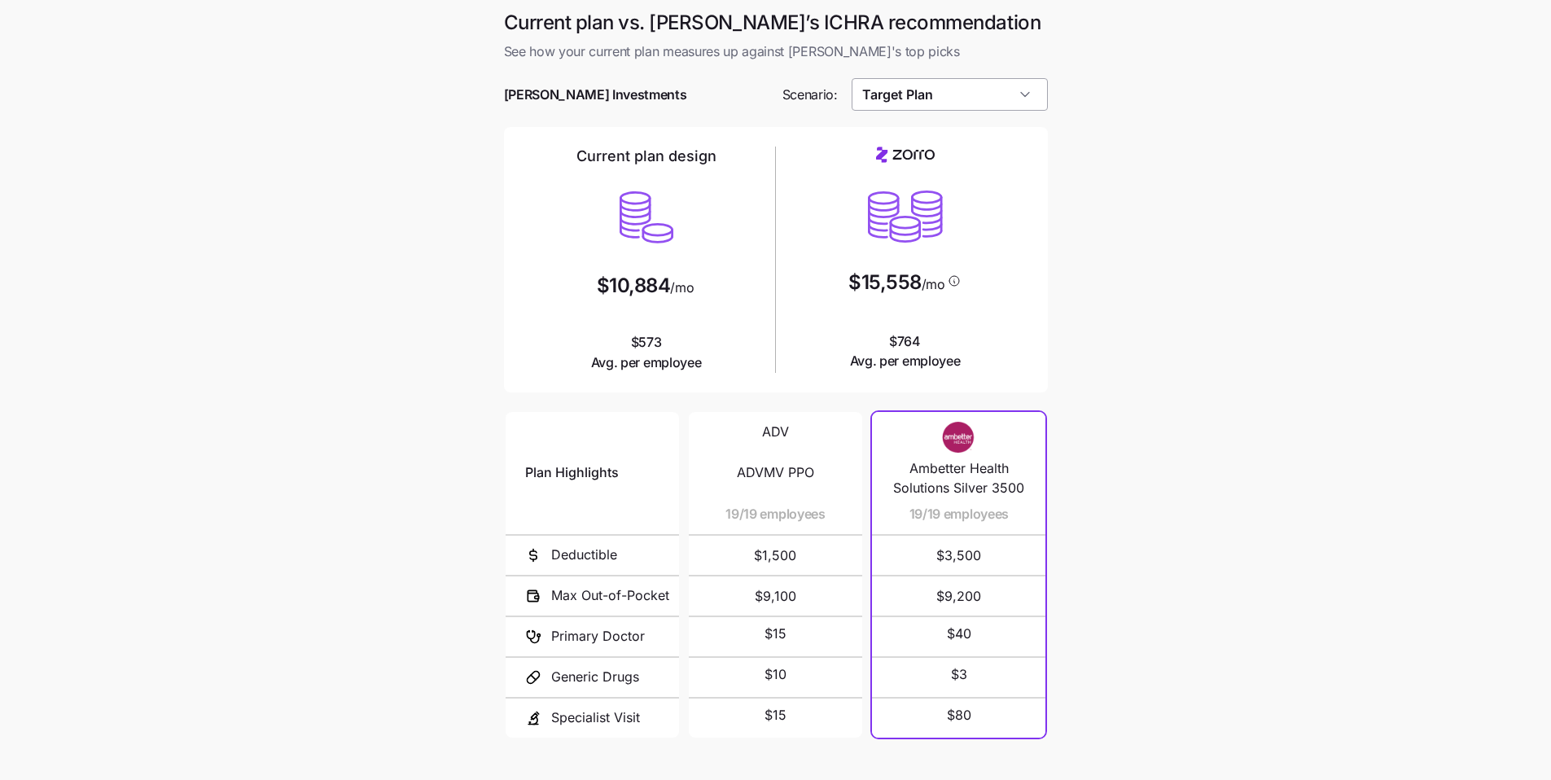
click at [963, 97] on input "Target Plan" at bounding box center [950, 94] width 196 height 33
click at [966, 100] on input "Target Plan" at bounding box center [950, 94] width 196 height 33
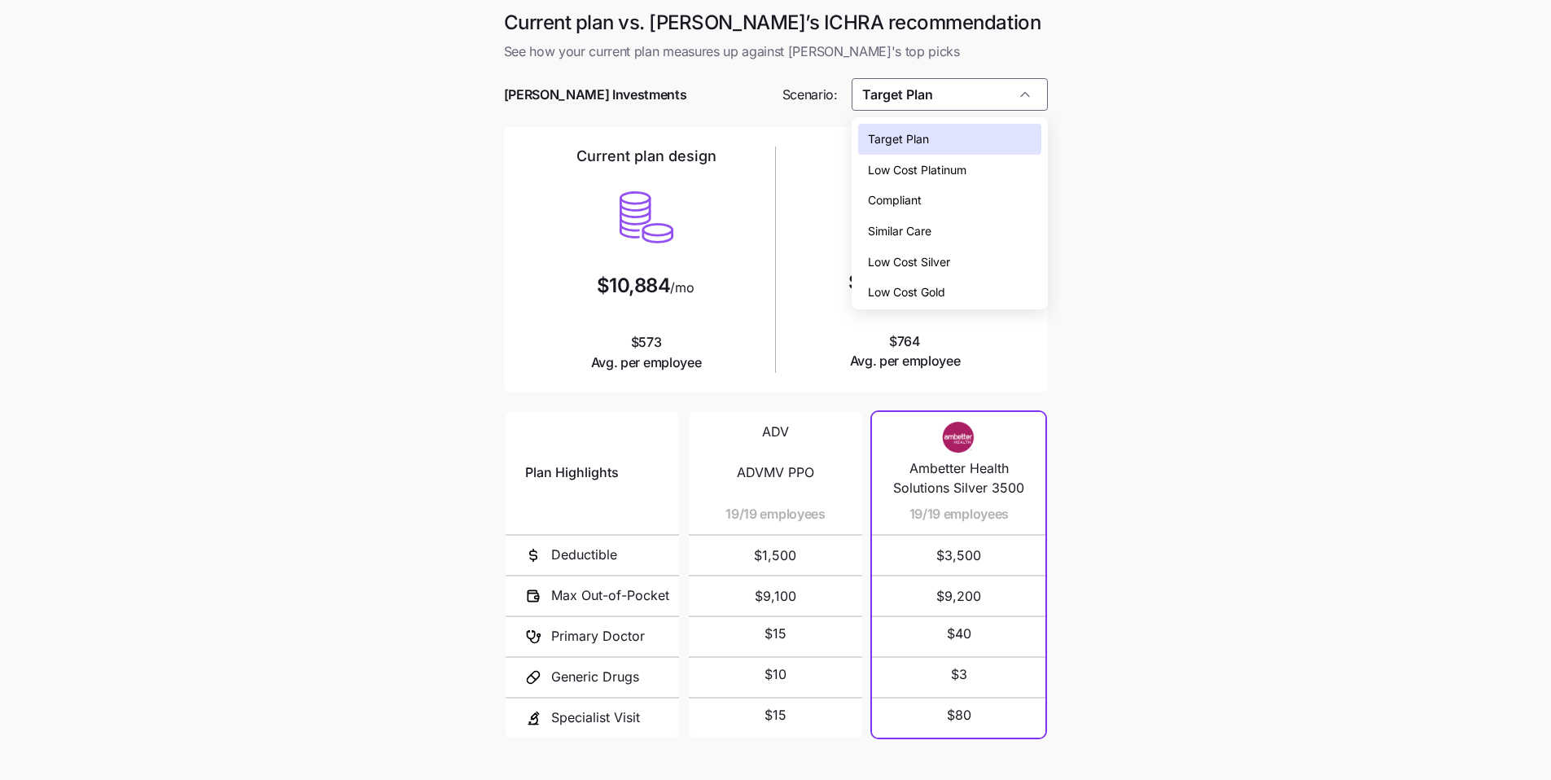
click at [933, 271] on div "Low Cost Silver" at bounding box center [949, 262] width 183 height 31
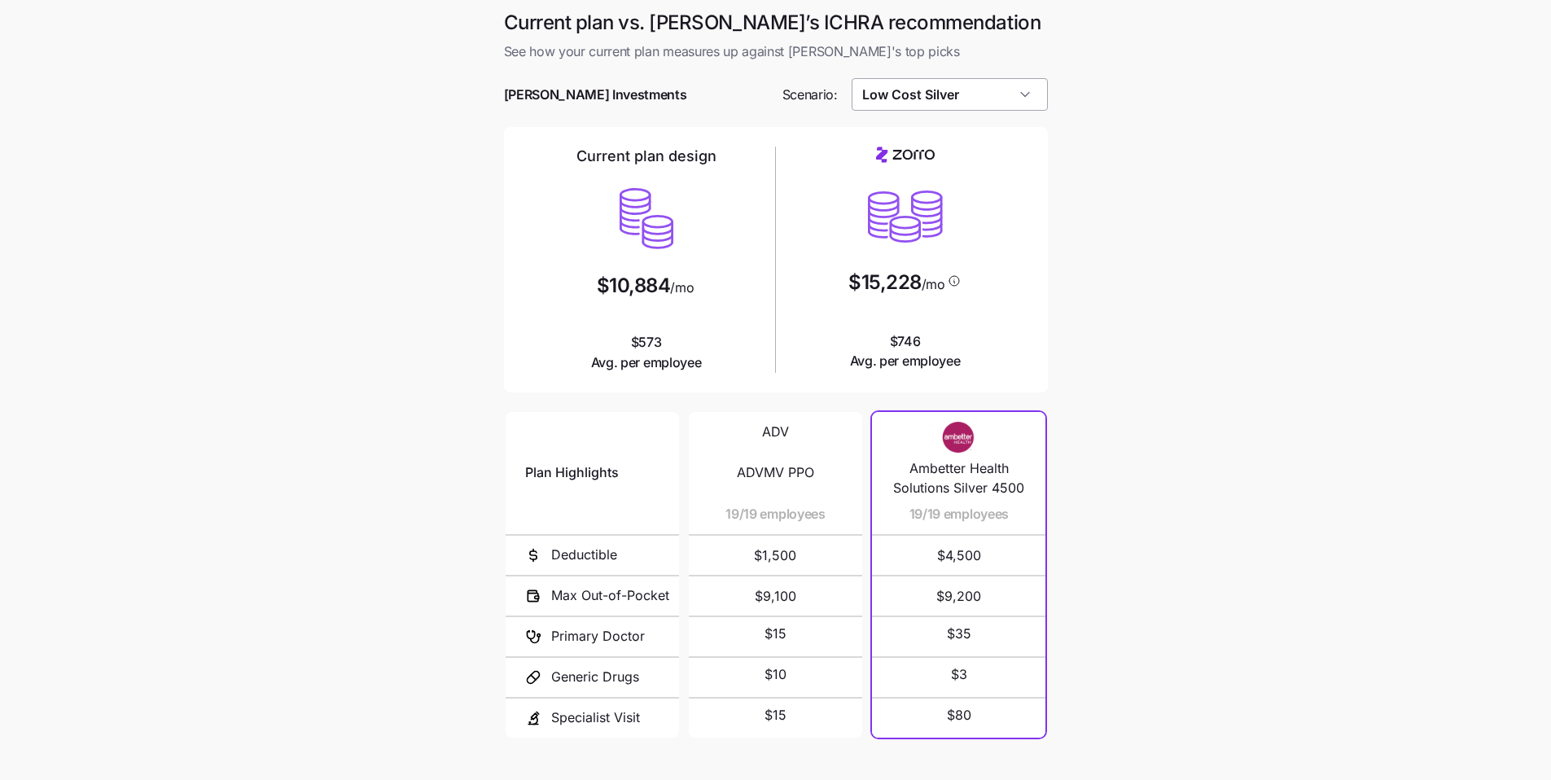
click at [977, 90] on input "Low Cost Silver" at bounding box center [950, 94] width 196 height 33
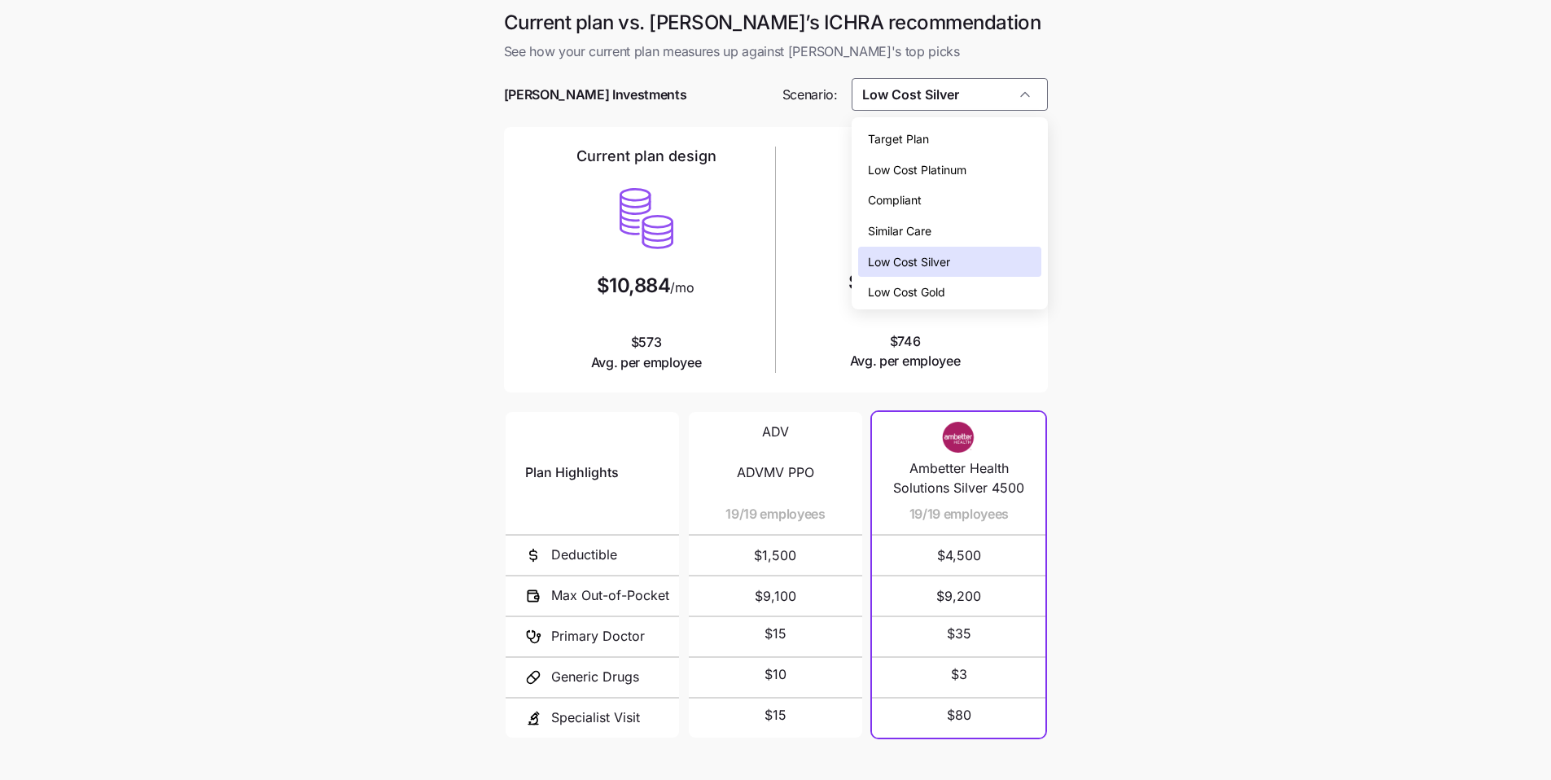
click at [957, 227] on div "Similar Care" at bounding box center [949, 231] width 183 height 31
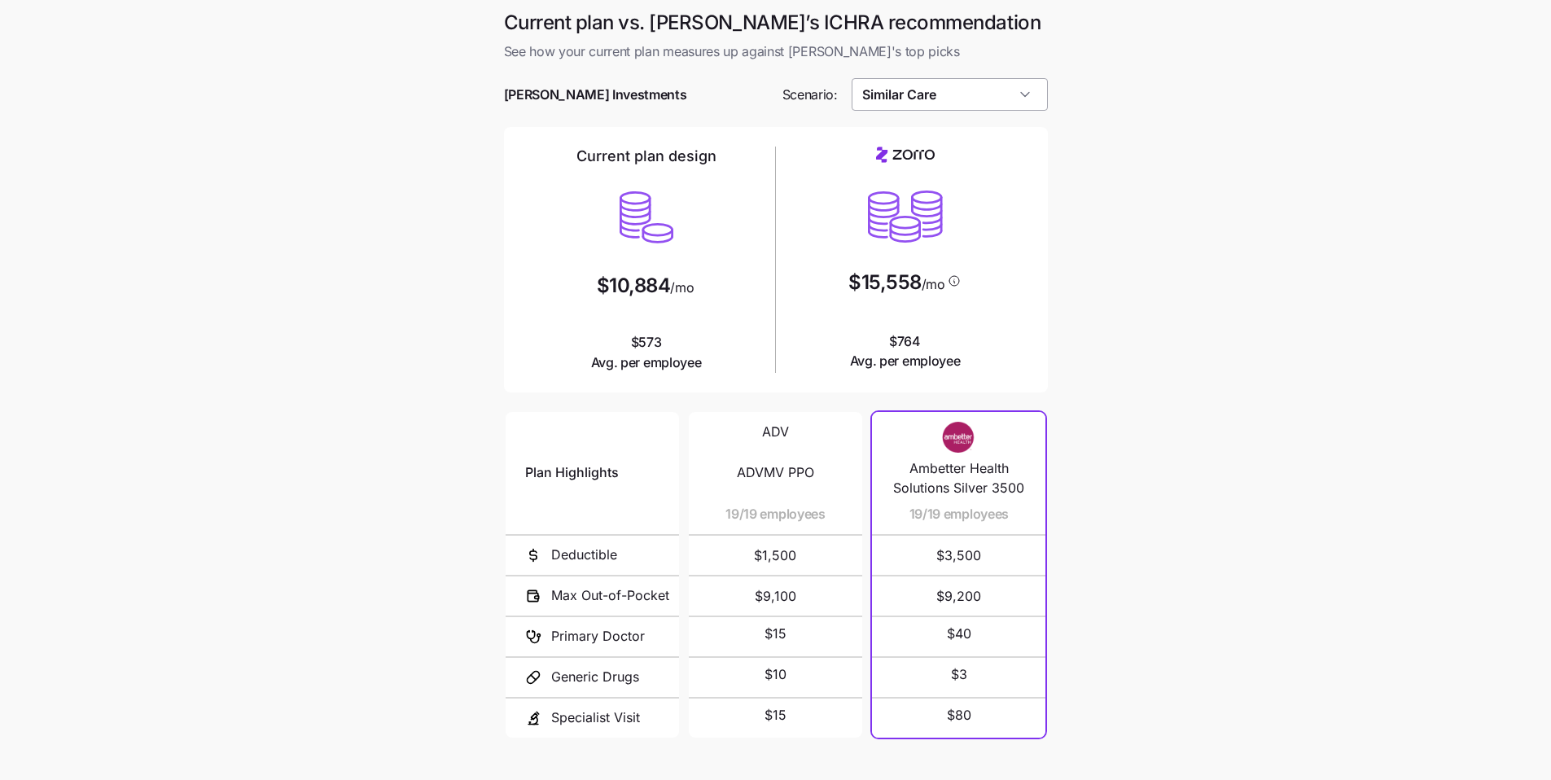
click at [976, 100] on input "Similar Care" at bounding box center [950, 94] width 196 height 33
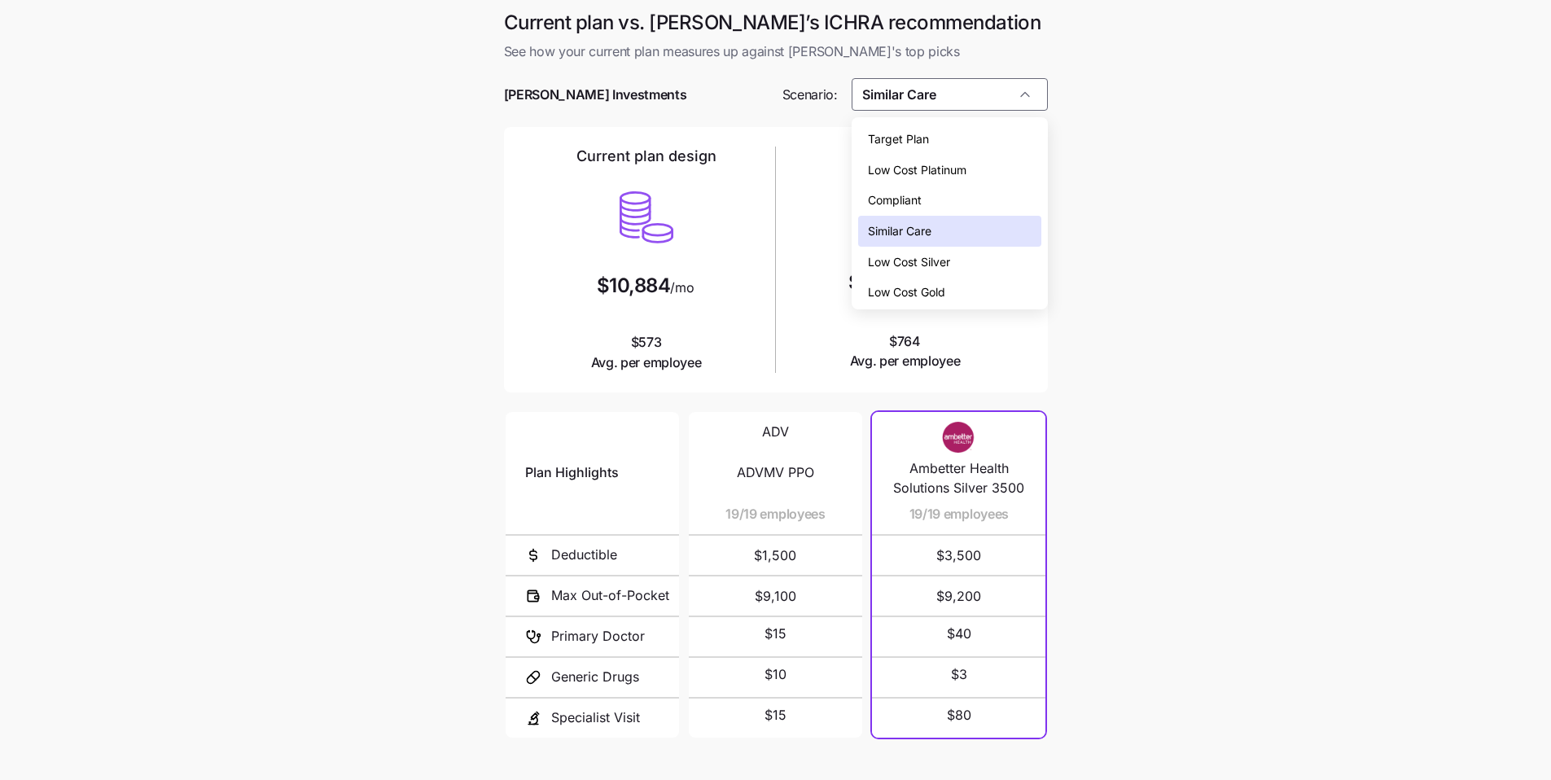
click at [944, 291] on span "Low Cost Gold" at bounding box center [906, 292] width 77 height 18
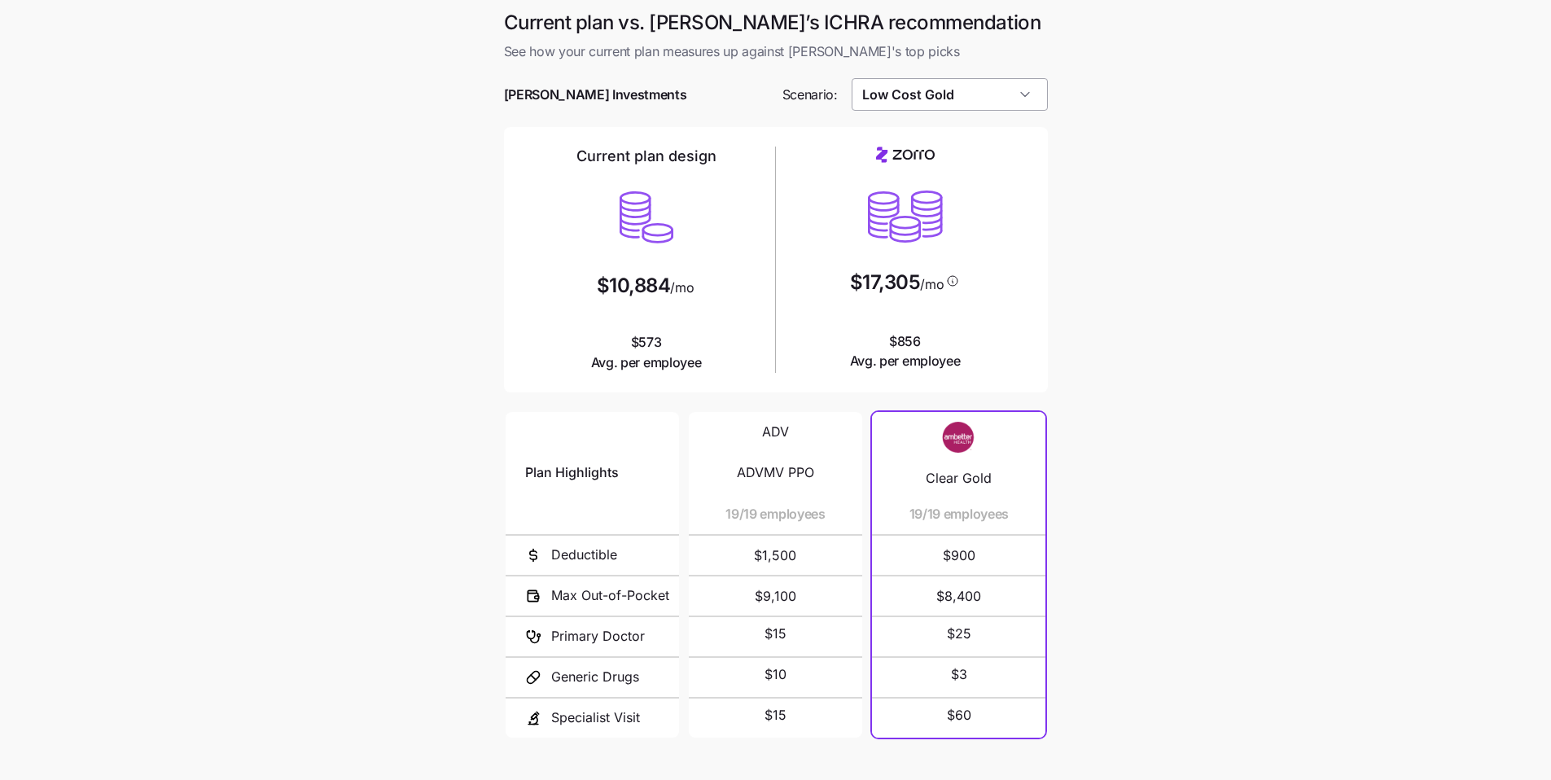
click at [966, 95] on input "Low Cost Gold" at bounding box center [950, 94] width 196 height 33
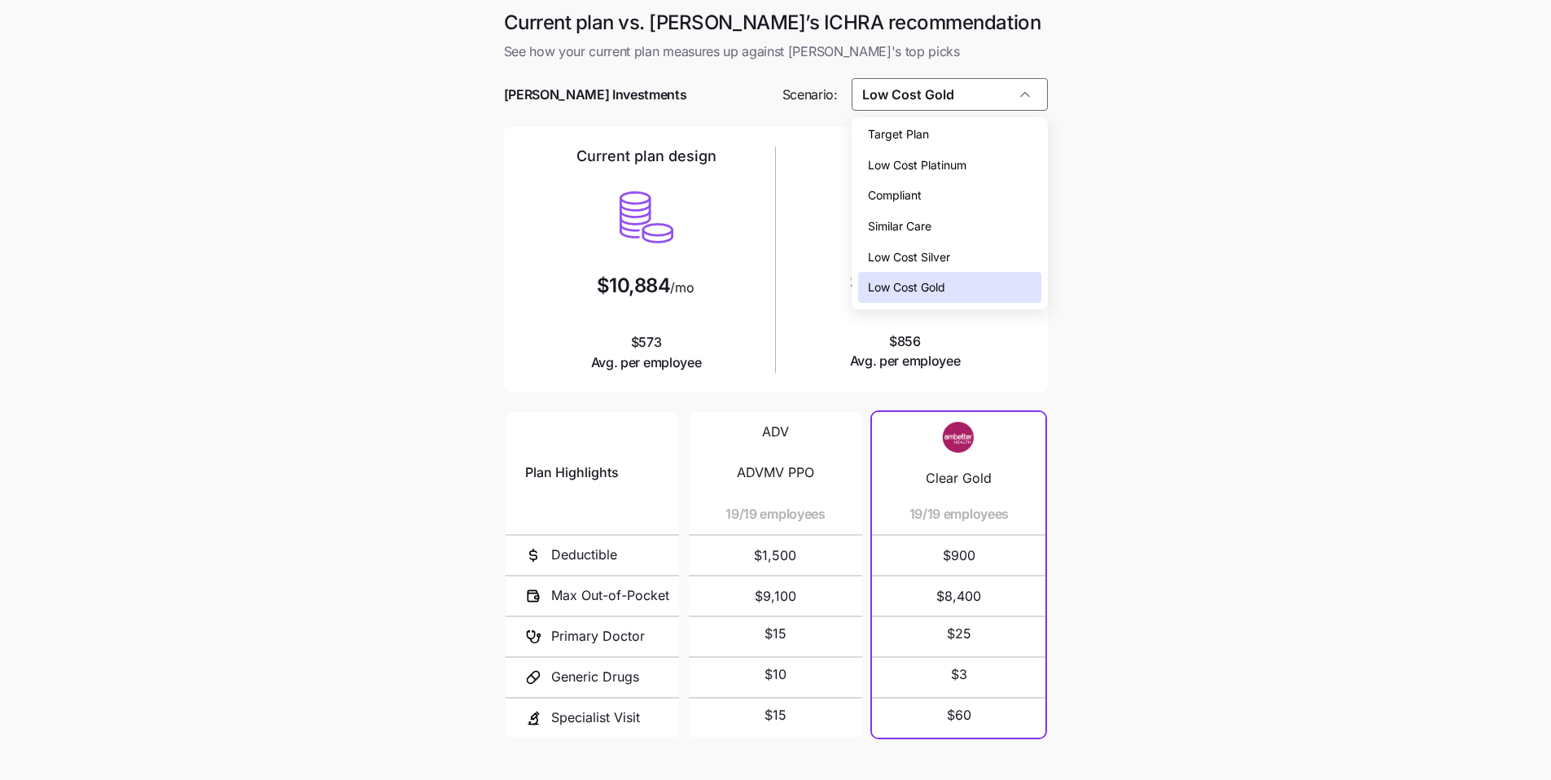
click at [949, 263] on span "Low Cost Silver" at bounding box center [909, 257] width 82 height 18
type input "Low Cost Silver"
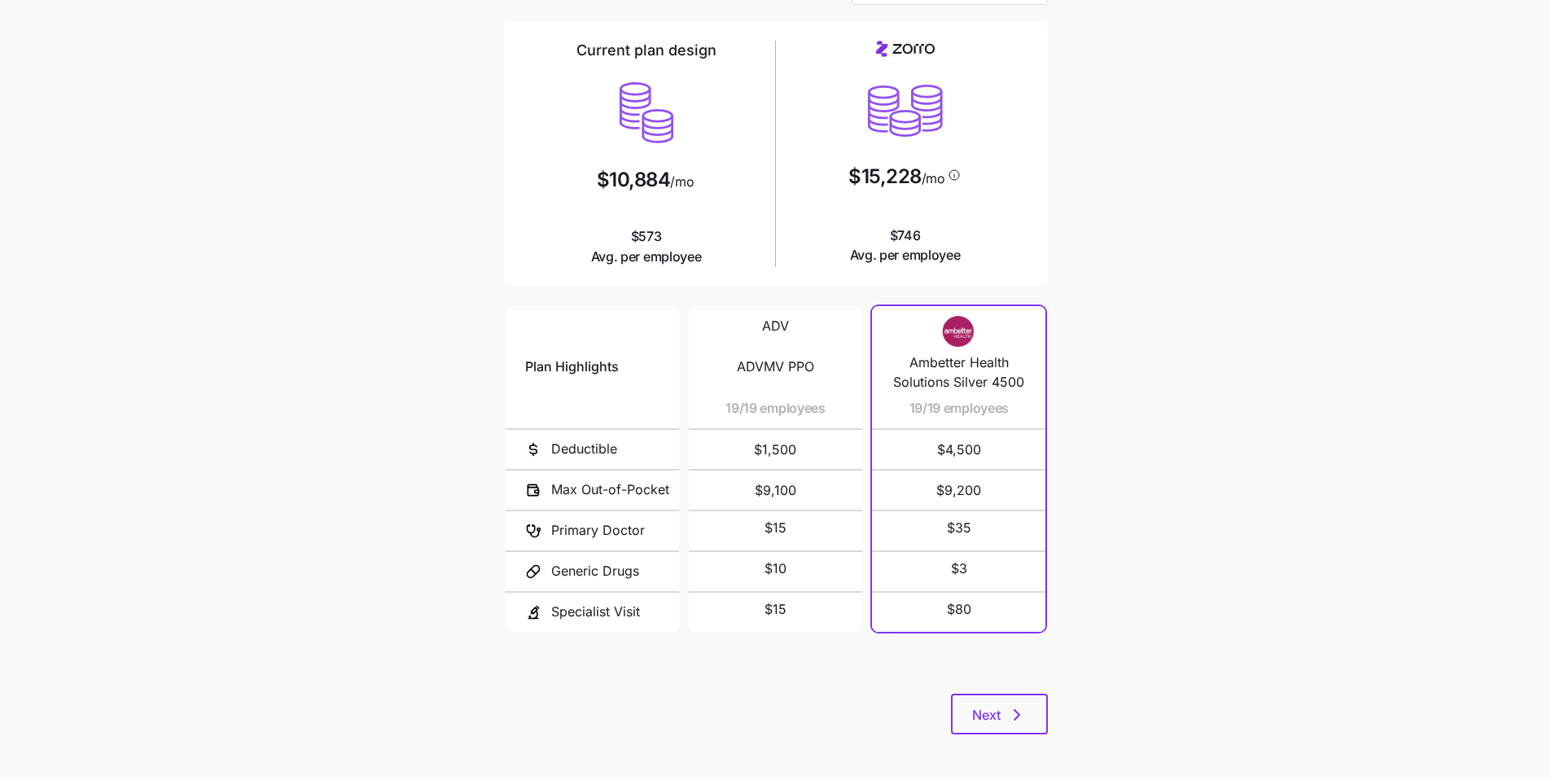
scroll to position [109, 0]
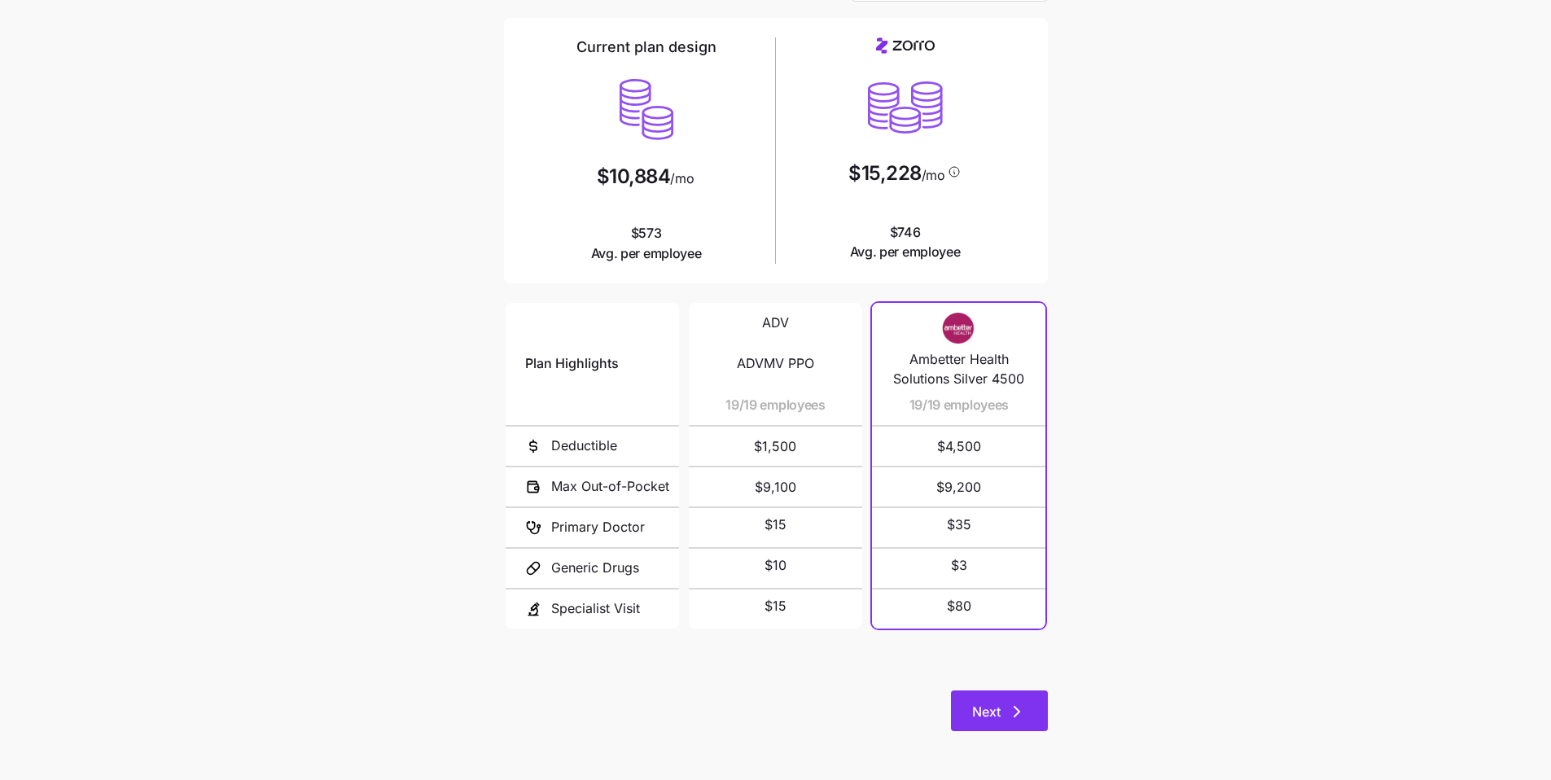
click at [1039, 699] on button "Next" at bounding box center [999, 710] width 97 height 41
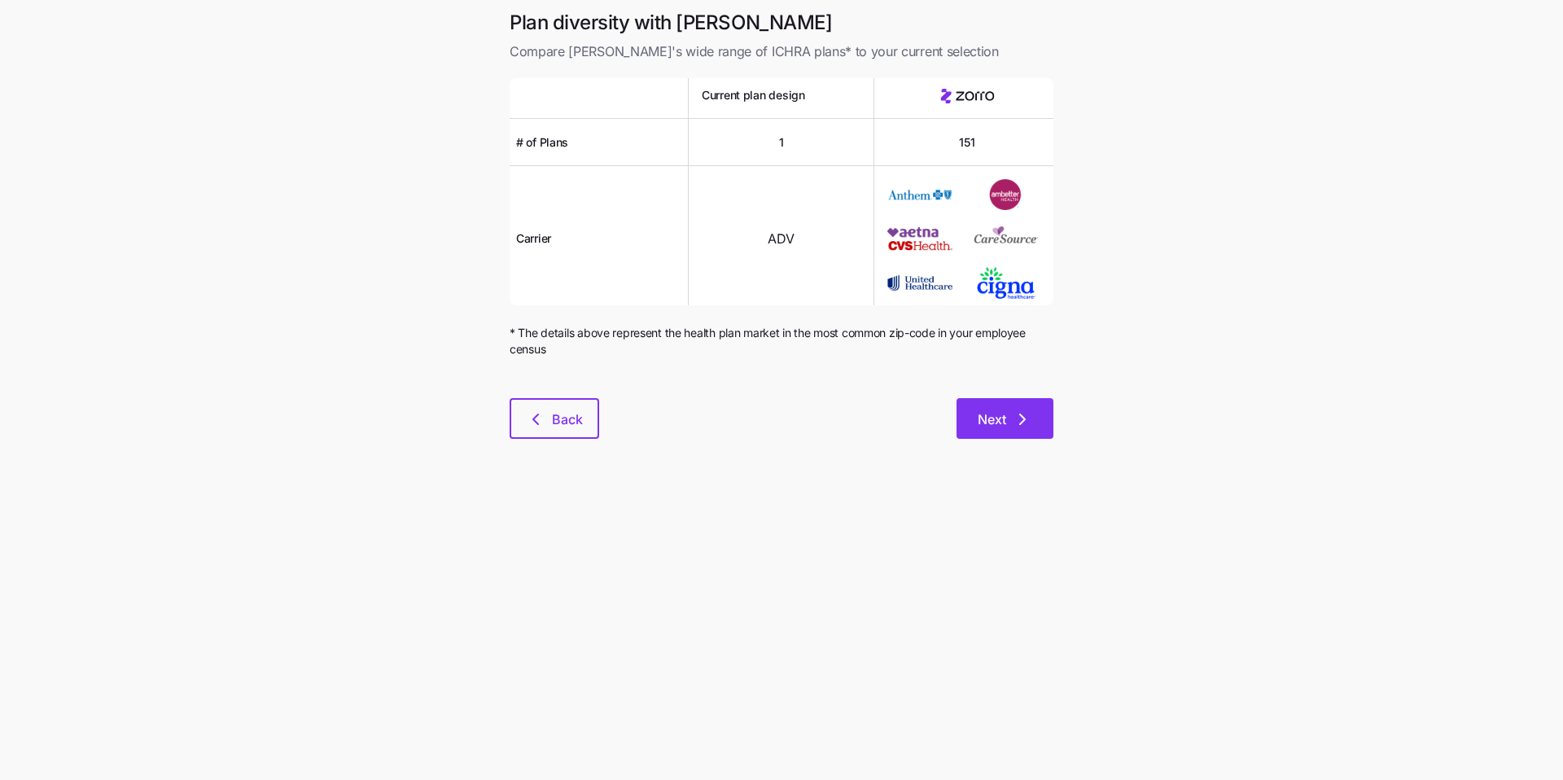
click at [1000, 431] on button "Next" at bounding box center [1005, 418] width 97 height 41
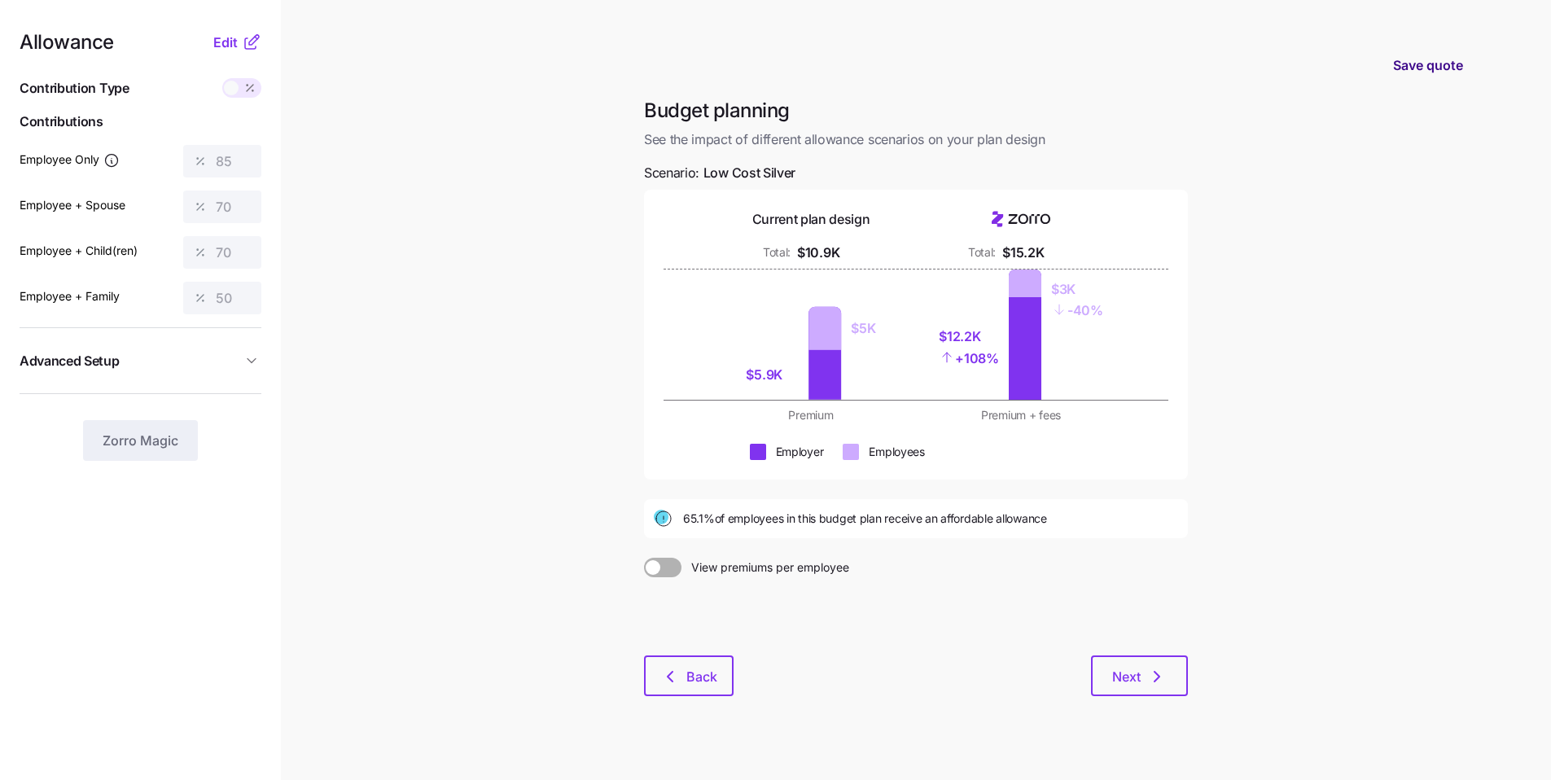
click at [1412, 66] on span "Save quote" at bounding box center [1428, 65] width 70 height 20
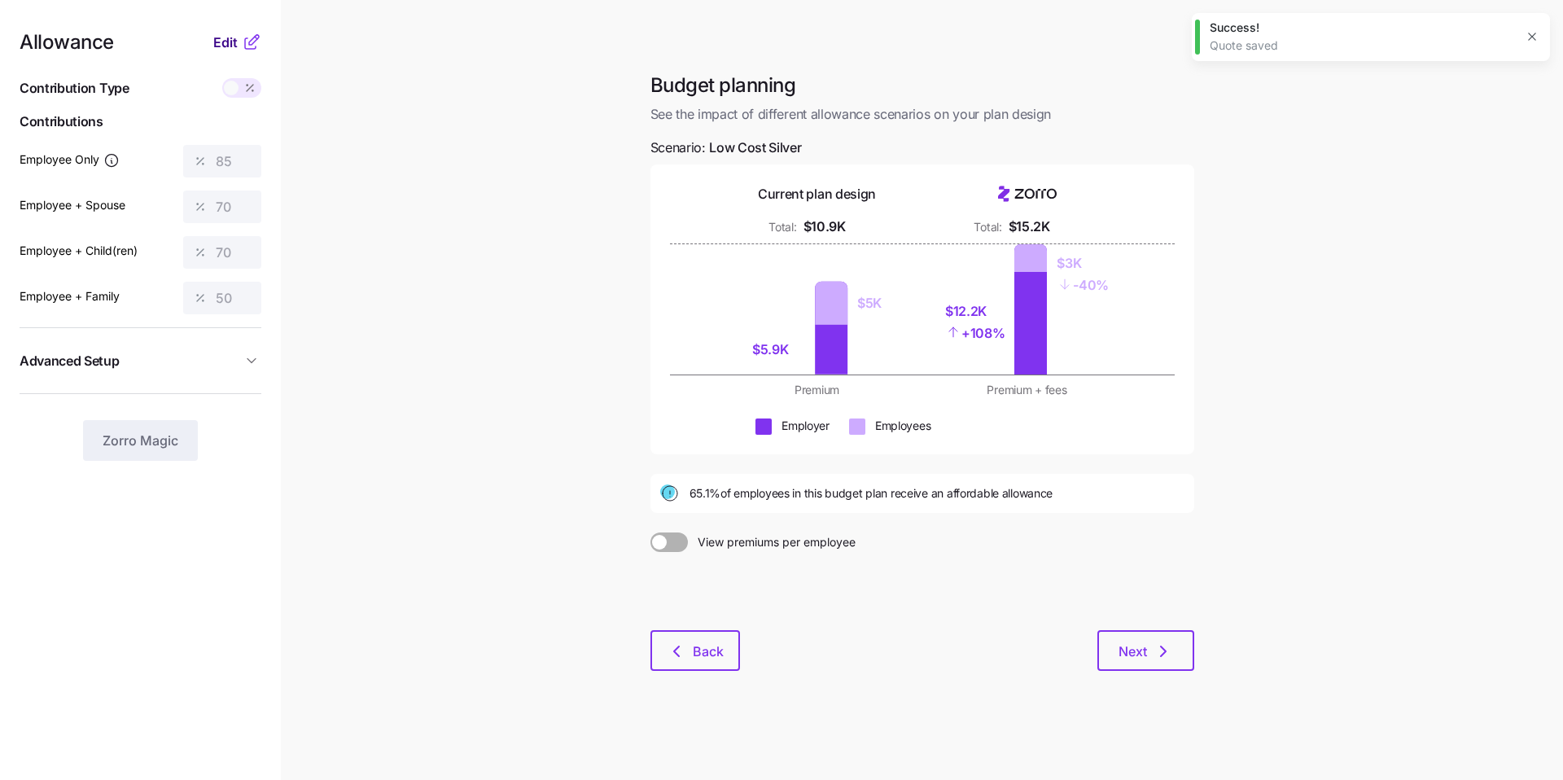
click at [219, 42] on span "Edit" at bounding box center [225, 43] width 24 height 20
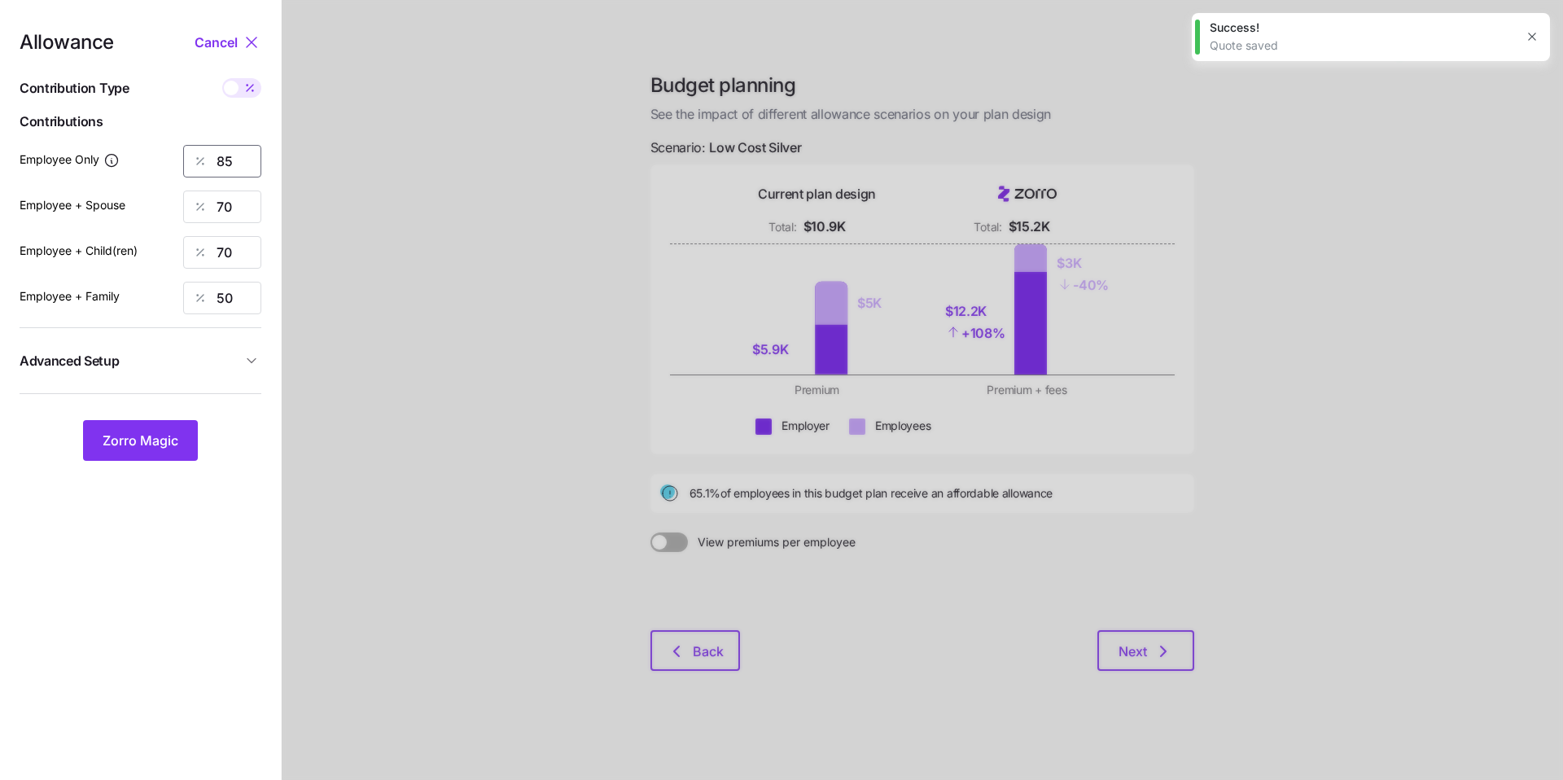
drag, startPoint x: 144, startPoint y: 152, endPoint x: 128, endPoint y: 145, distance: 17.9
click at [129, 148] on div "Employee Only 85" at bounding box center [141, 161] width 242 height 33
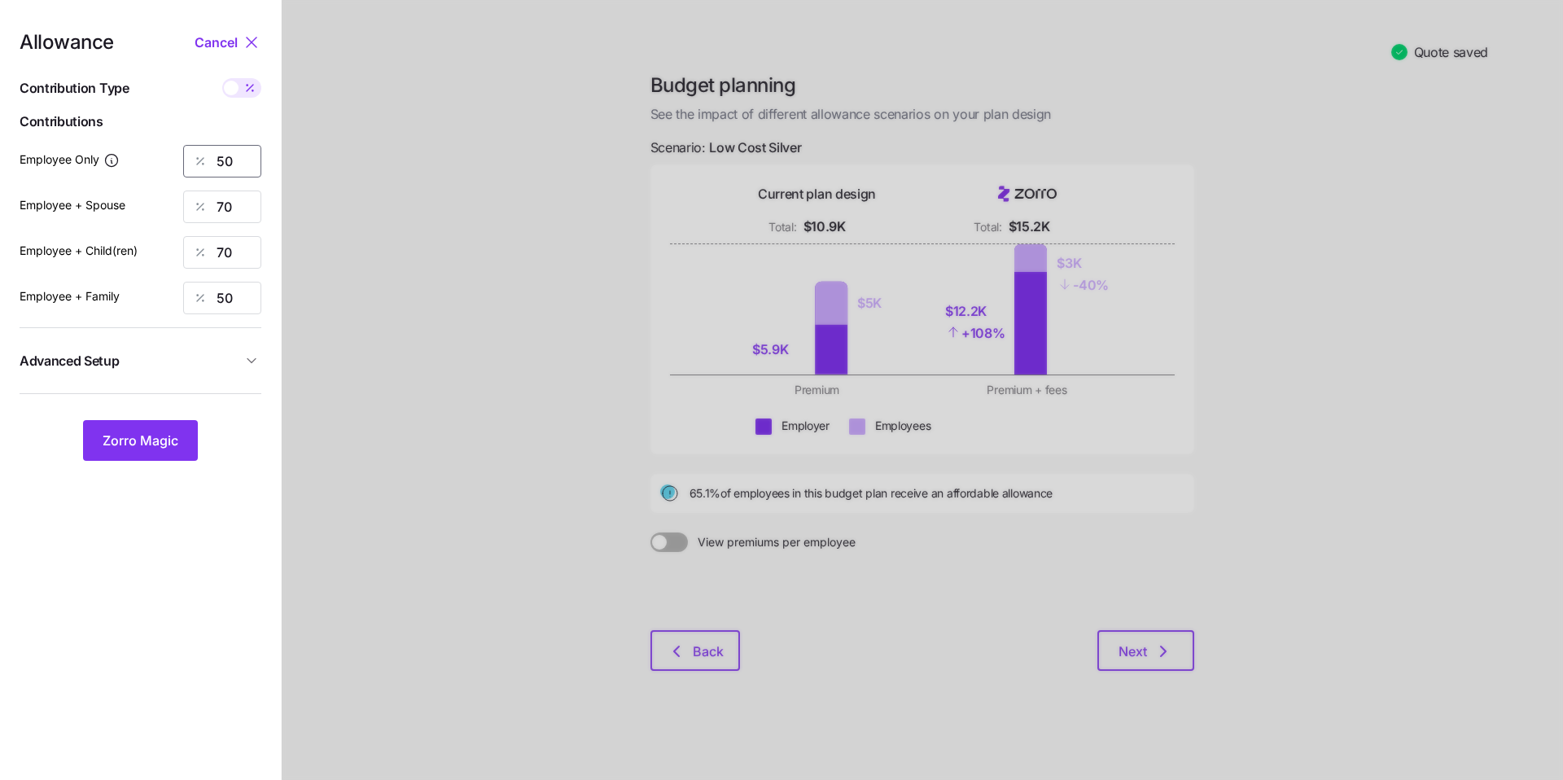
type input "50"
click at [160, 448] on span "Zorro Magic" at bounding box center [141, 441] width 76 height 20
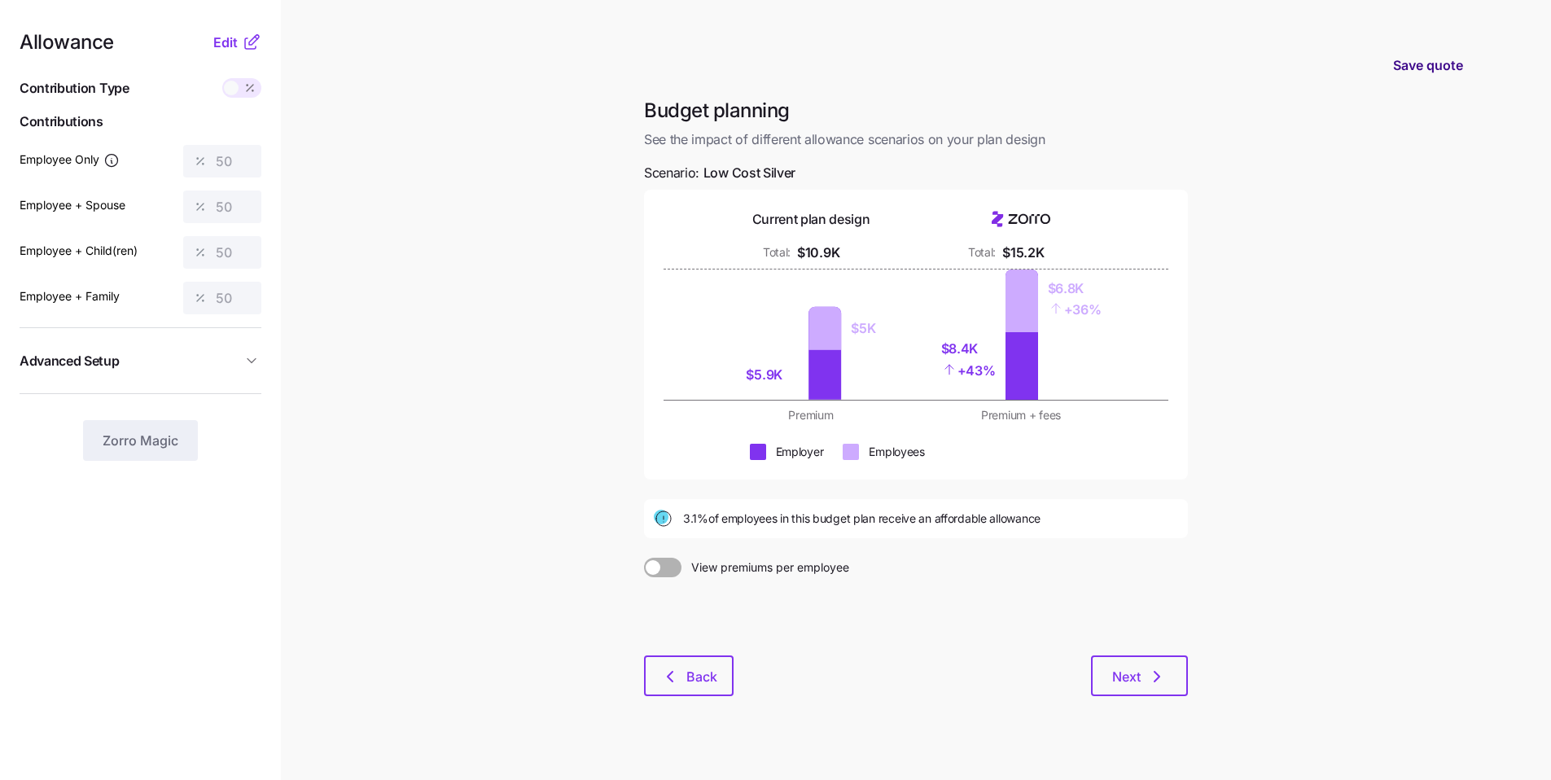
click at [1423, 66] on span "Save quote" at bounding box center [1428, 65] width 70 height 20
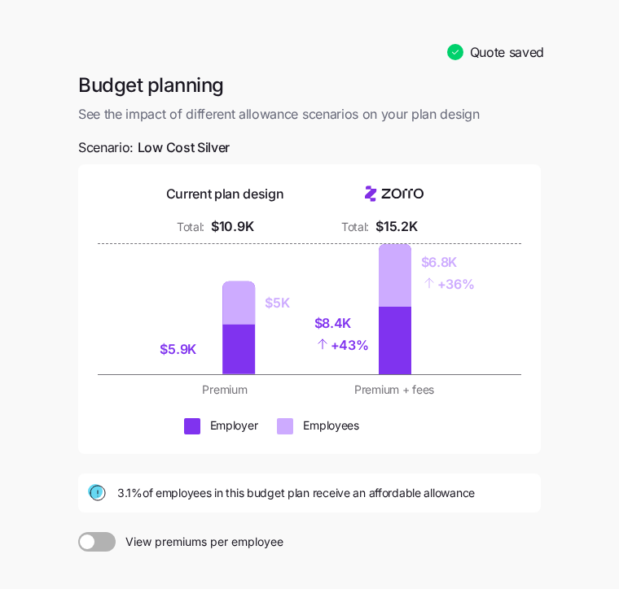
click at [585, 309] on main "Quote saved Budget planning See the impact of different allowance scenarios on …" at bounding box center [309, 387] width 619 height 775
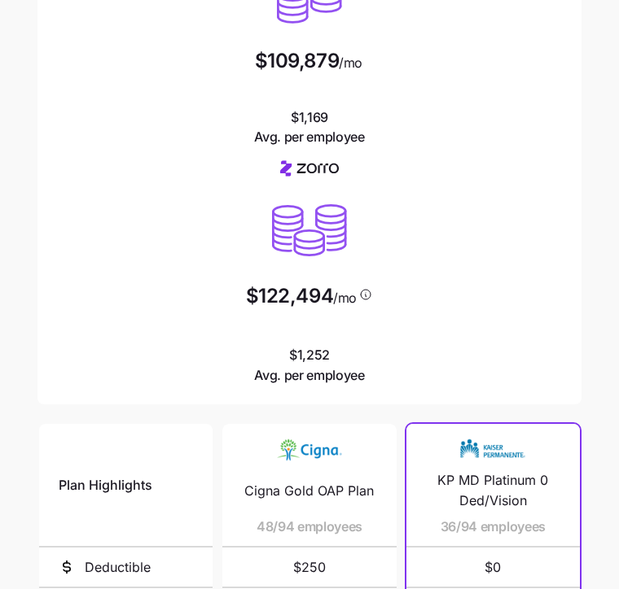
scroll to position [300, 0]
